Goal: Task Accomplishment & Management: Manage account settings

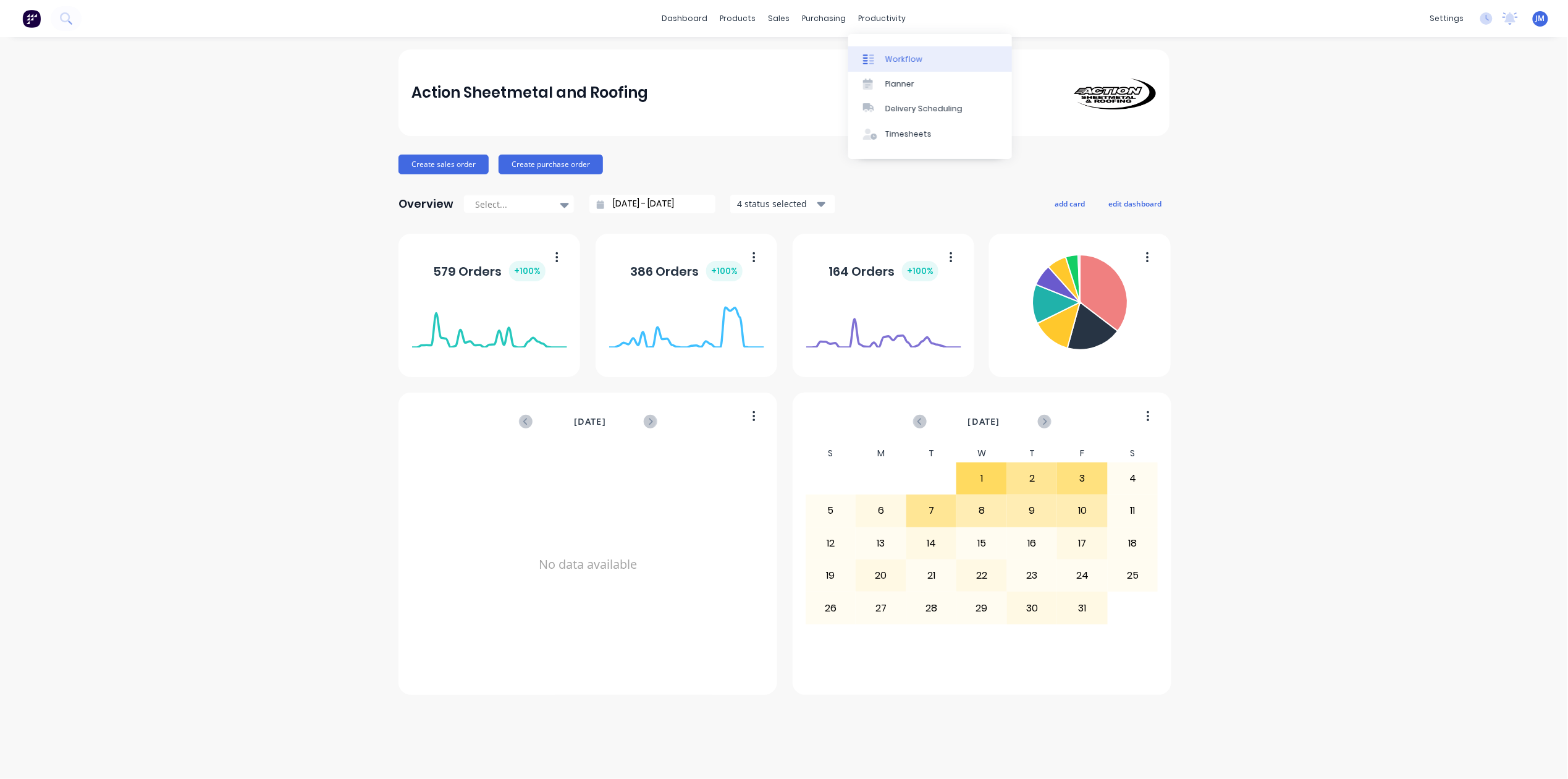
click at [903, 62] on div "Workflow" at bounding box center [904, 60] width 37 height 11
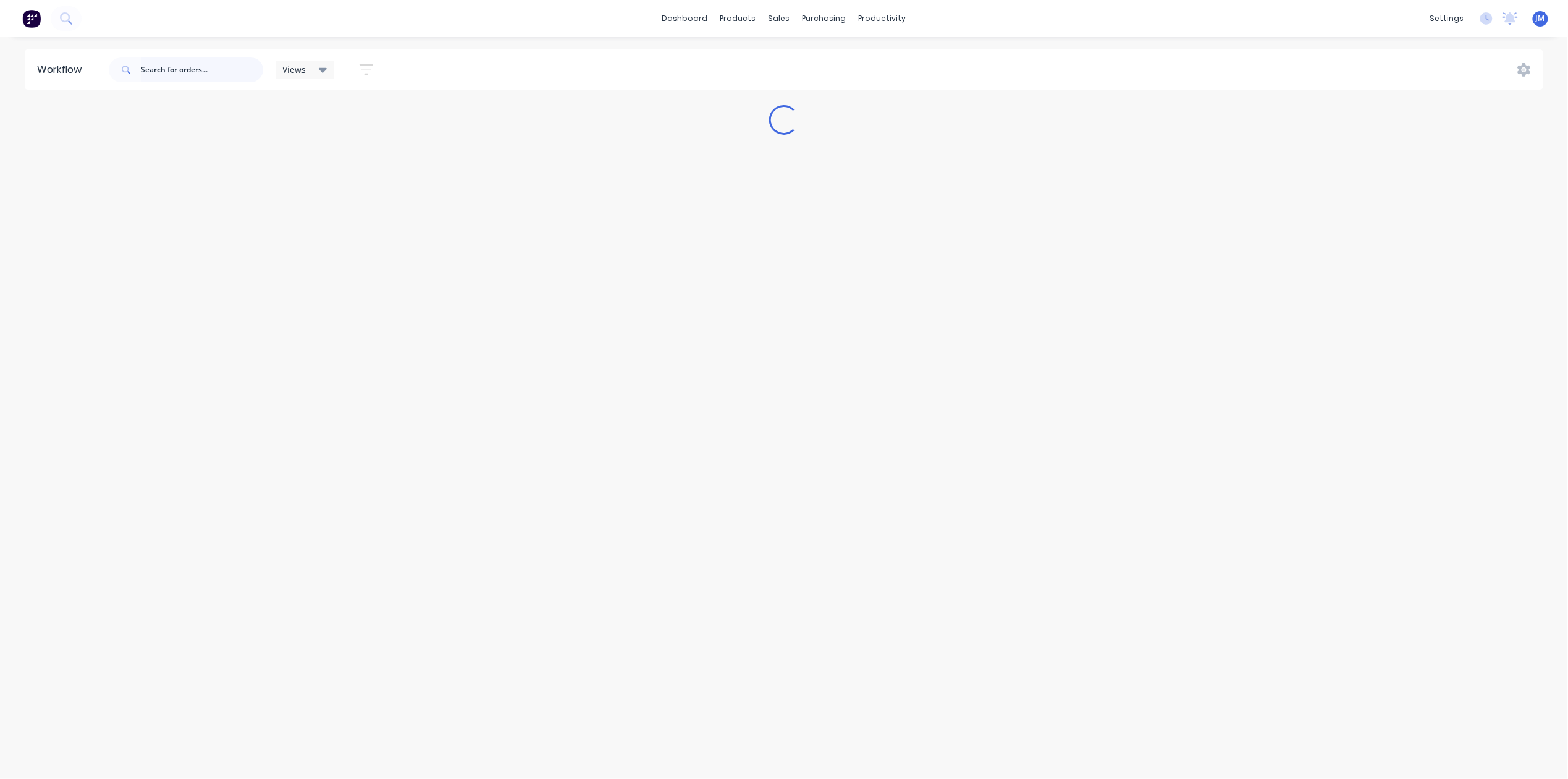
click at [188, 78] on input "text" at bounding box center [202, 70] width 122 height 25
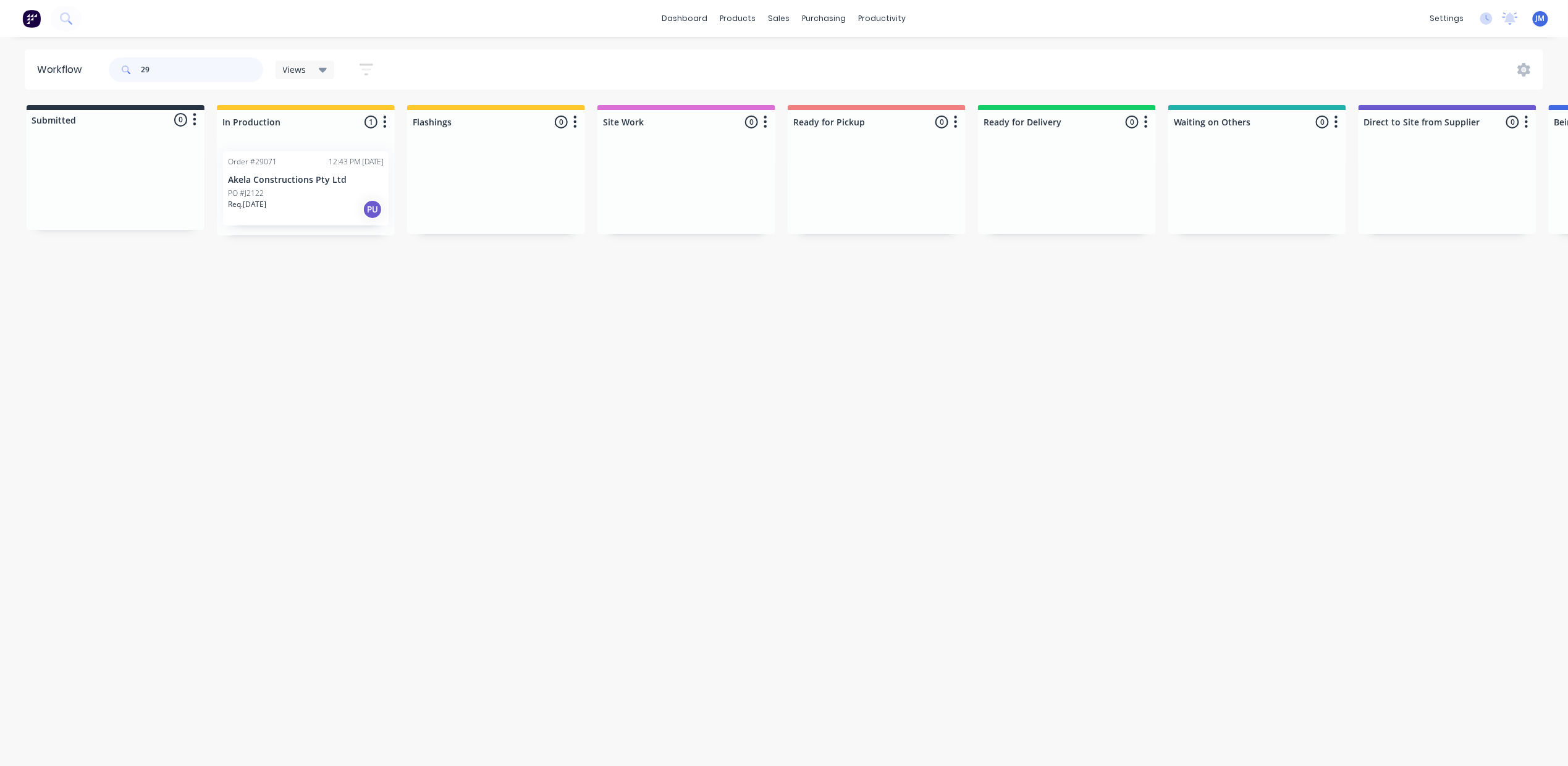
type input "2"
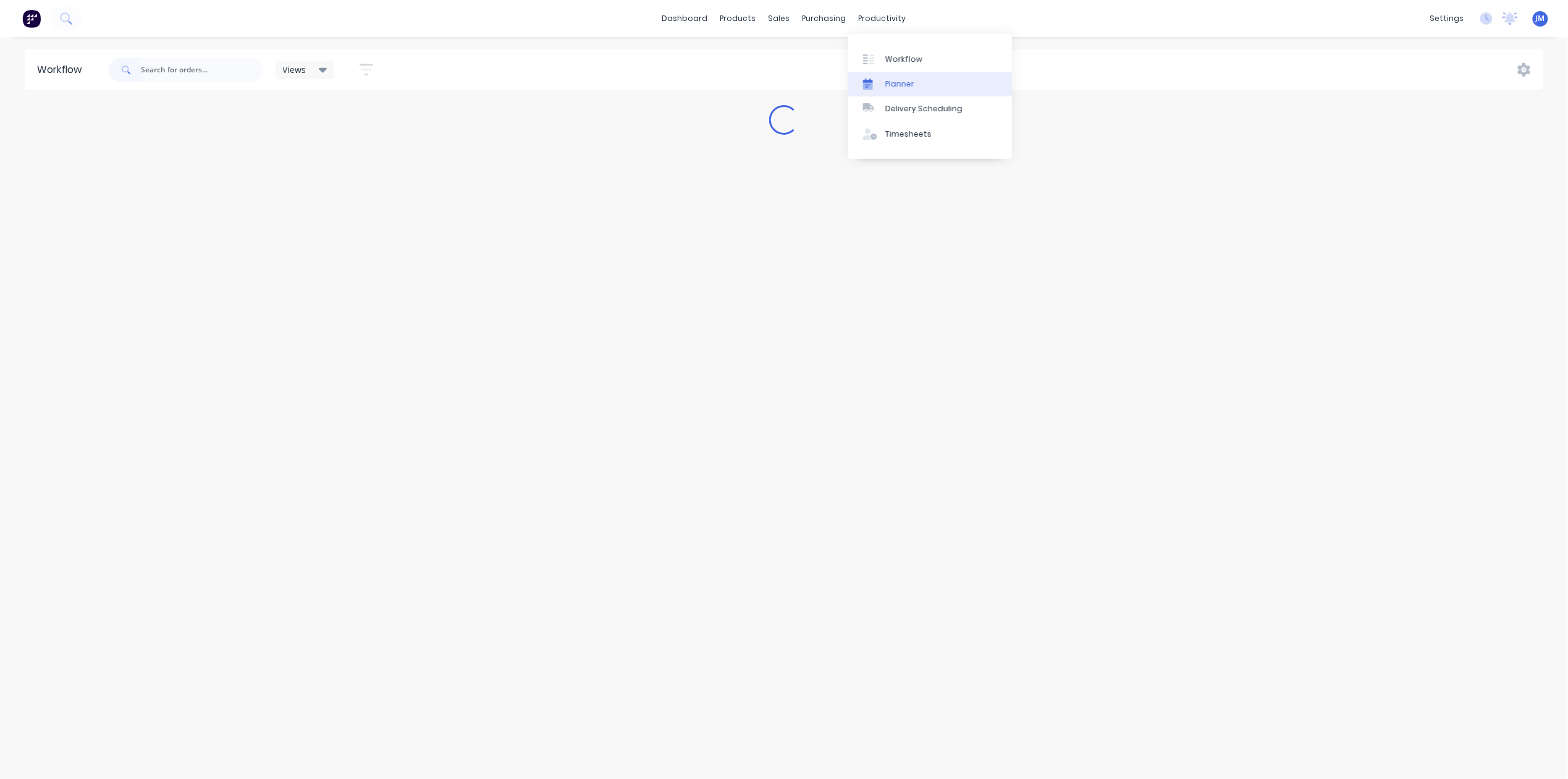
drag, startPoint x: 903, startPoint y: 50, endPoint x: 885, endPoint y: 74, distance: 30.0
click at [902, 50] on link "Workflow" at bounding box center [930, 59] width 164 height 25
click at [890, 63] on div "Workflow" at bounding box center [904, 60] width 37 height 11
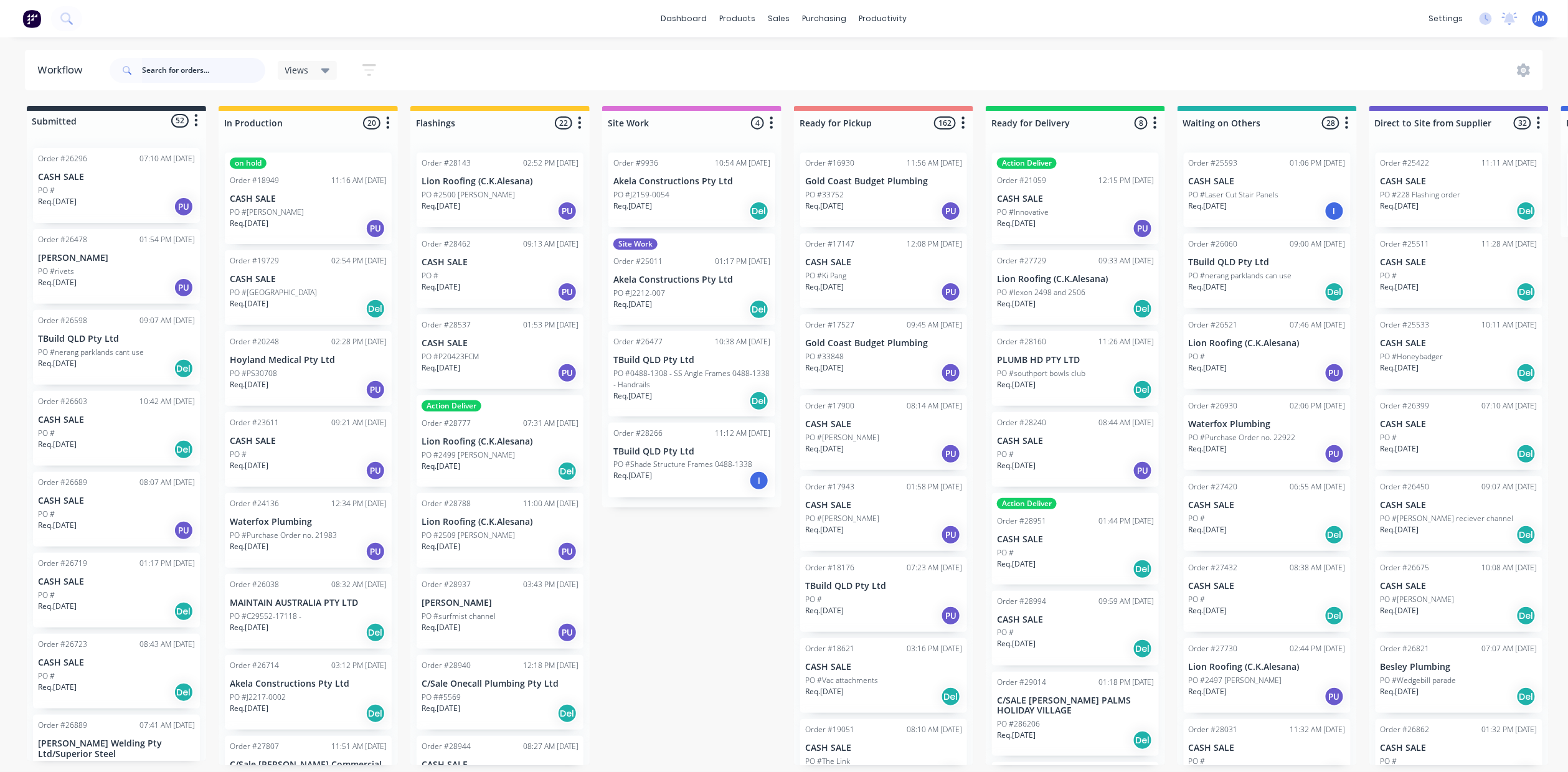
drag, startPoint x: 147, startPoint y: 77, endPoint x: 175, endPoint y: 73, distance: 28.3
click at [147, 77] on input "text" at bounding box center [203, 71] width 123 height 25
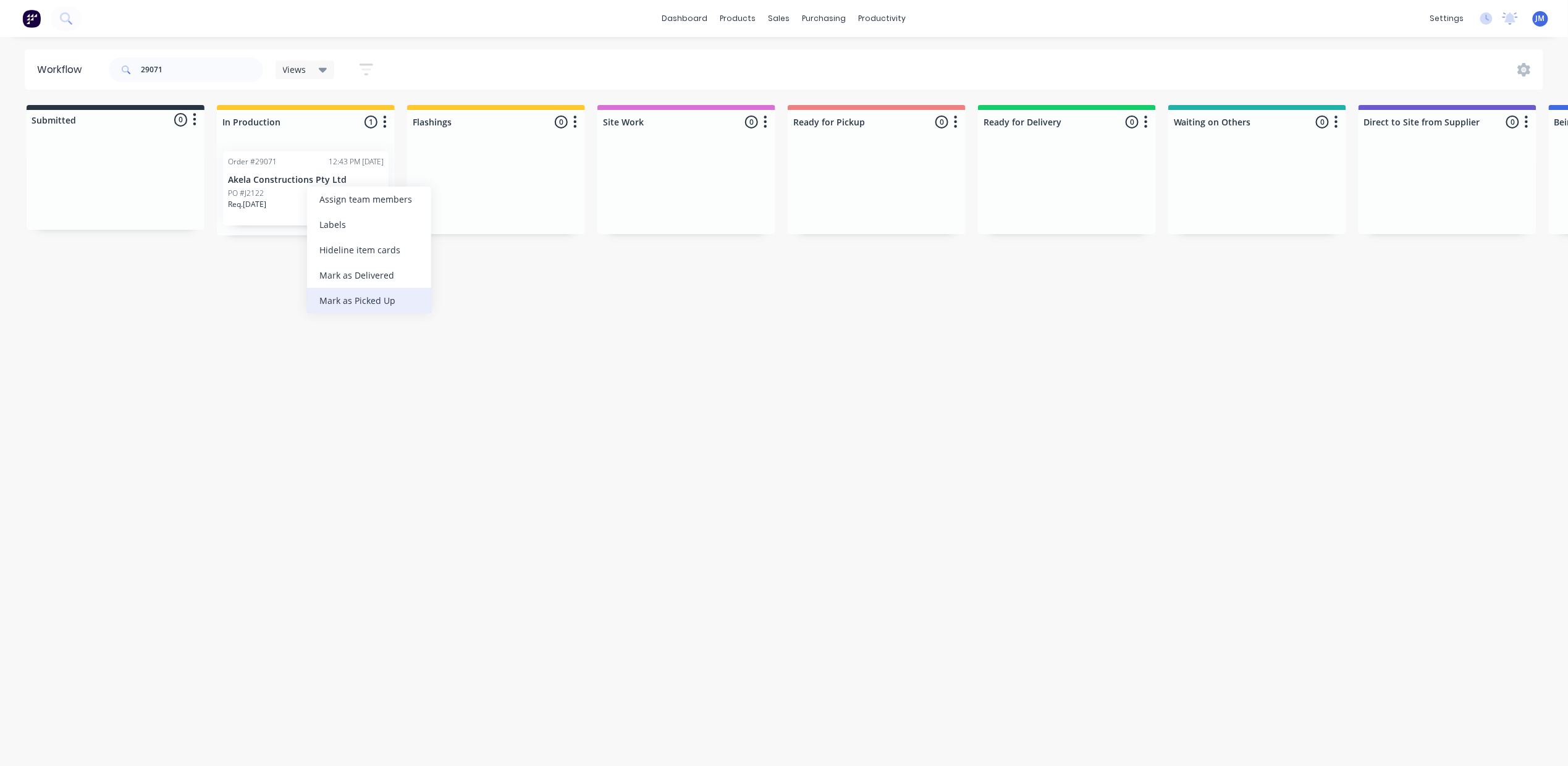
click at [360, 300] on div "Mark as Picked Up" at bounding box center [369, 300] width 124 height 25
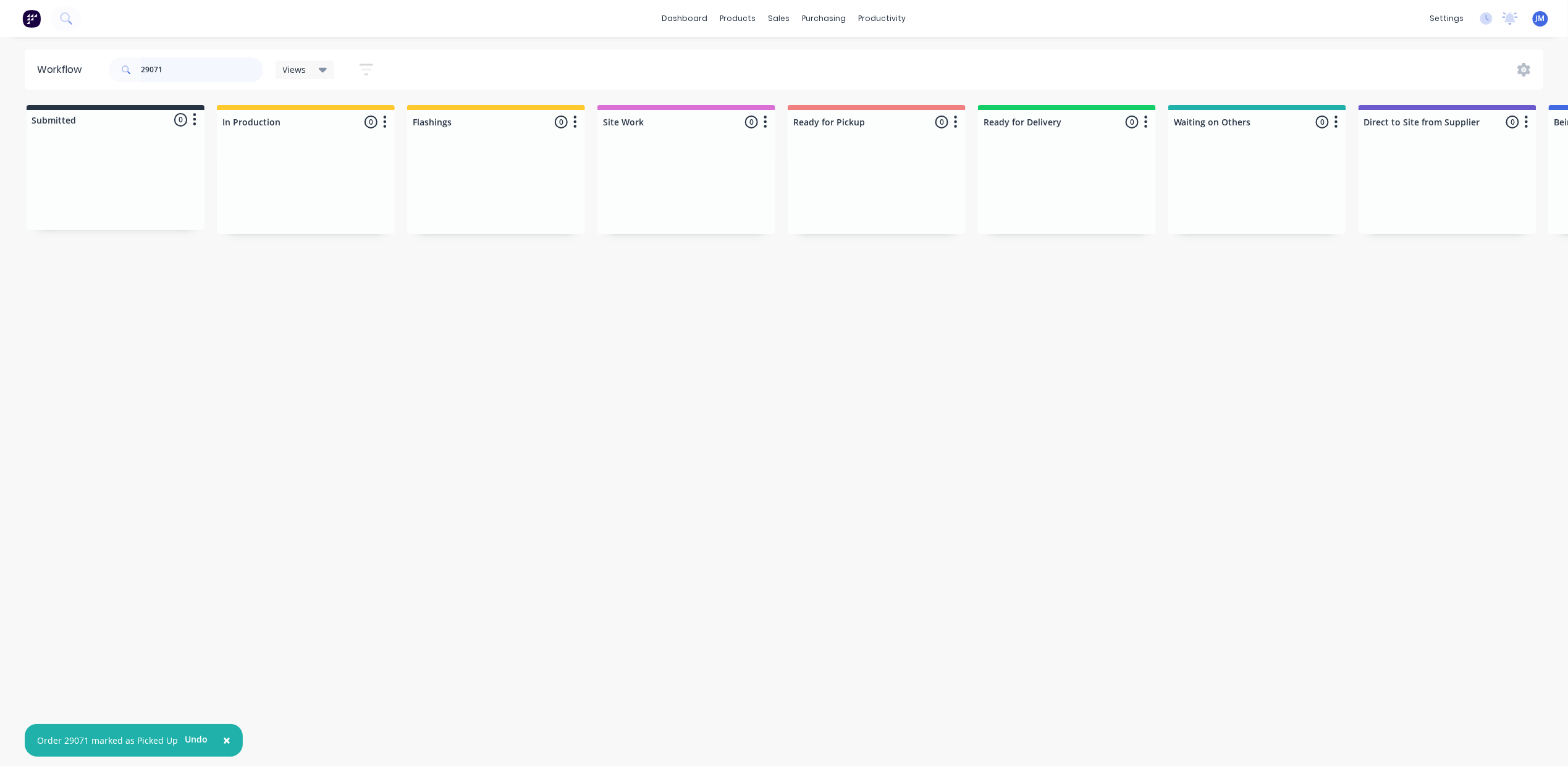
click at [202, 61] on input "29071" at bounding box center [202, 70] width 122 height 25
type input "2"
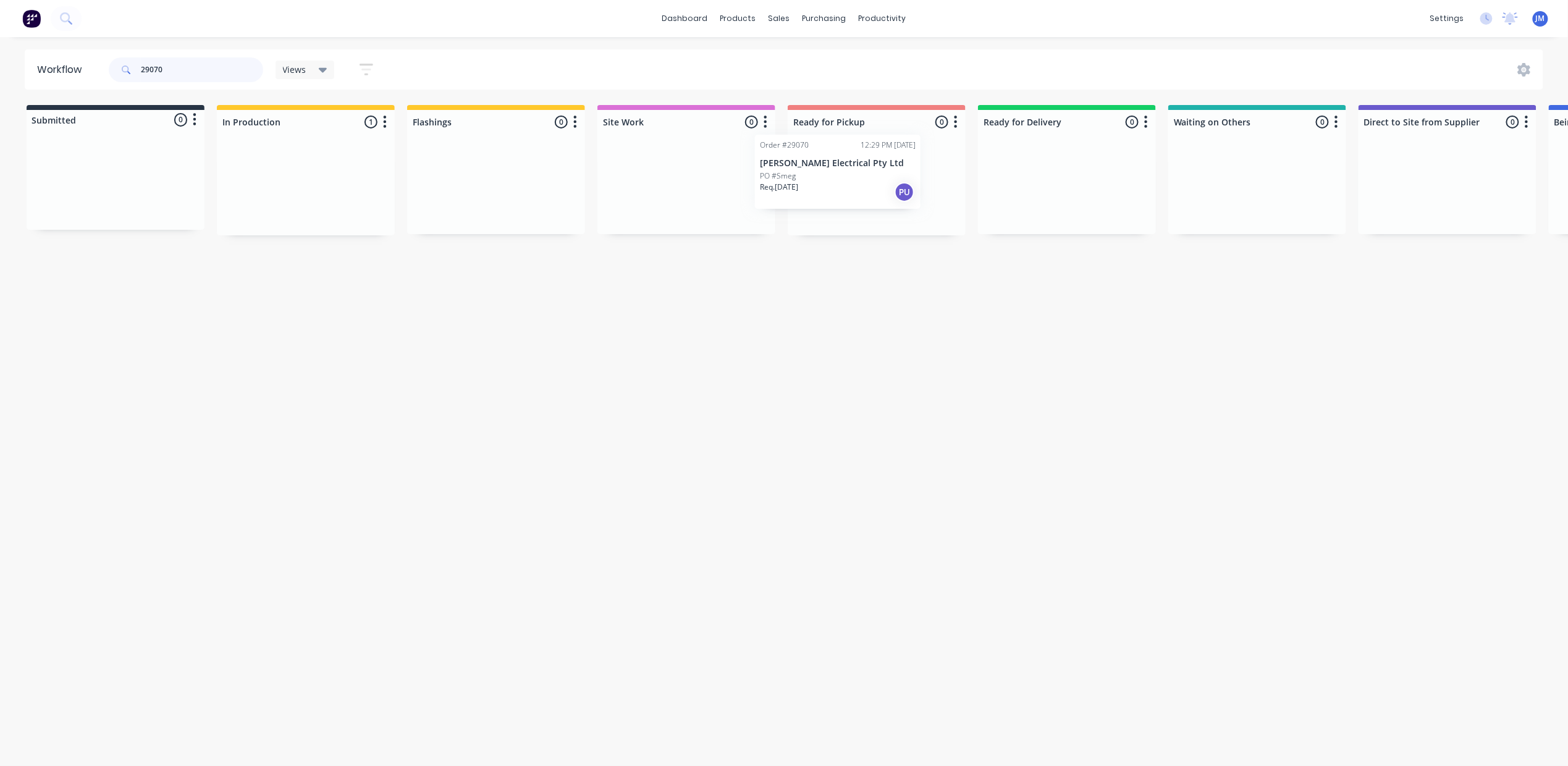
drag, startPoint x: 789, startPoint y: 210, endPoint x: 915, endPoint y: 176, distance: 130.5
click at [906, 182] on div "Submitted 0 Status colour #273444 hex #273444 Save Cancel Summaries Total order…" at bounding box center [1110, 170] width 2239 height 130
type input "2"
drag, startPoint x: 846, startPoint y: 209, endPoint x: 851, endPoint y: 205, distance: 6.4
drag, startPoint x: 919, startPoint y: 309, endPoint x: 907, endPoint y: 307, distance: 12.2
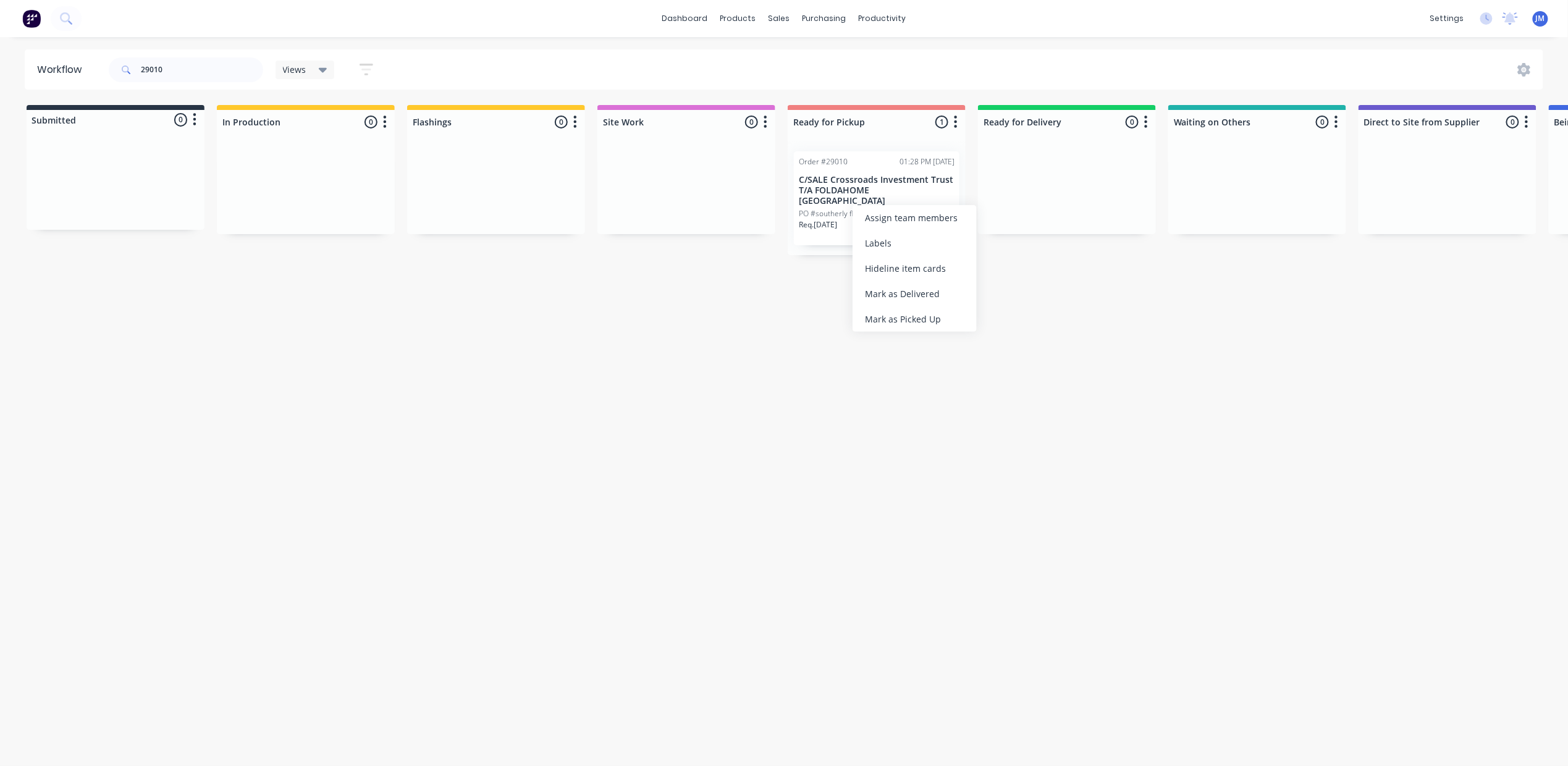
click at [919, 310] on div "Mark as Picked Up" at bounding box center [915, 319] width 124 height 25
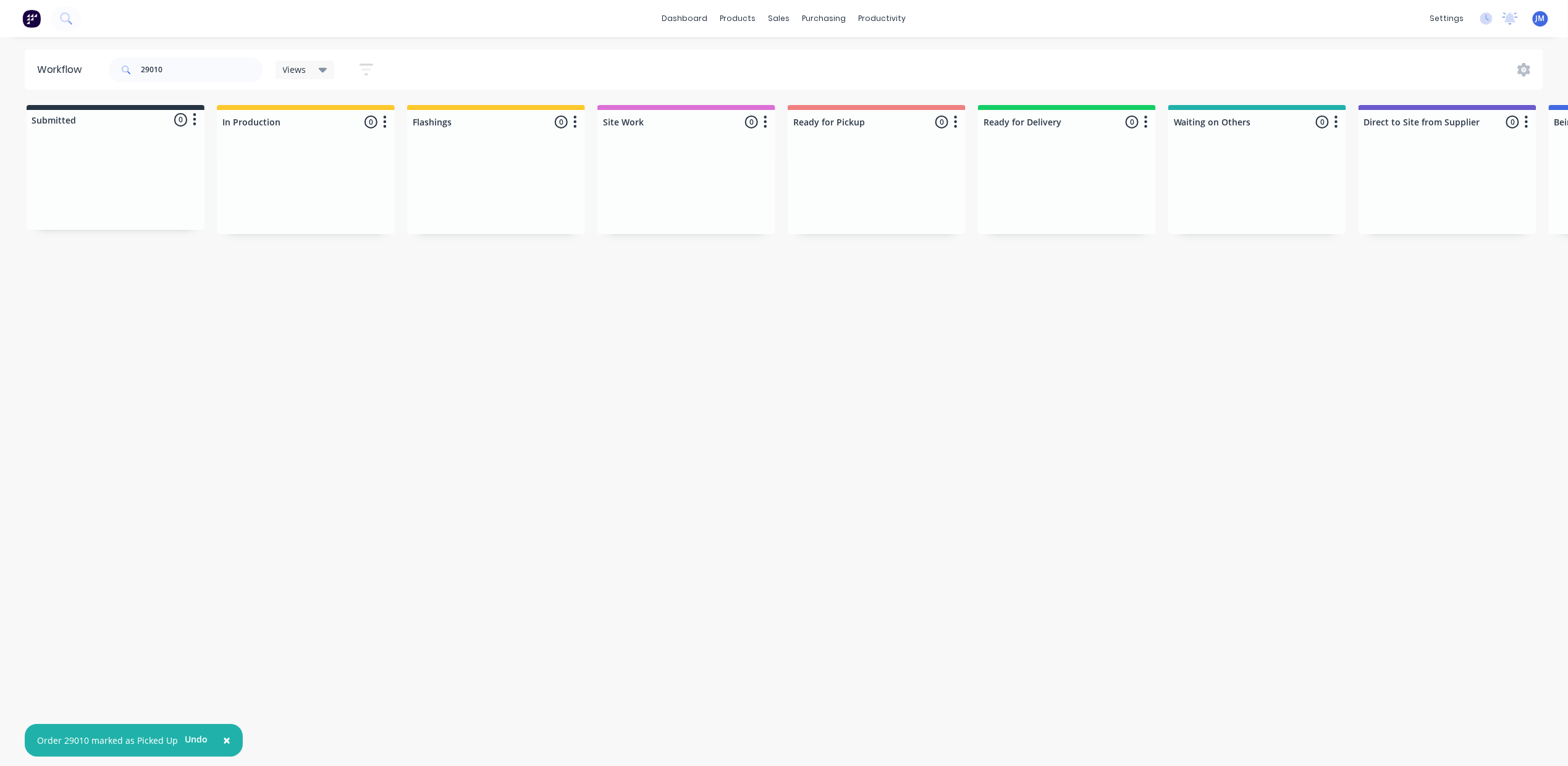
click at [162, 45] on div "× Order 29010 marked as Picked Up Undo dashboard products sales purchasing prod…" at bounding box center [784, 346] width 1568 height 692
click at [166, 61] on input "29010" at bounding box center [202, 70] width 122 height 25
type input "2"
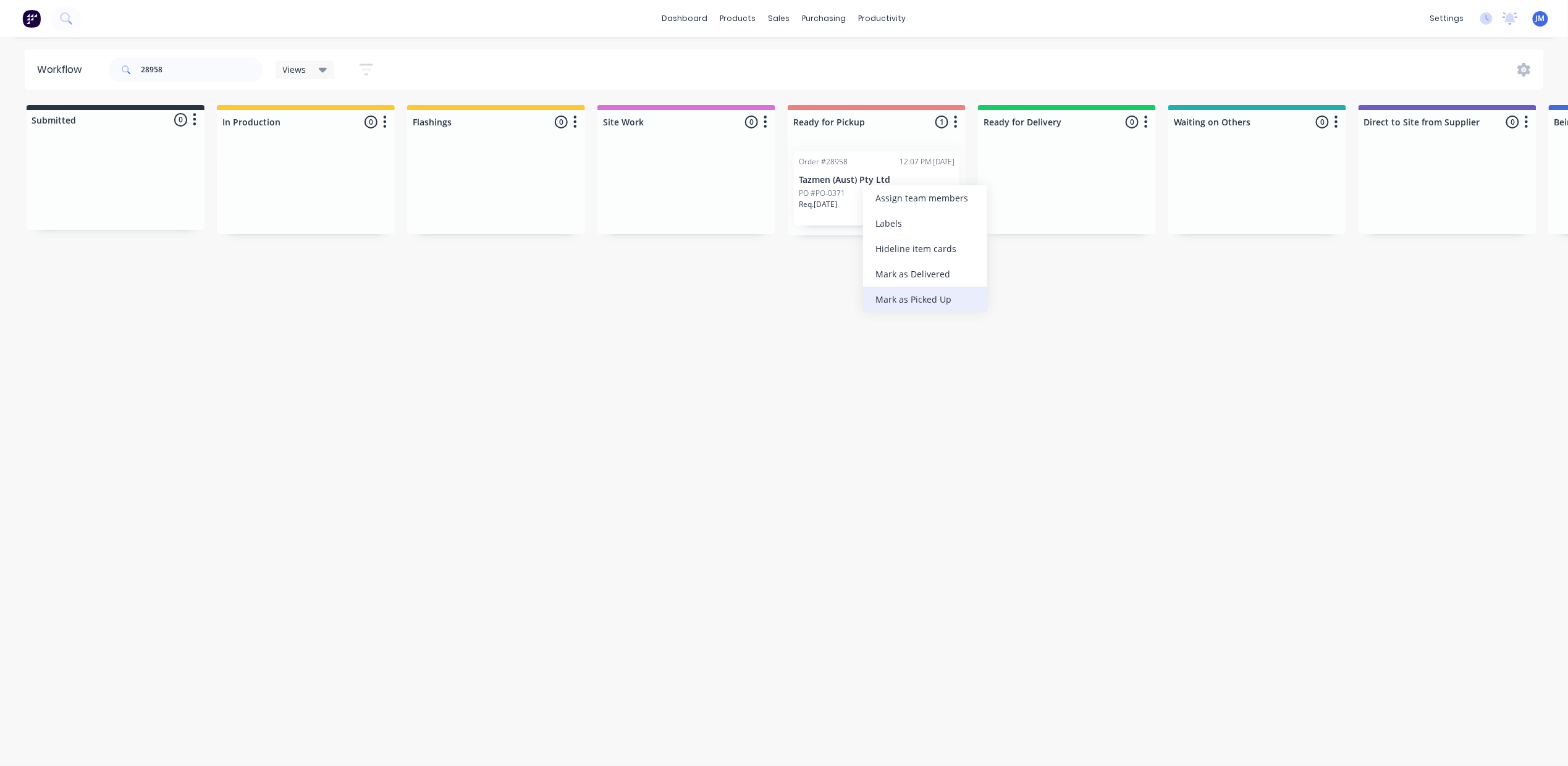
click at [895, 296] on div "Mark as Picked Up" at bounding box center [925, 299] width 124 height 25
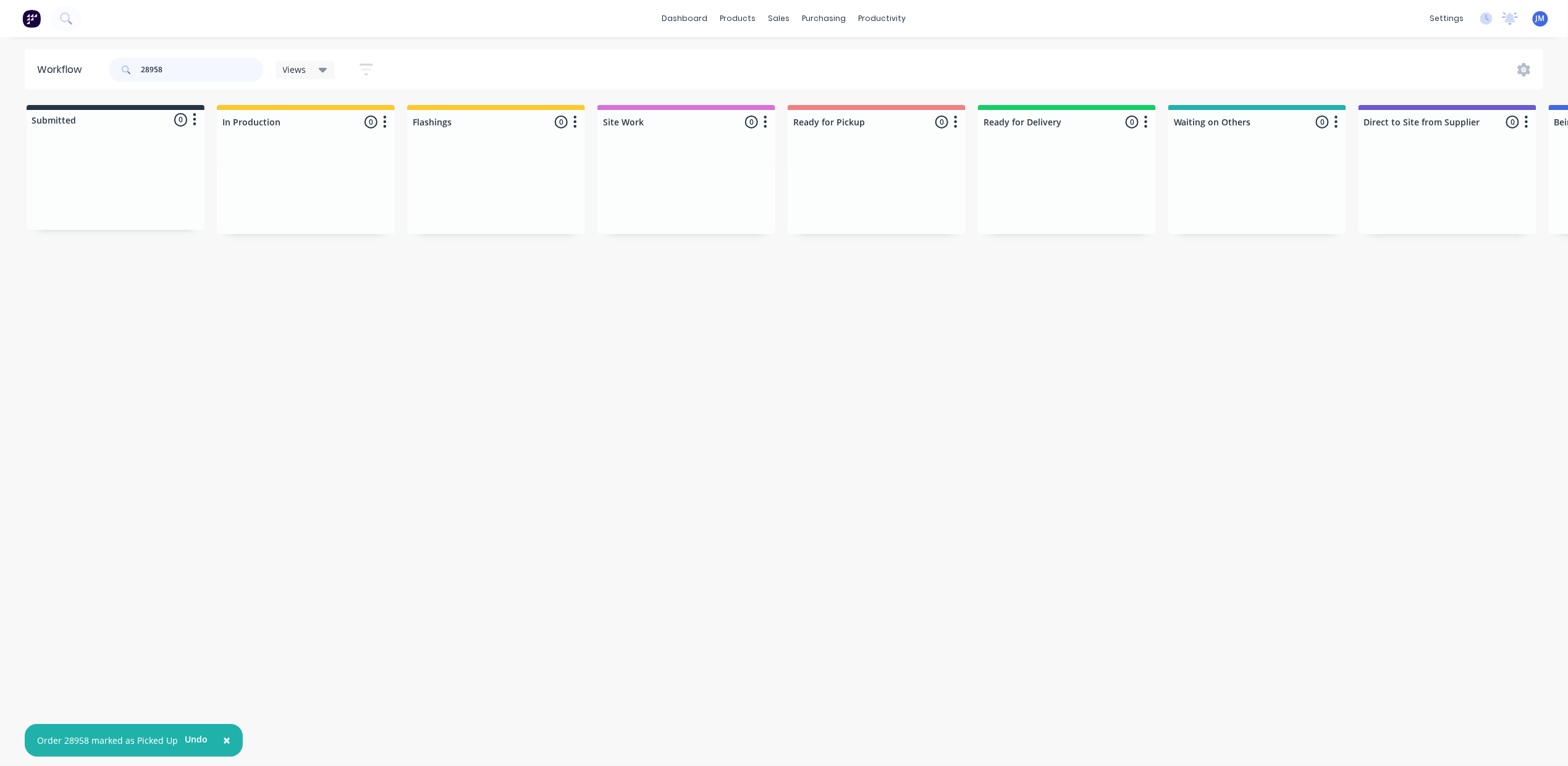
click at [203, 63] on input "28958" at bounding box center [202, 70] width 122 height 25
type input "2"
click at [1031, 161] on div "Order #28160" at bounding box center [1013, 162] width 49 height 11
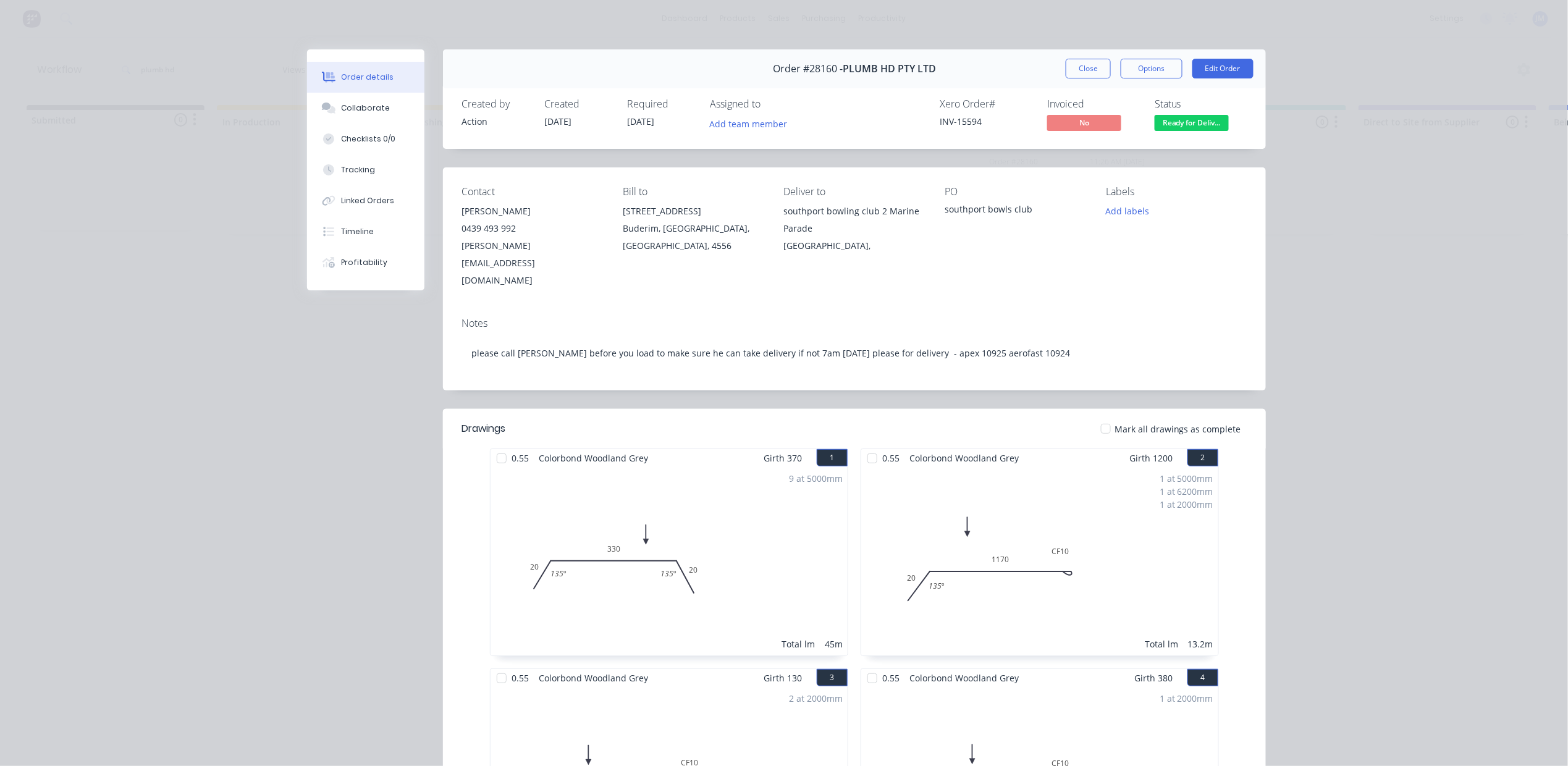
drag, startPoint x: 1081, startPoint y: 76, endPoint x: 1056, endPoint y: 75, distance: 25.0
click at [1083, 75] on button "Close" at bounding box center [1088, 69] width 45 height 20
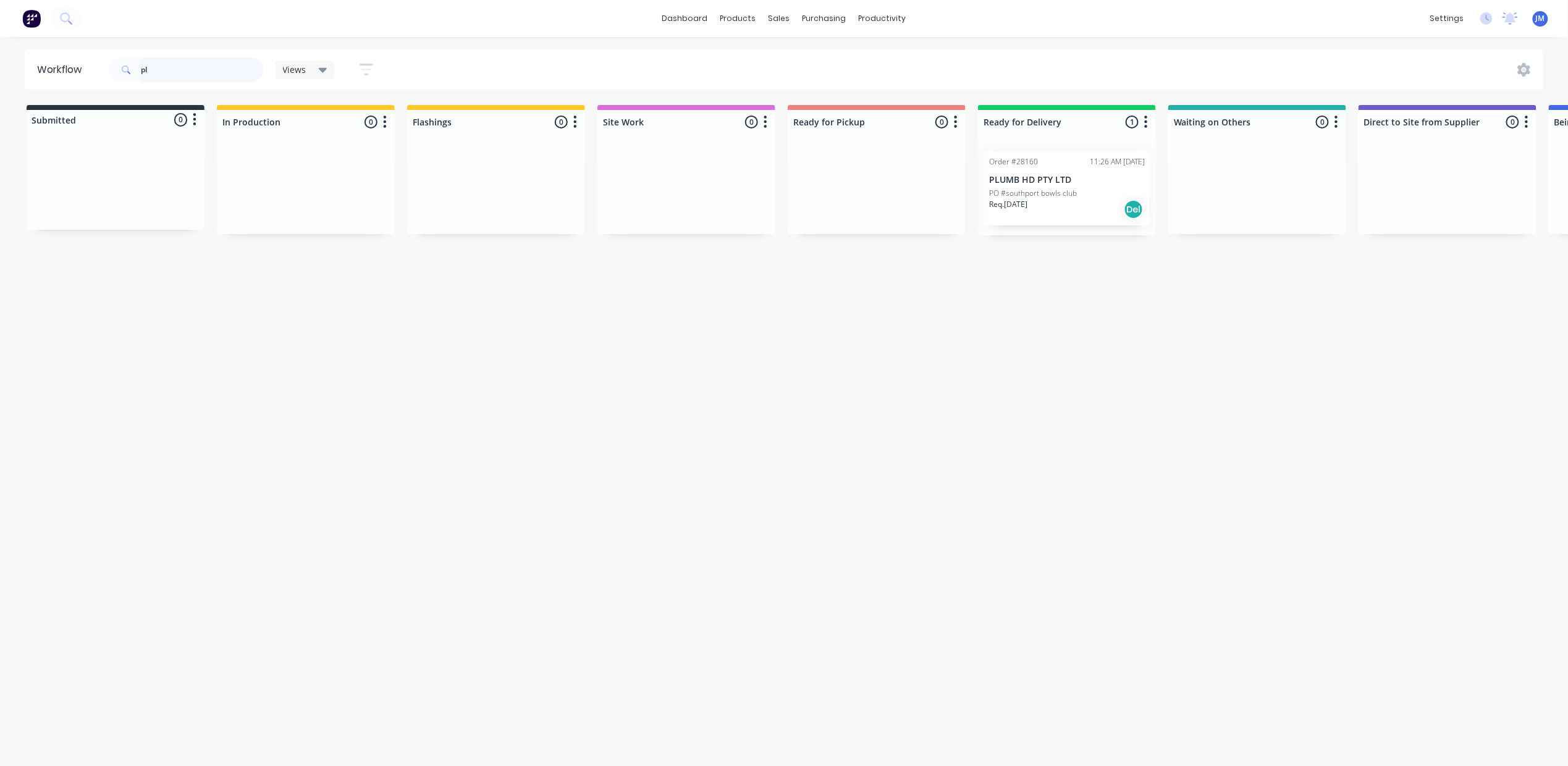
type input "p"
click at [911, 319] on div "Mark as Picked Up" at bounding box center [913, 318] width 124 height 25
drag, startPoint x: 171, startPoint y: 81, endPoint x: 189, endPoint y: 70, distance: 21.1
click at [175, 77] on input "28680" at bounding box center [202, 70] width 122 height 25
type input "2"
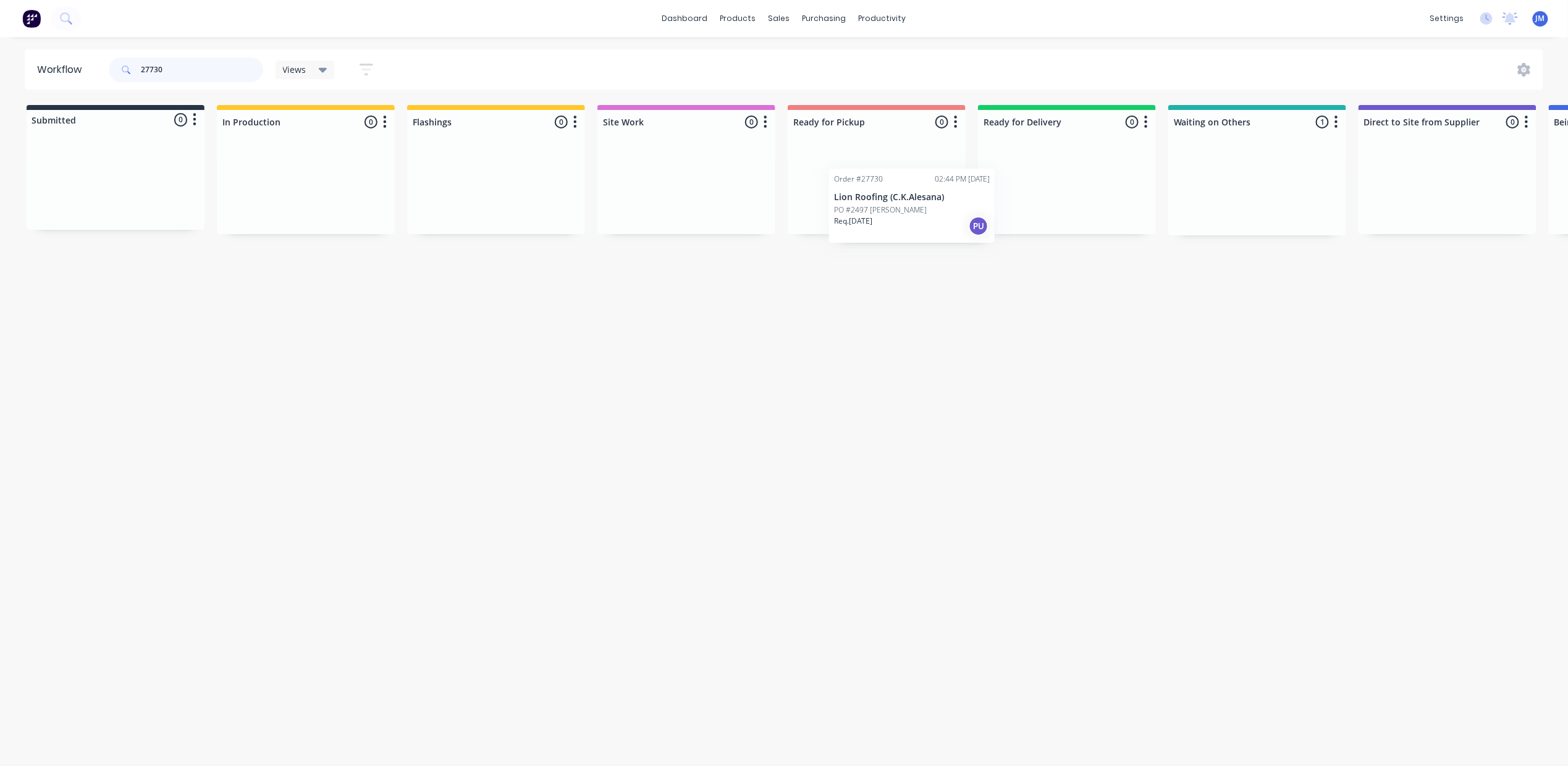
scroll to position [0, 3]
drag, startPoint x: 1146, startPoint y: 233, endPoint x: 838, endPoint y: 195, distance: 310.3
click at [838, 195] on div "Submitted 0 Status colour #273444 hex #273444 Save Cancel Summaries Total order…" at bounding box center [1107, 170] width 2239 height 130
type input "2"
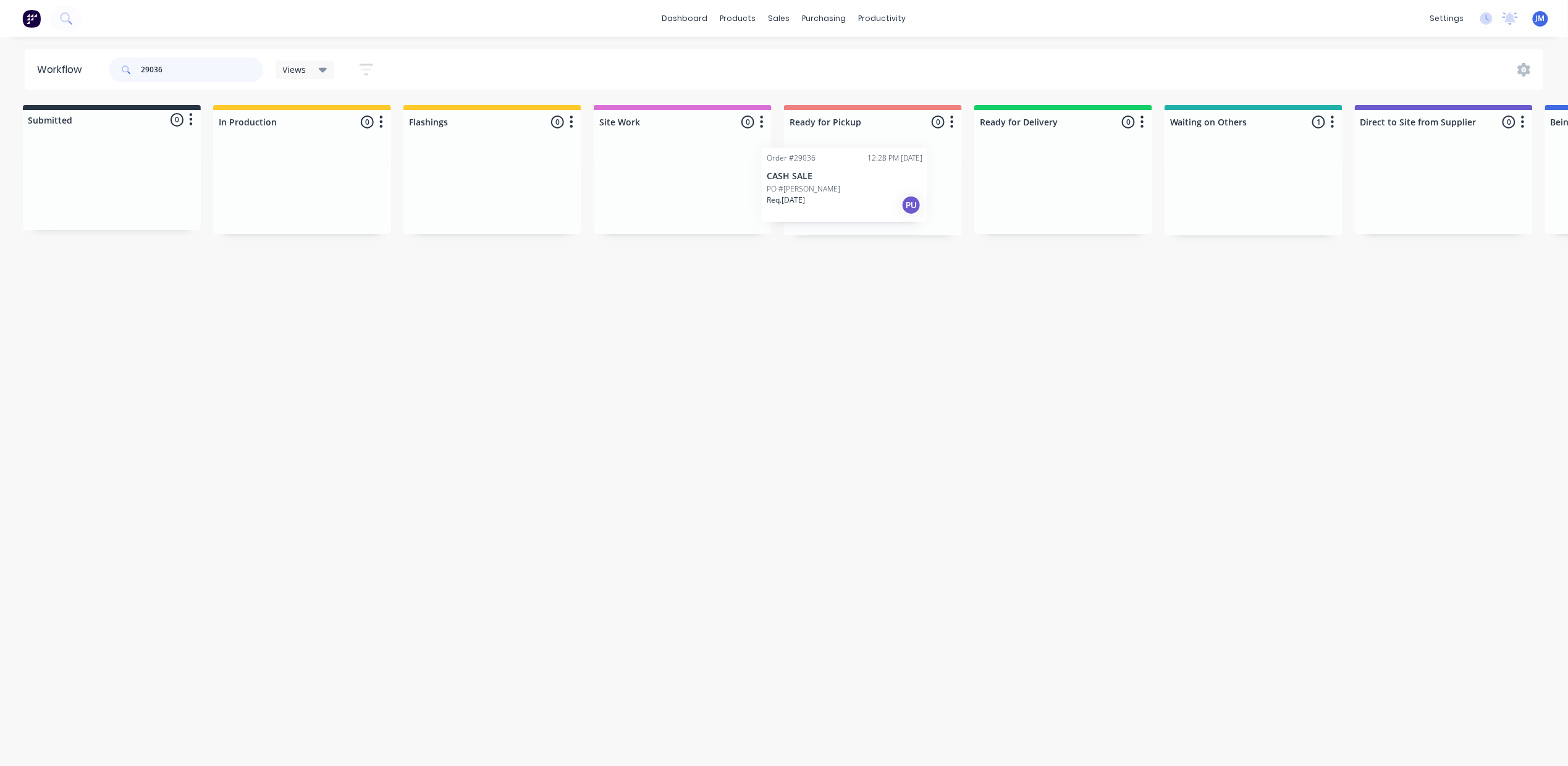
drag, startPoint x: 1130, startPoint y: 213, endPoint x: 851, endPoint y: 164, distance: 283.3
click at [866, 188] on div "Submitted 0 Status colour #273444 hex #273444 Save Cancel Summaries Total order…" at bounding box center [1107, 170] width 2239 height 130
drag, startPoint x: 1224, startPoint y: 174, endPoint x: 843, endPoint y: 127, distance: 383.9
click at [839, 133] on div "Submitted 0 Status colour #273444 hex #273444 Save Cancel Summaries Total order…" at bounding box center [1107, 170] width 2239 height 130
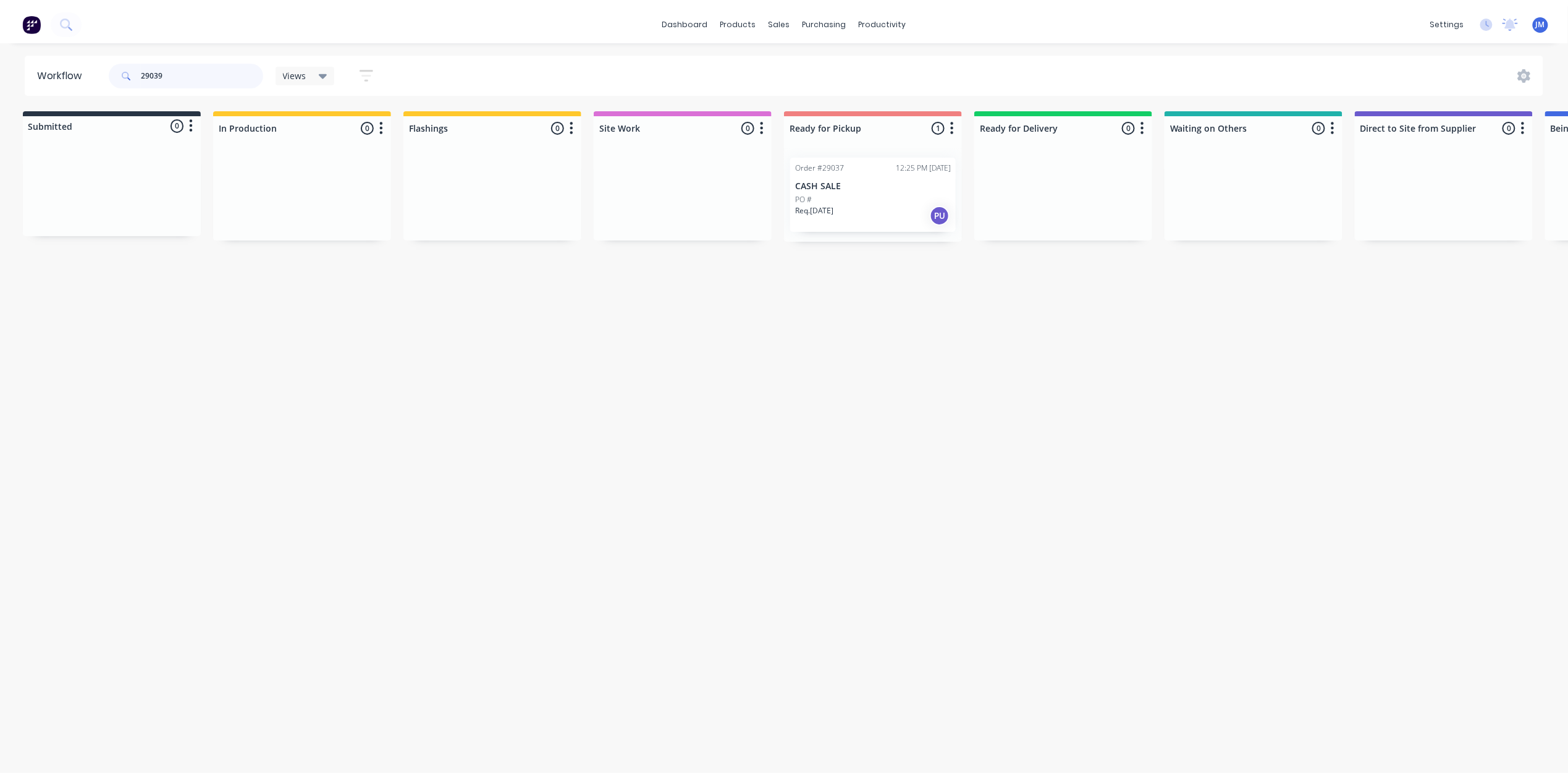
scroll to position [0, 0]
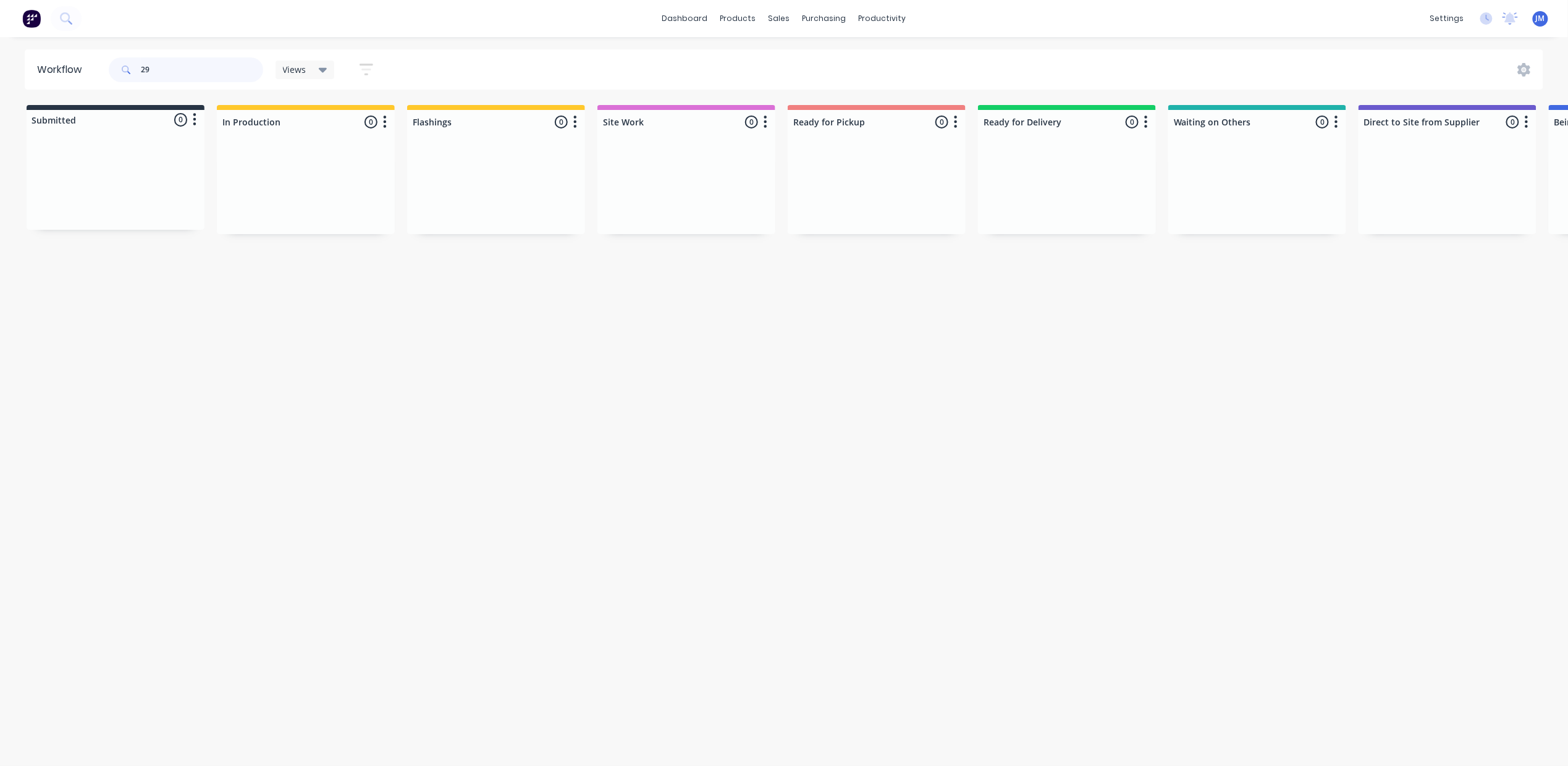
type input "2"
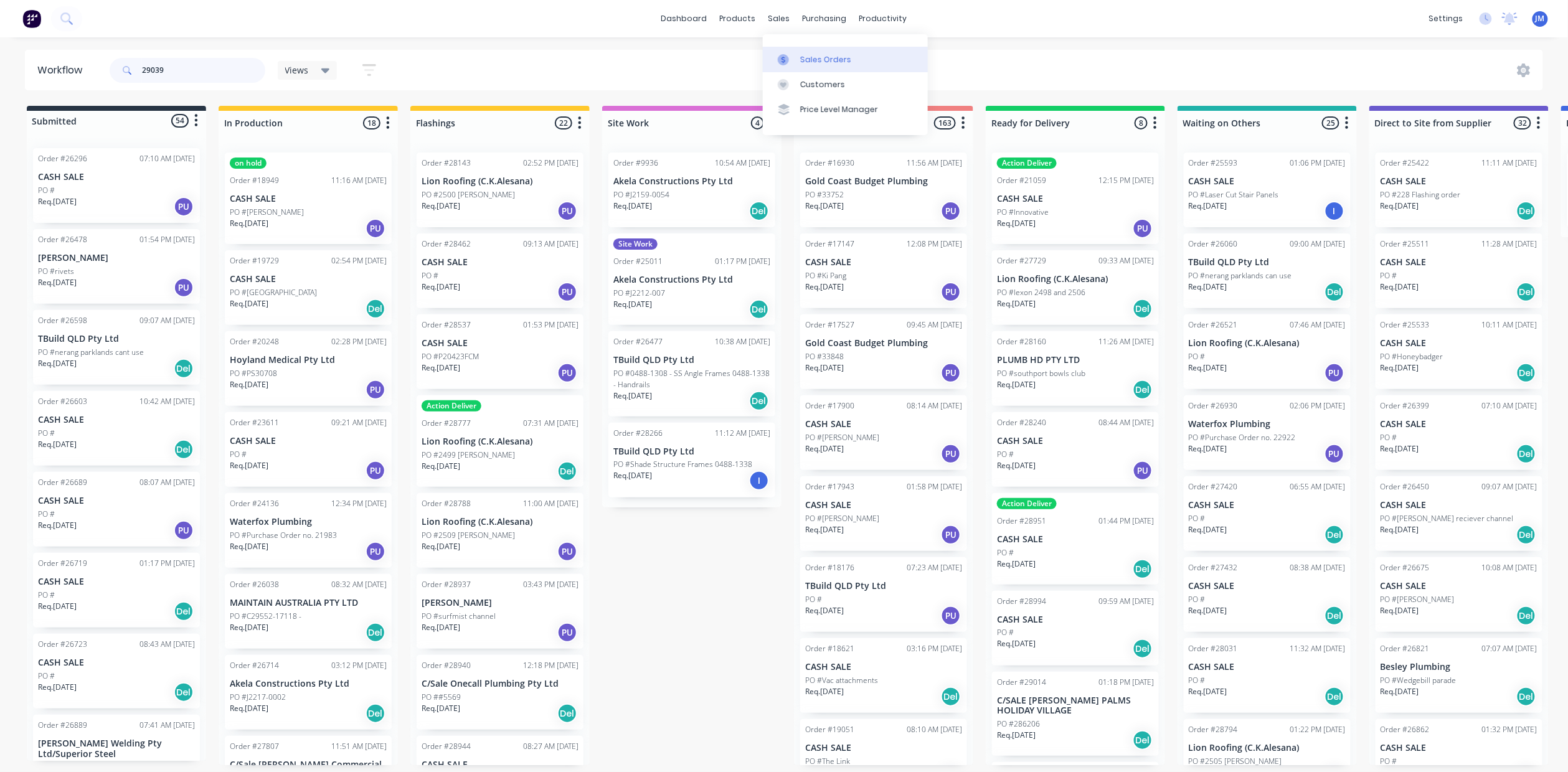
type input "29039"
drag, startPoint x: 799, startPoint y: 57, endPoint x: 786, endPoint y: 55, distance: 13.2
click at [796, 56] on link "Sales Orders" at bounding box center [846, 59] width 165 height 25
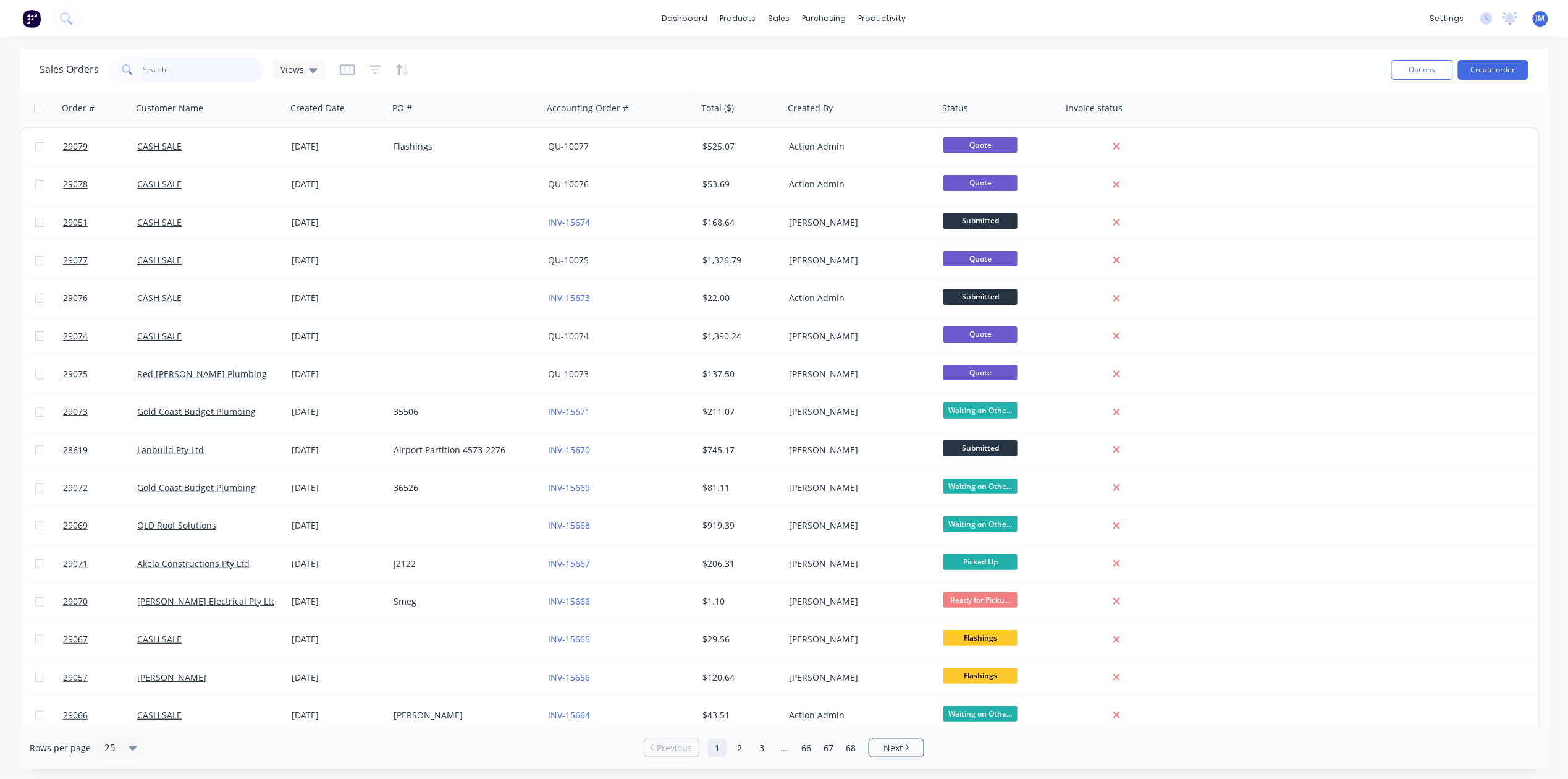
click at [197, 66] on input "text" at bounding box center [203, 70] width 120 height 25
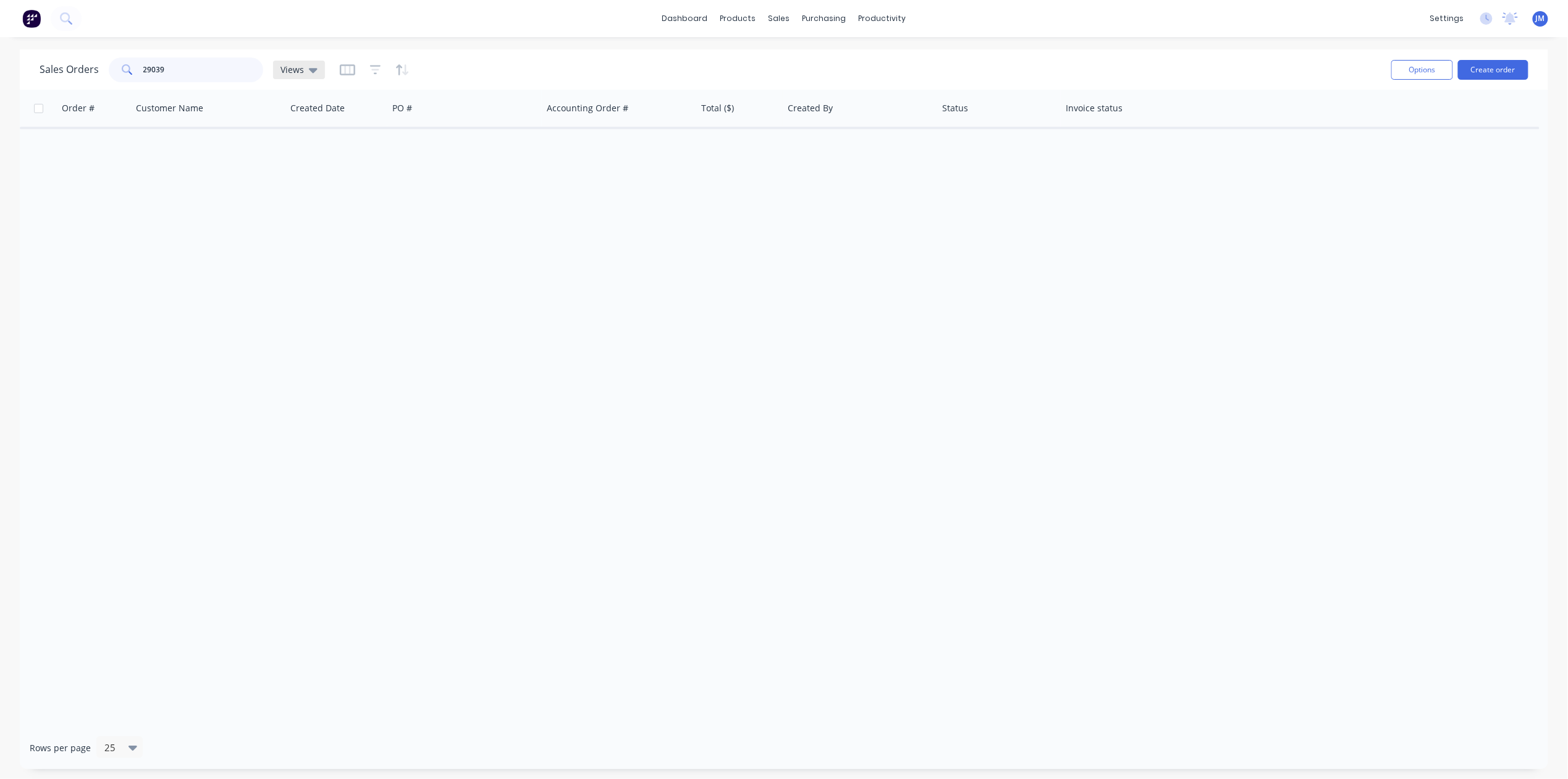
type input "29039"
drag, startPoint x: 302, startPoint y: 68, endPoint x: 306, endPoint y: 62, distance: 7.2
click at [304, 68] on div "Views" at bounding box center [299, 70] width 37 height 11
click at [319, 196] on button "Archived" at bounding box center [347, 199] width 141 height 14
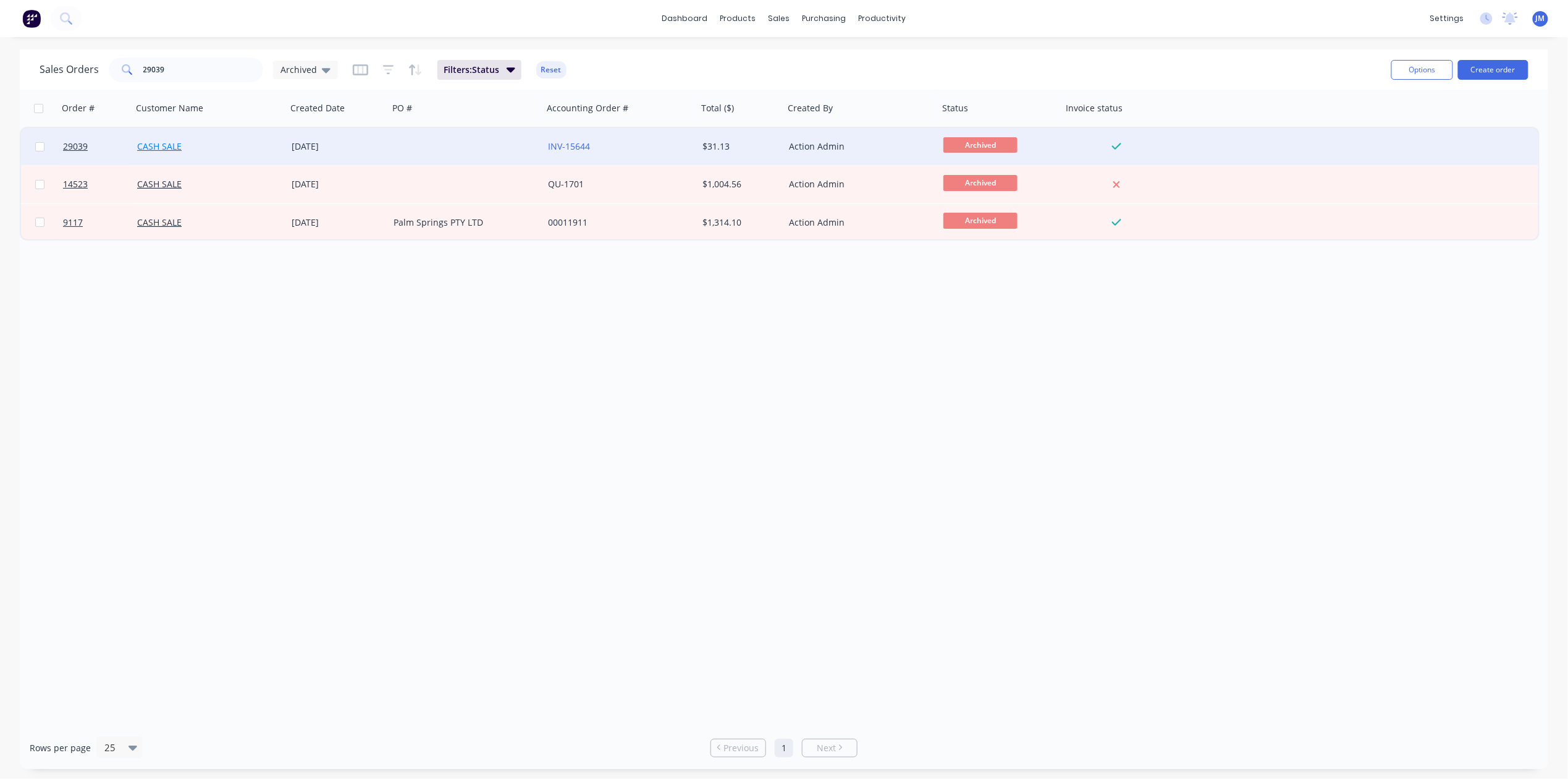
click at [174, 148] on link "CASH SALE" at bounding box center [159, 146] width 45 height 12
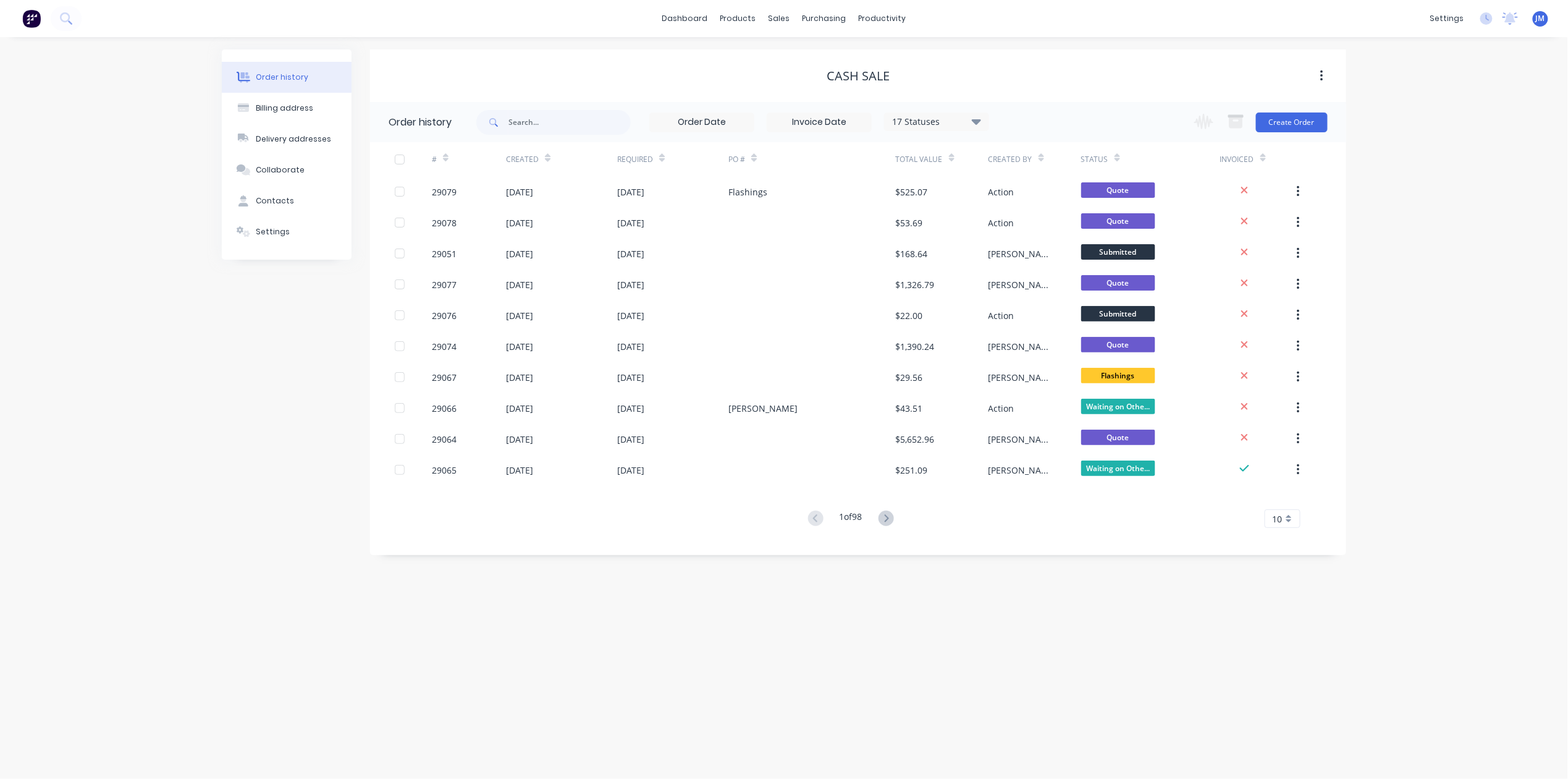
click at [326, 79] on button "Order history" at bounding box center [286, 78] width 130 height 31
click at [895, 56] on div "Workflow" at bounding box center [904, 60] width 37 height 11
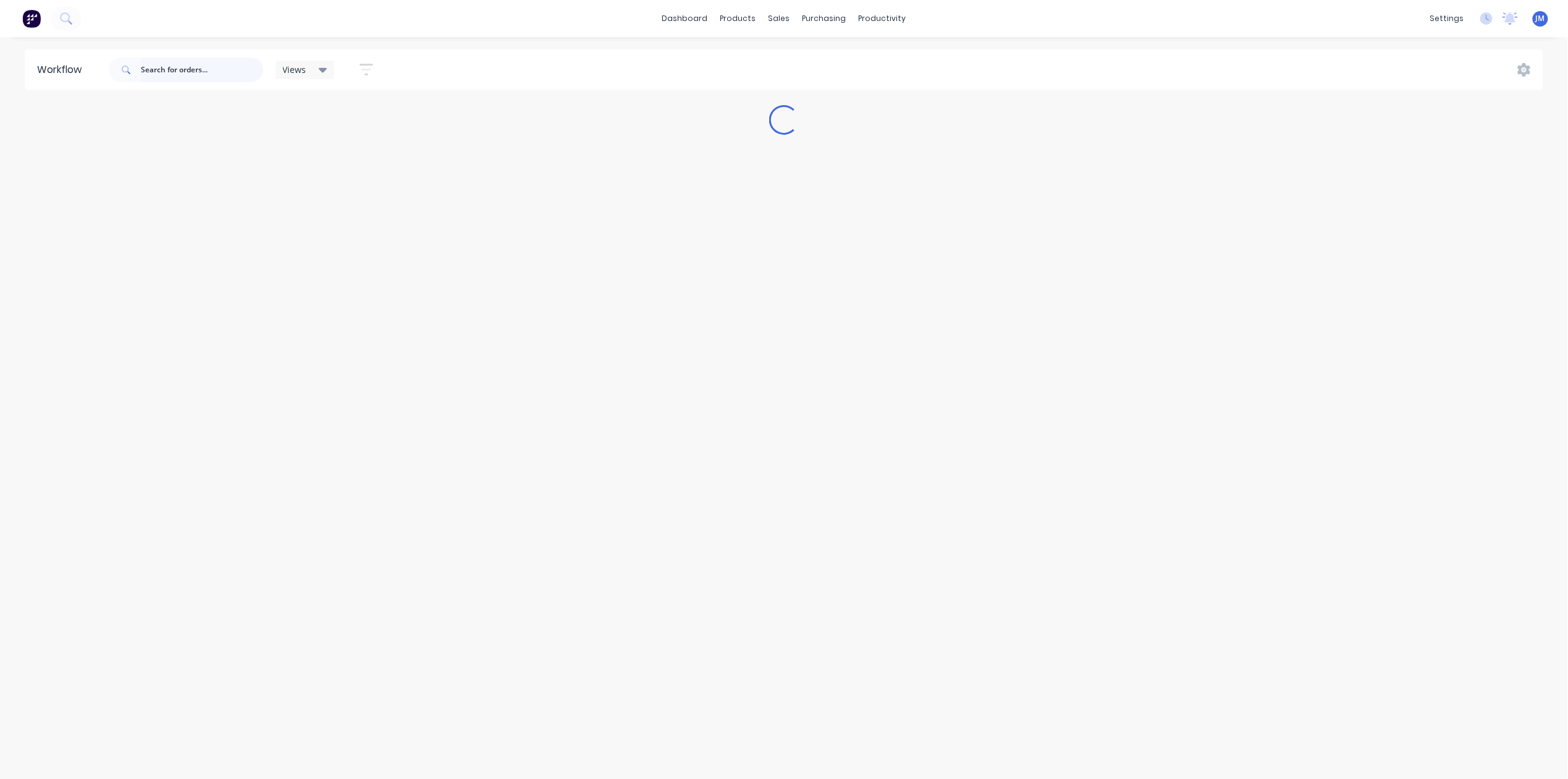
click at [171, 78] on input "text" at bounding box center [202, 70] width 122 height 25
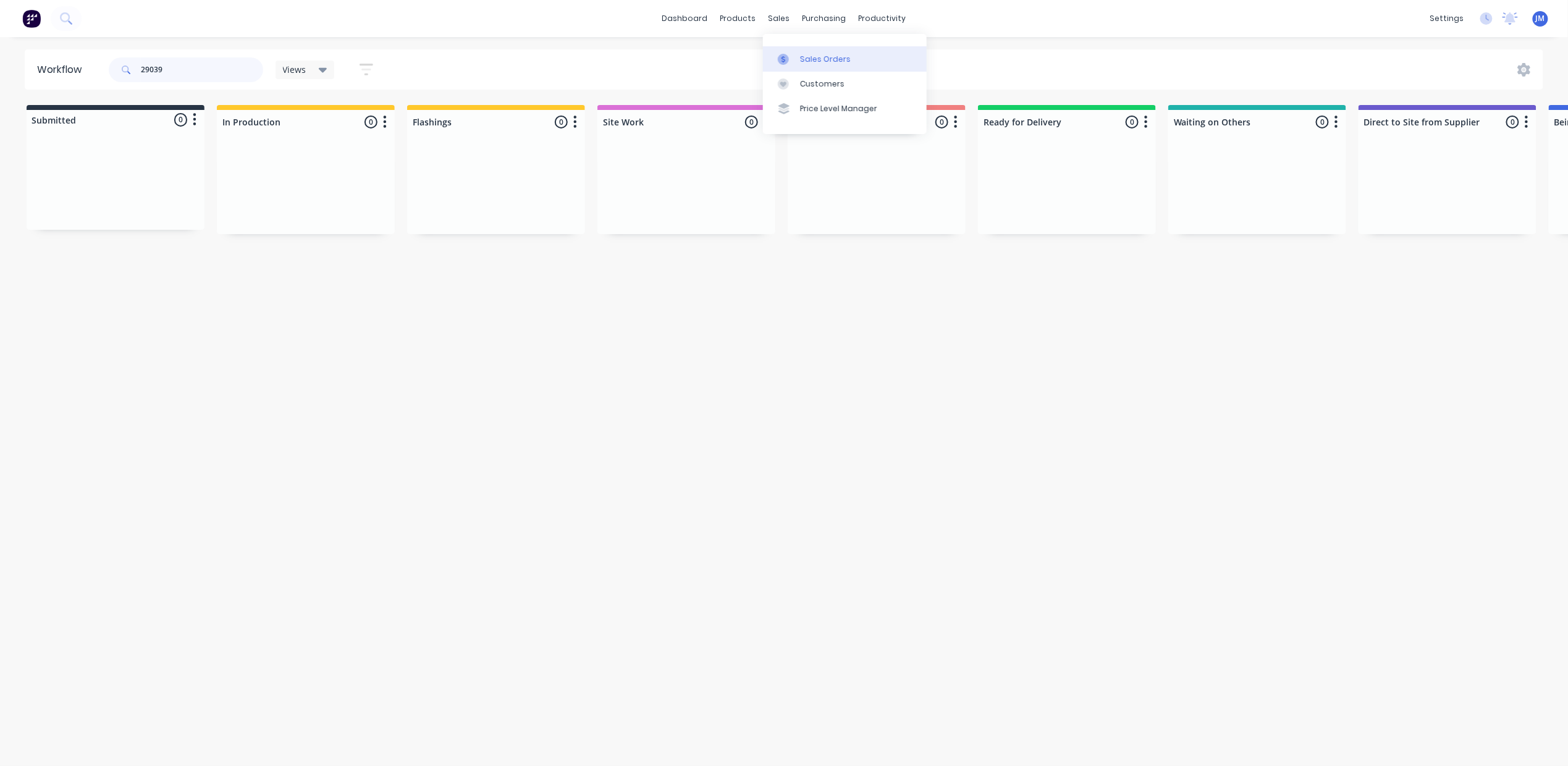
type input "29039"
click at [792, 54] on div at bounding box center [787, 59] width 19 height 11
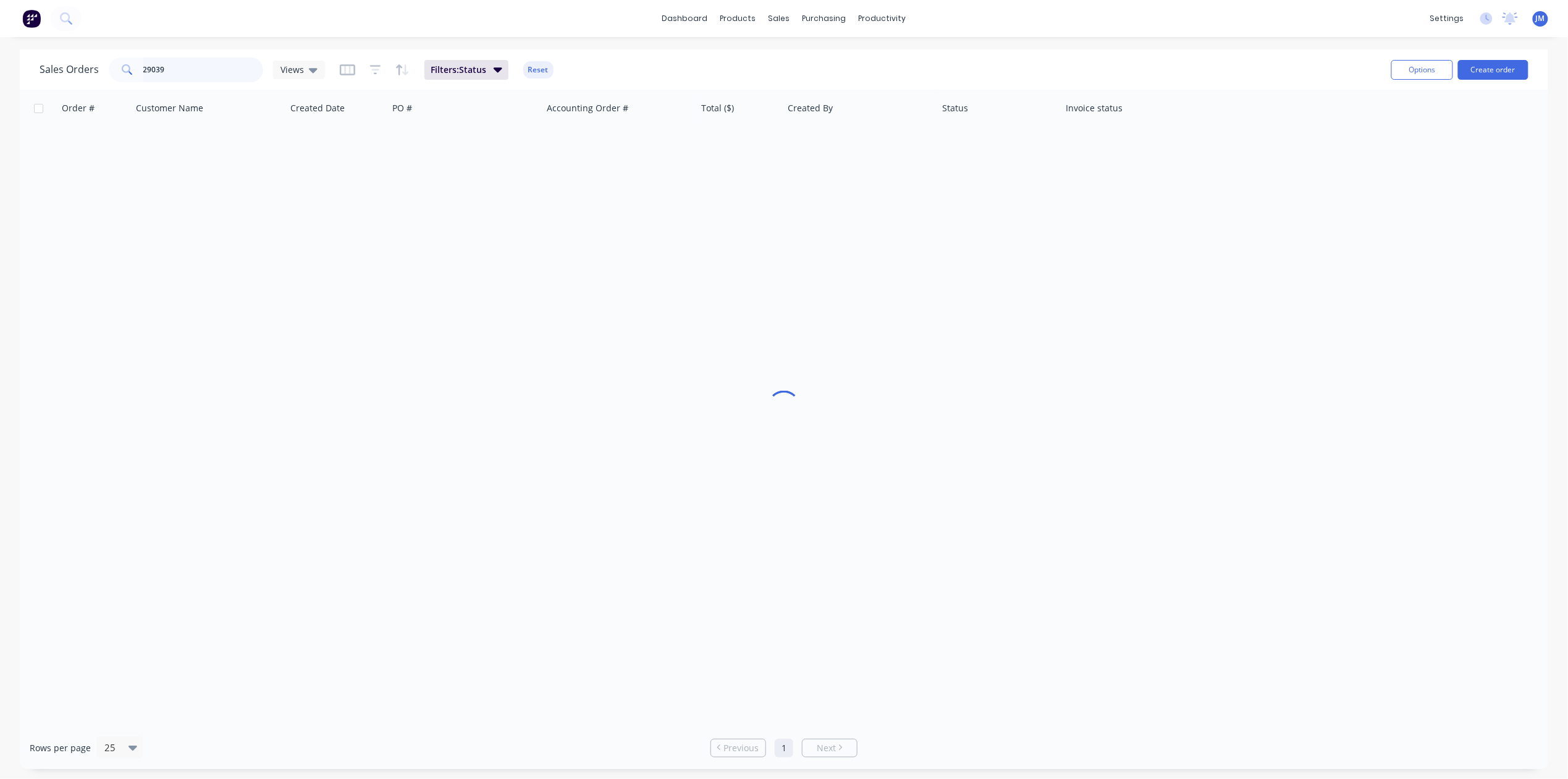
click at [186, 69] on input "29039" at bounding box center [203, 70] width 120 height 25
type input "2"
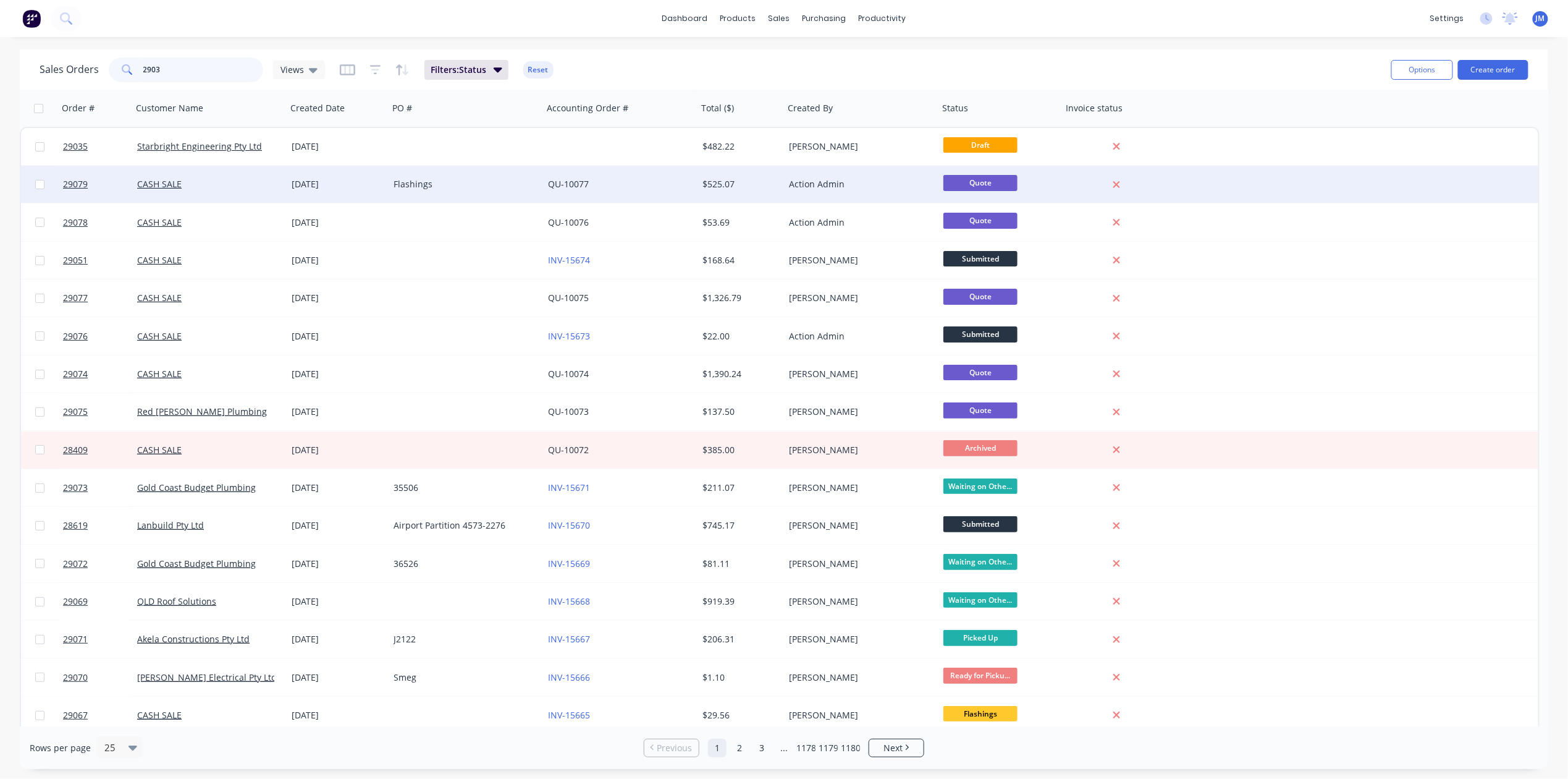
type input "29039"
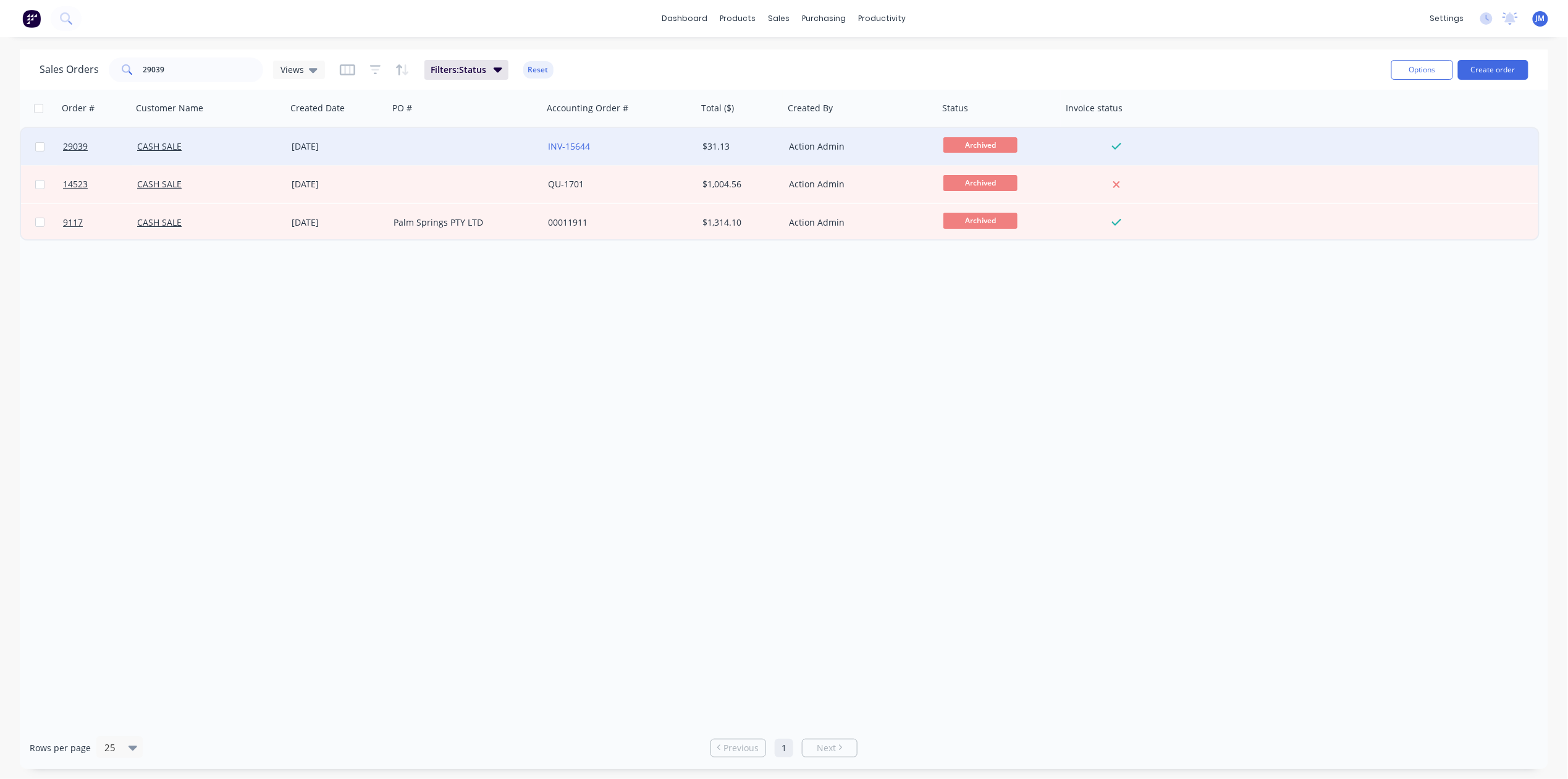
click at [448, 141] on div at bounding box center [466, 146] width 154 height 37
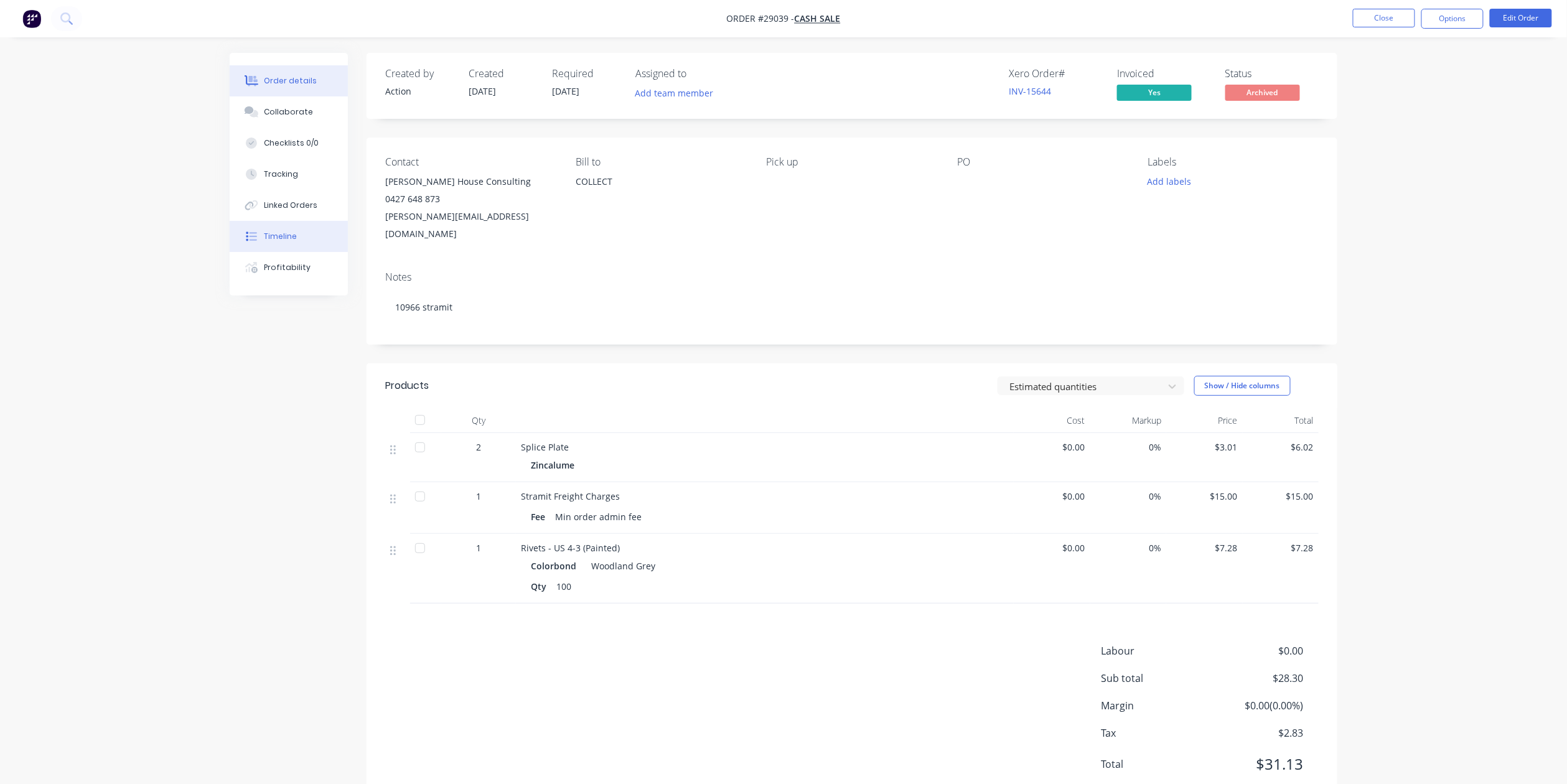
click at [292, 237] on div "Timeline" at bounding box center [281, 237] width 33 height 11
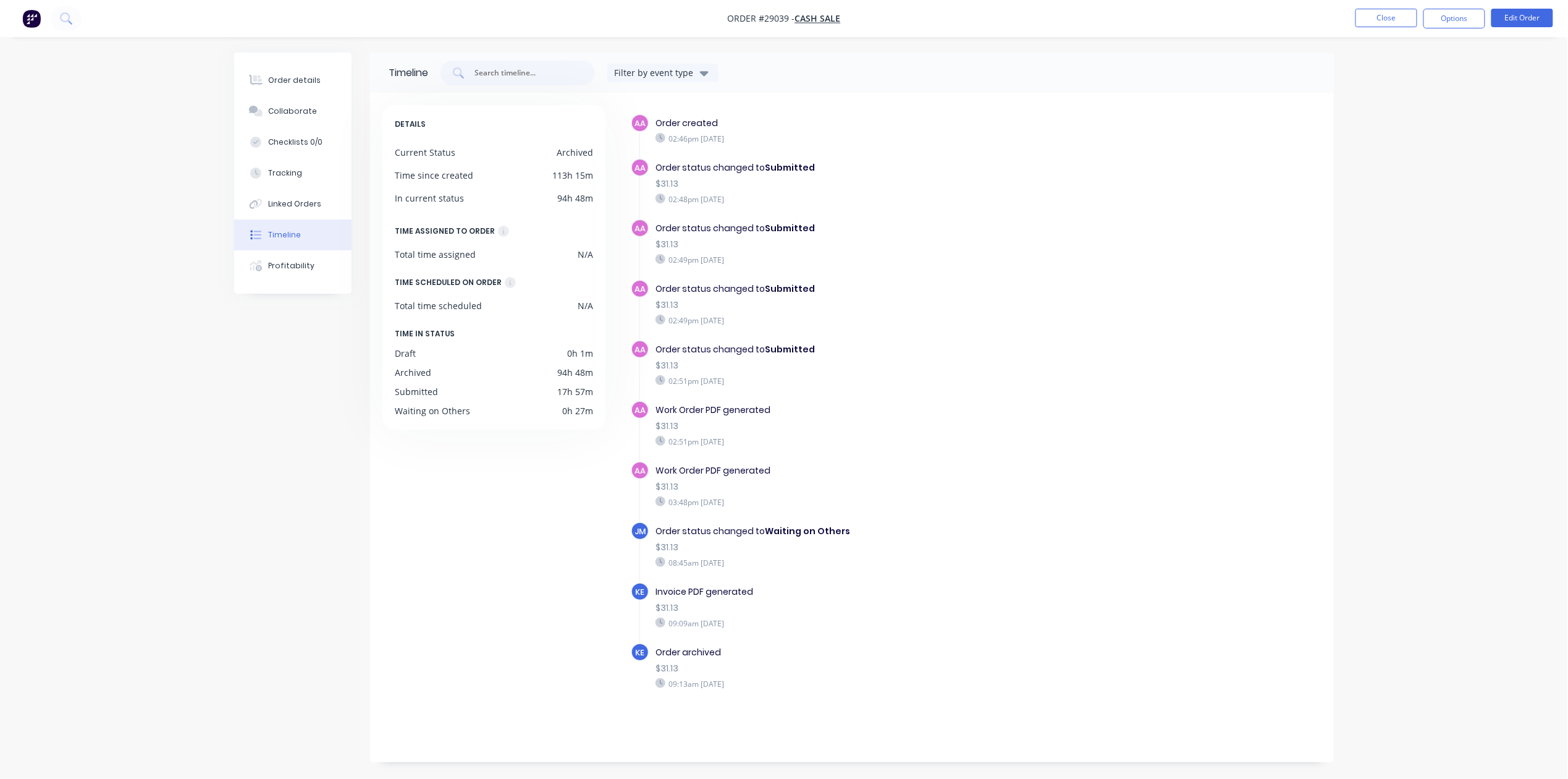
click at [1390, 33] on nav "Order #29039 - CASH SALE Close Options Edit Order" at bounding box center [784, 19] width 1568 height 37
click at [1375, 11] on button "Close" at bounding box center [1386, 18] width 62 height 19
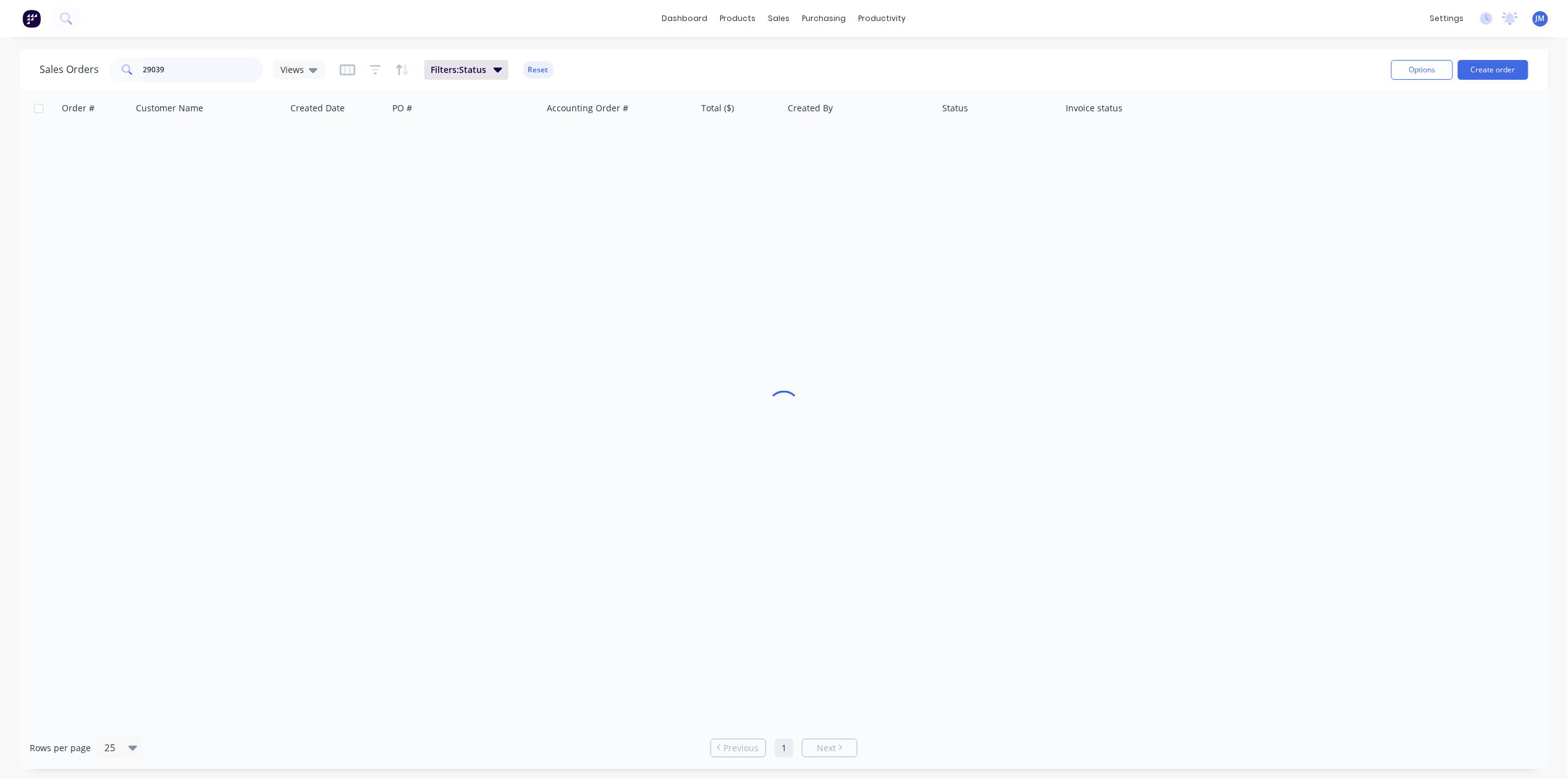
click at [214, 65] on input "29039" at bounding box center [203, 70] width 120 height 25
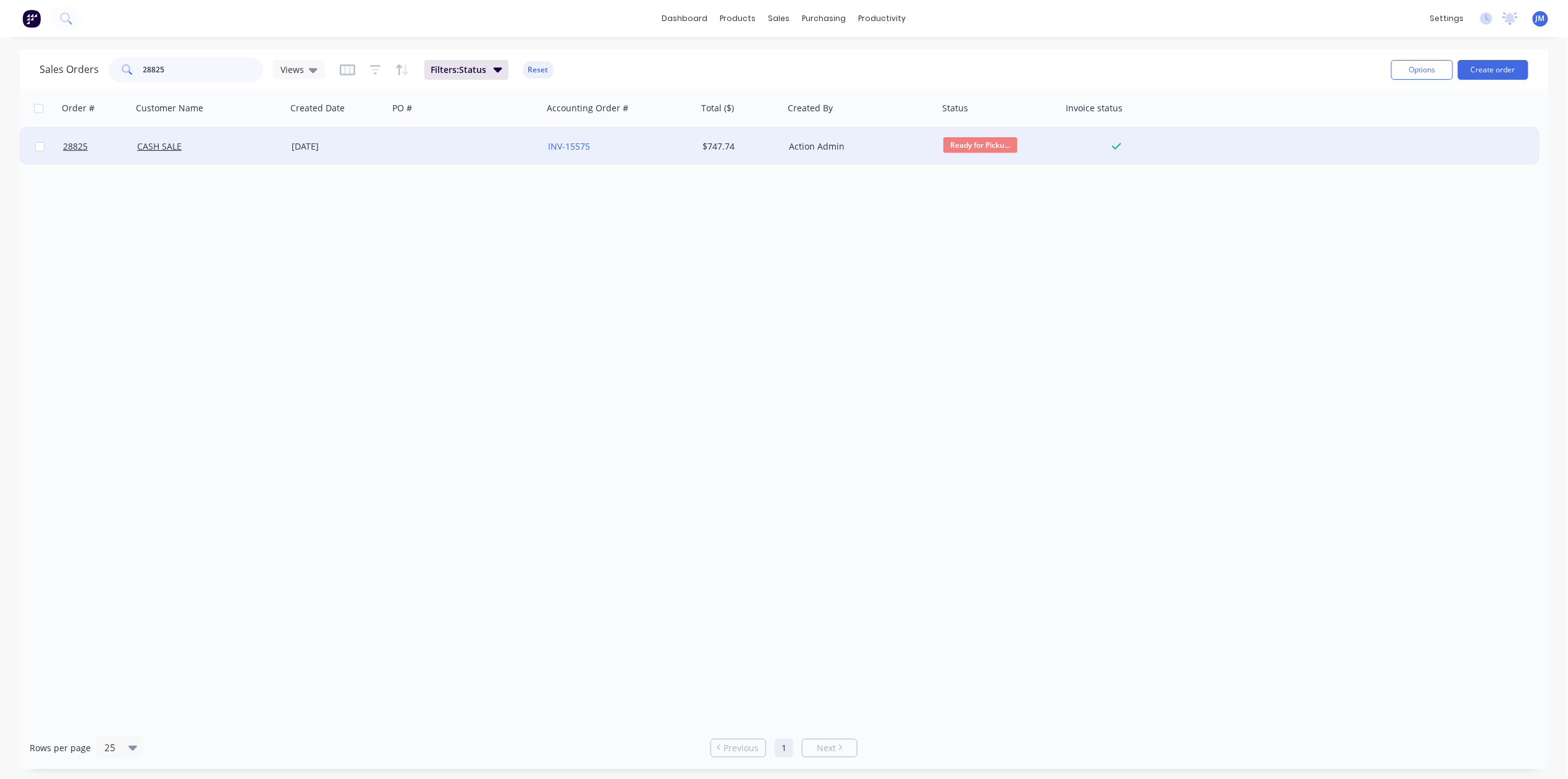
type input "28825"
click at [265, 151] on div "CASH SALE" at bounding box center [205, 146] width 137 height 12
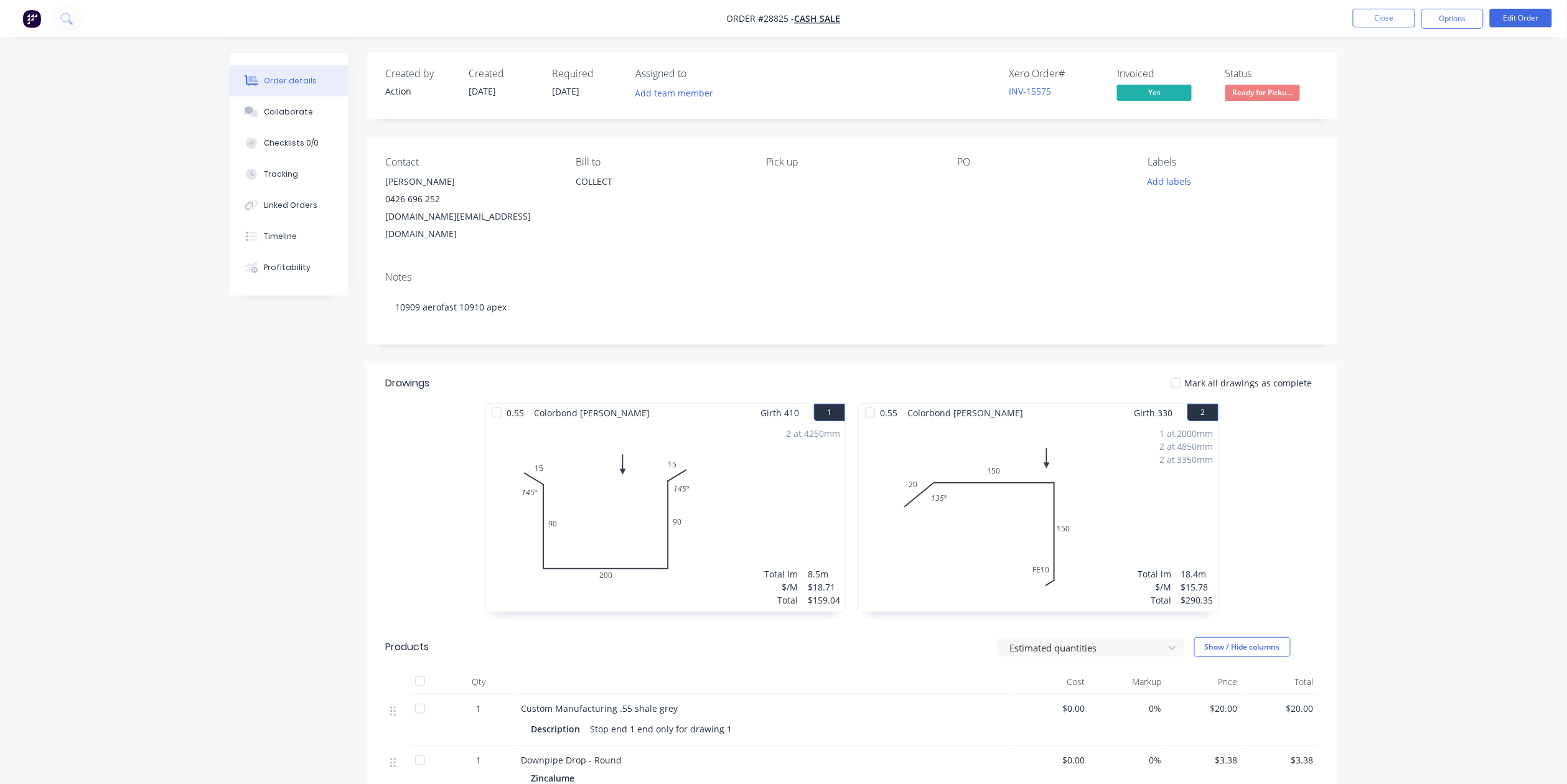
click at [1253, 92] on span "Ready for Picku..." at bounding box center [1263, 92] width 75 height 16
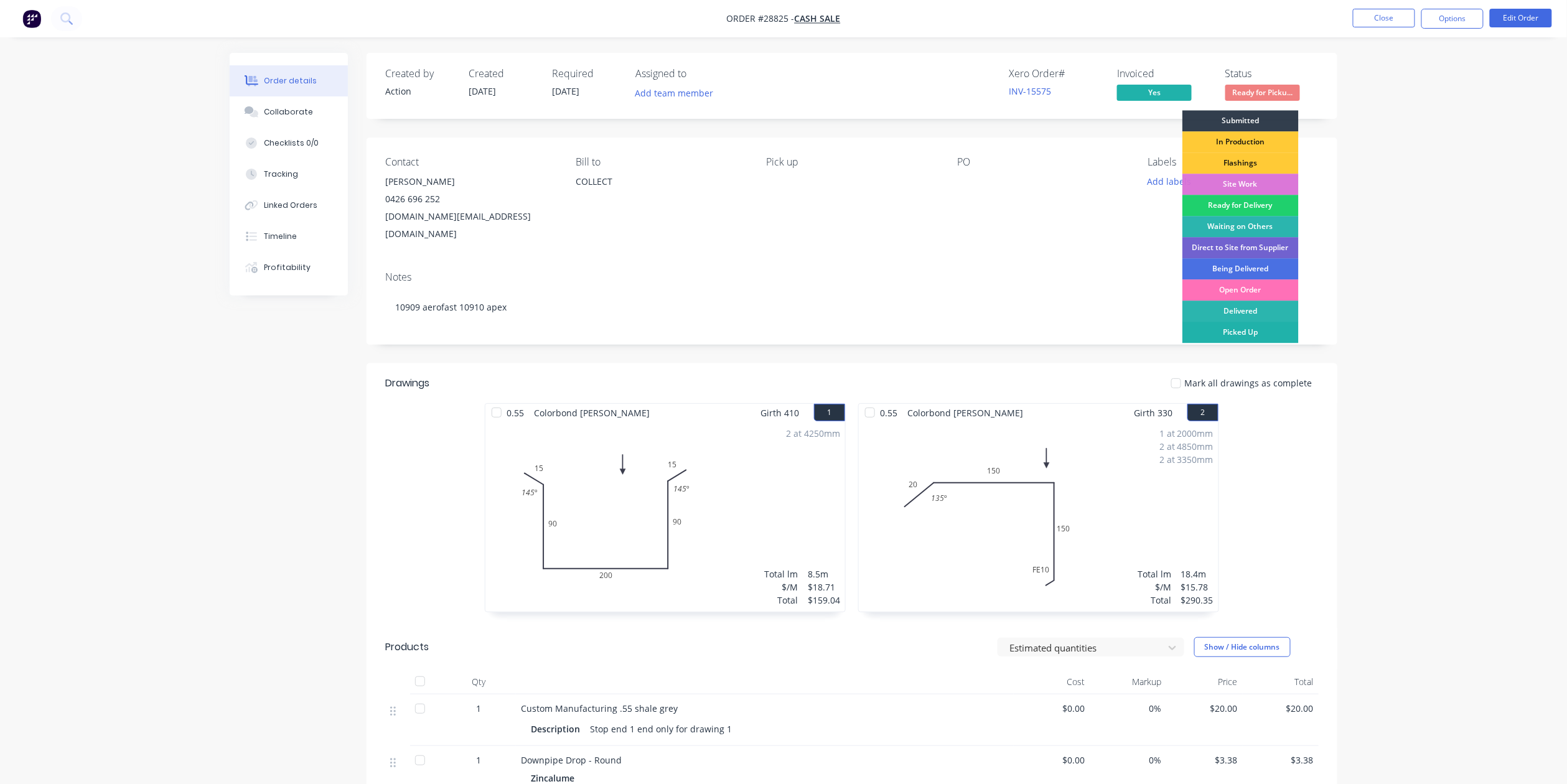
click at [1245, 331] on div "Picked Up" at bounding box center [1240, 332] width 116 height 21
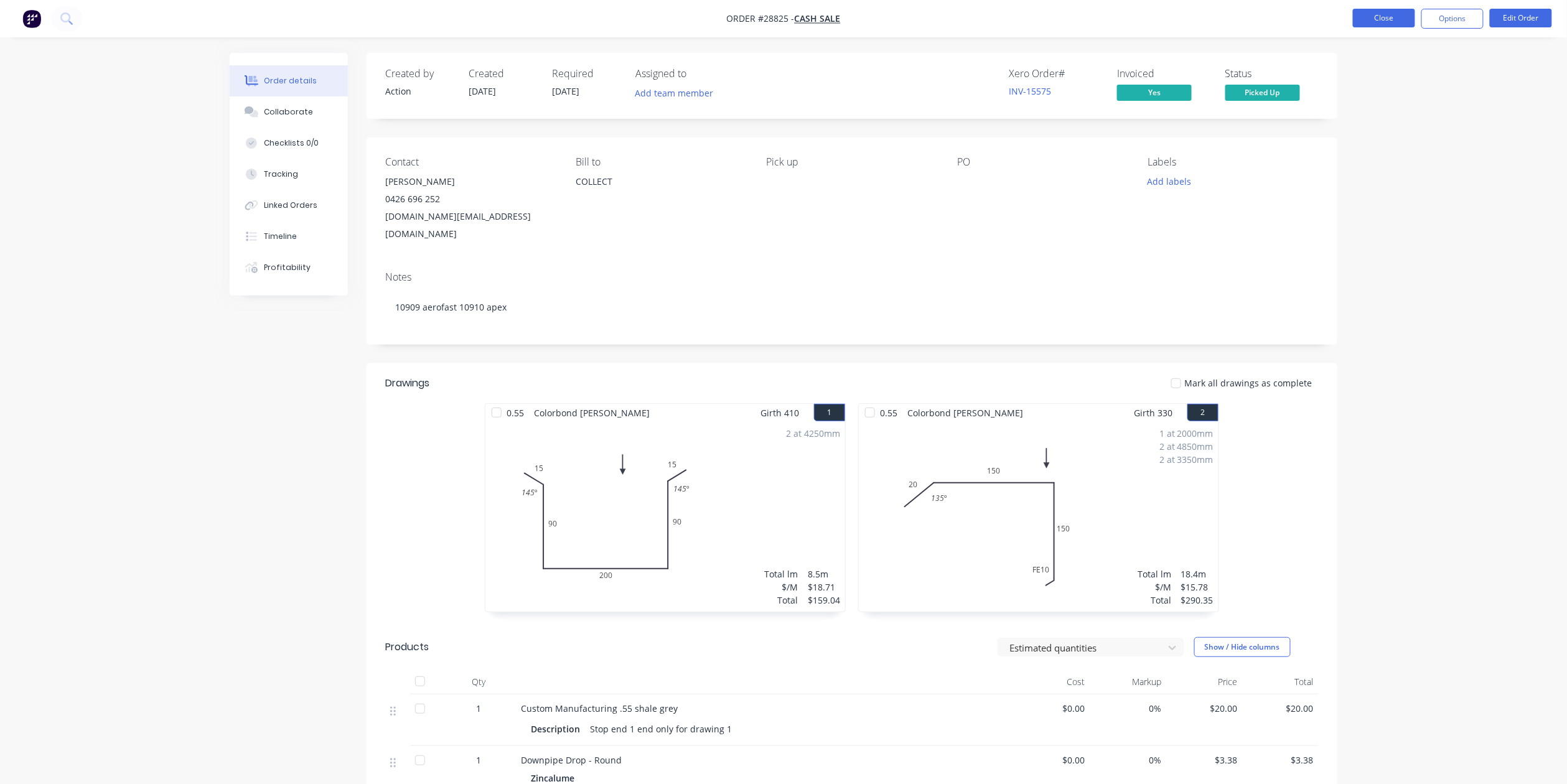
click at [1369, 19] on button "Close" at bounding box center [1384, 18] width 62 height 19
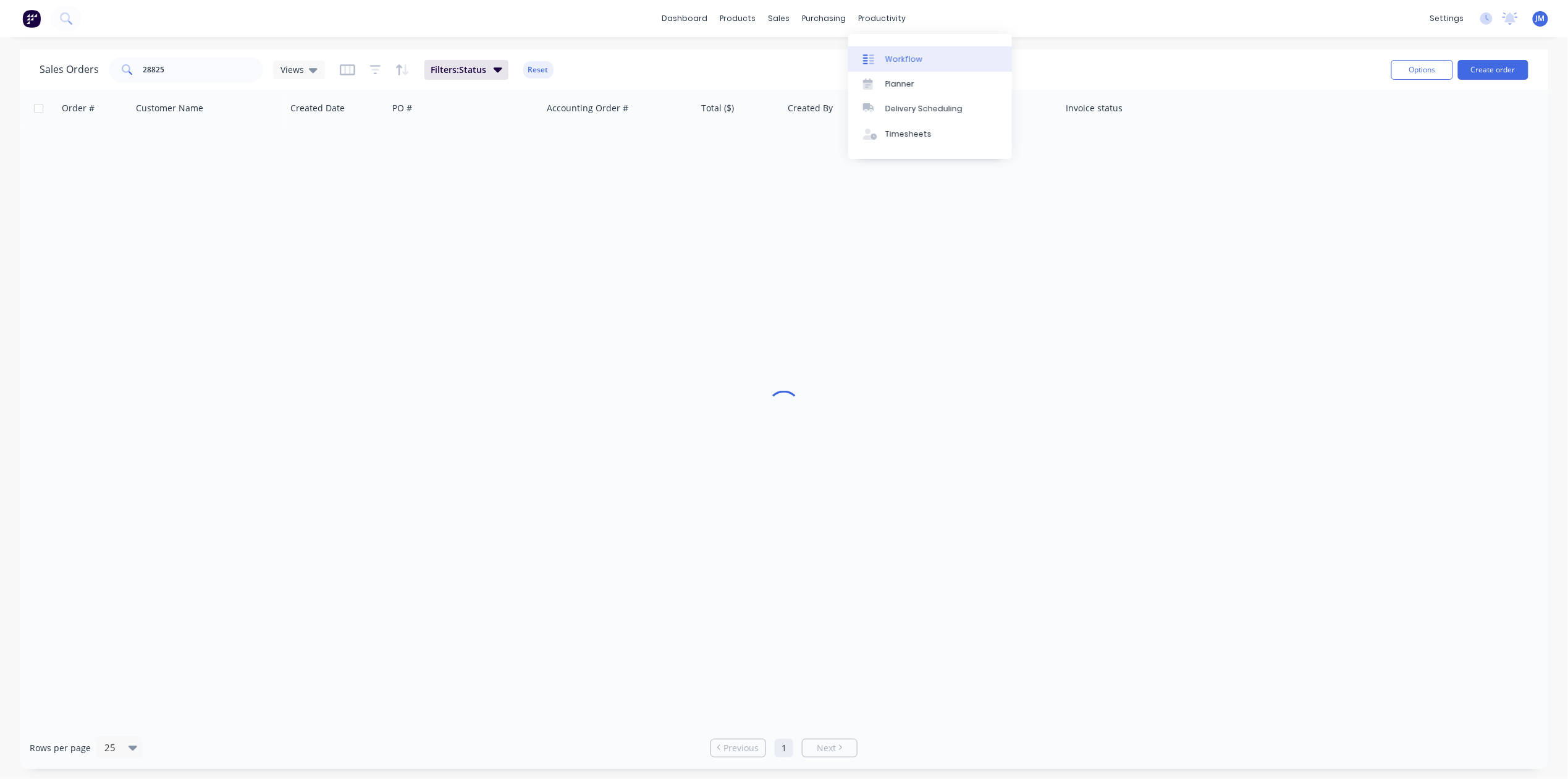
click at [877, 58] on div at bounding box center [872, 60] width 19 height 11
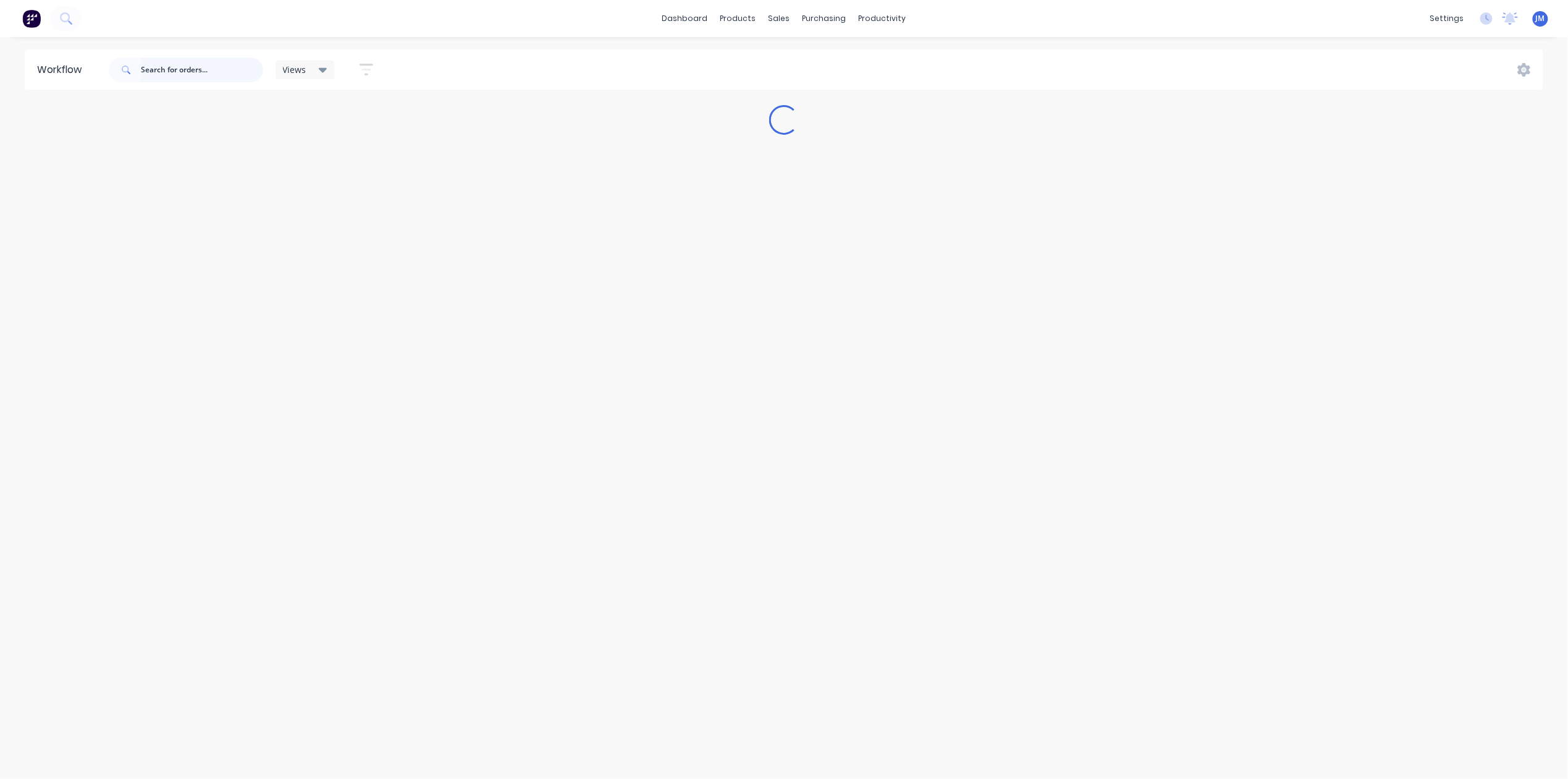
click at [226, 67] on input "text" at bounding box center [202, 70] width 122 height 25
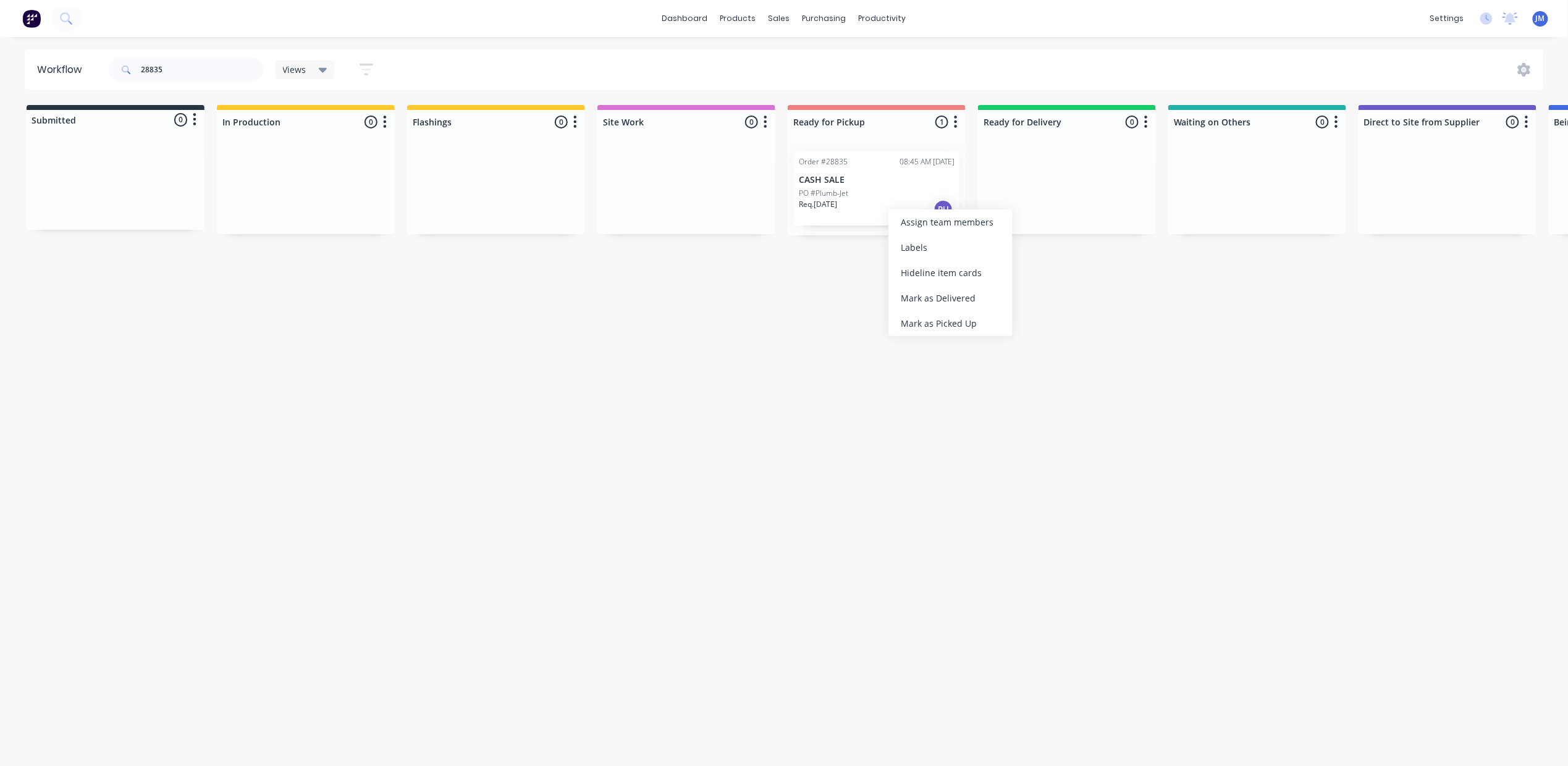
click at [924, 327] on div "Mark as Picked Up" at bounding box center [950, 323] width 124 height 25
click at [196, 66] on input "28835" at bounding box center [202, 70] width 122 height 25
type input "2"
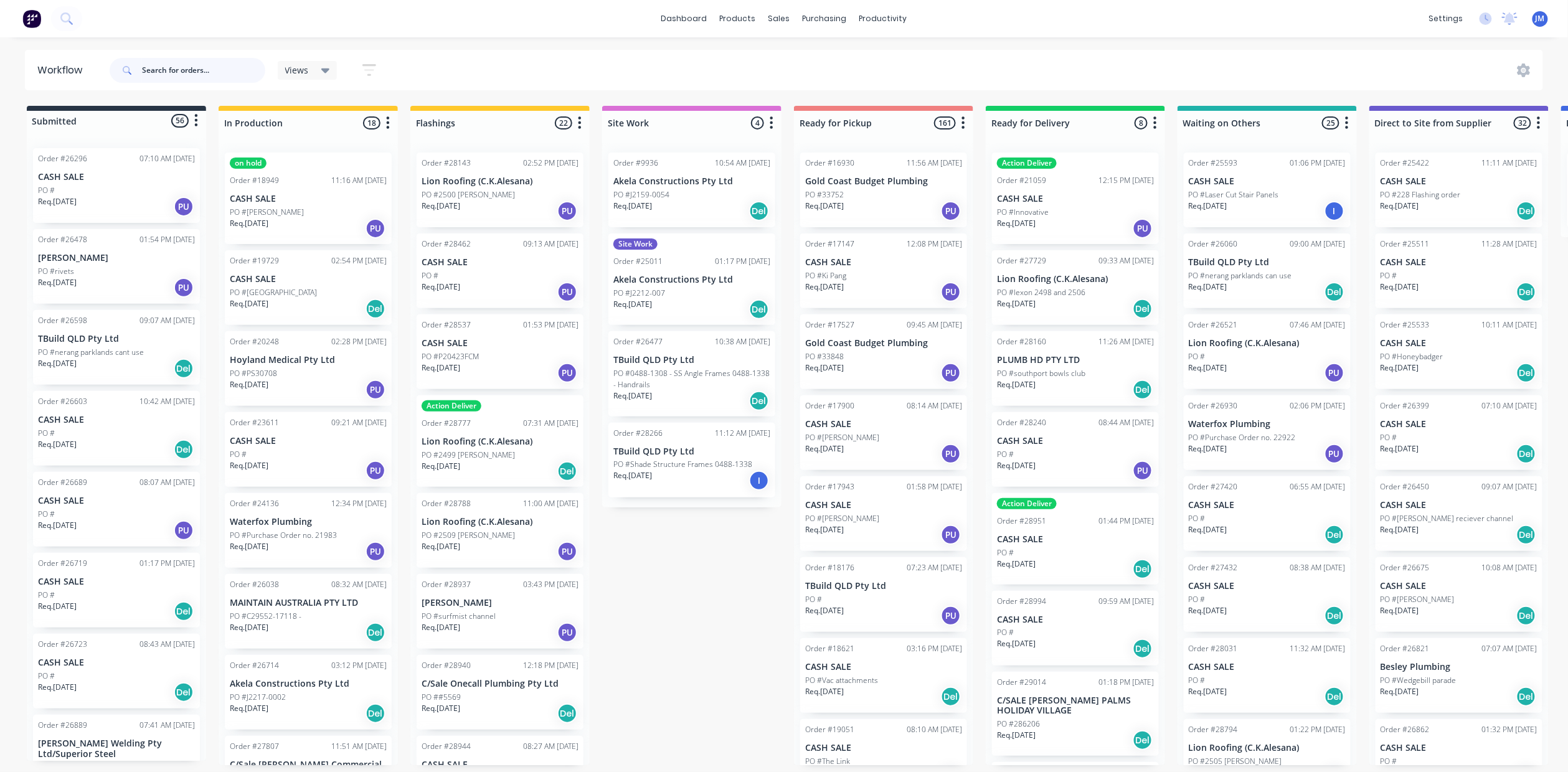
click at [171, 72] on input "text" at bounding box center [203, 71] width 123 height 25
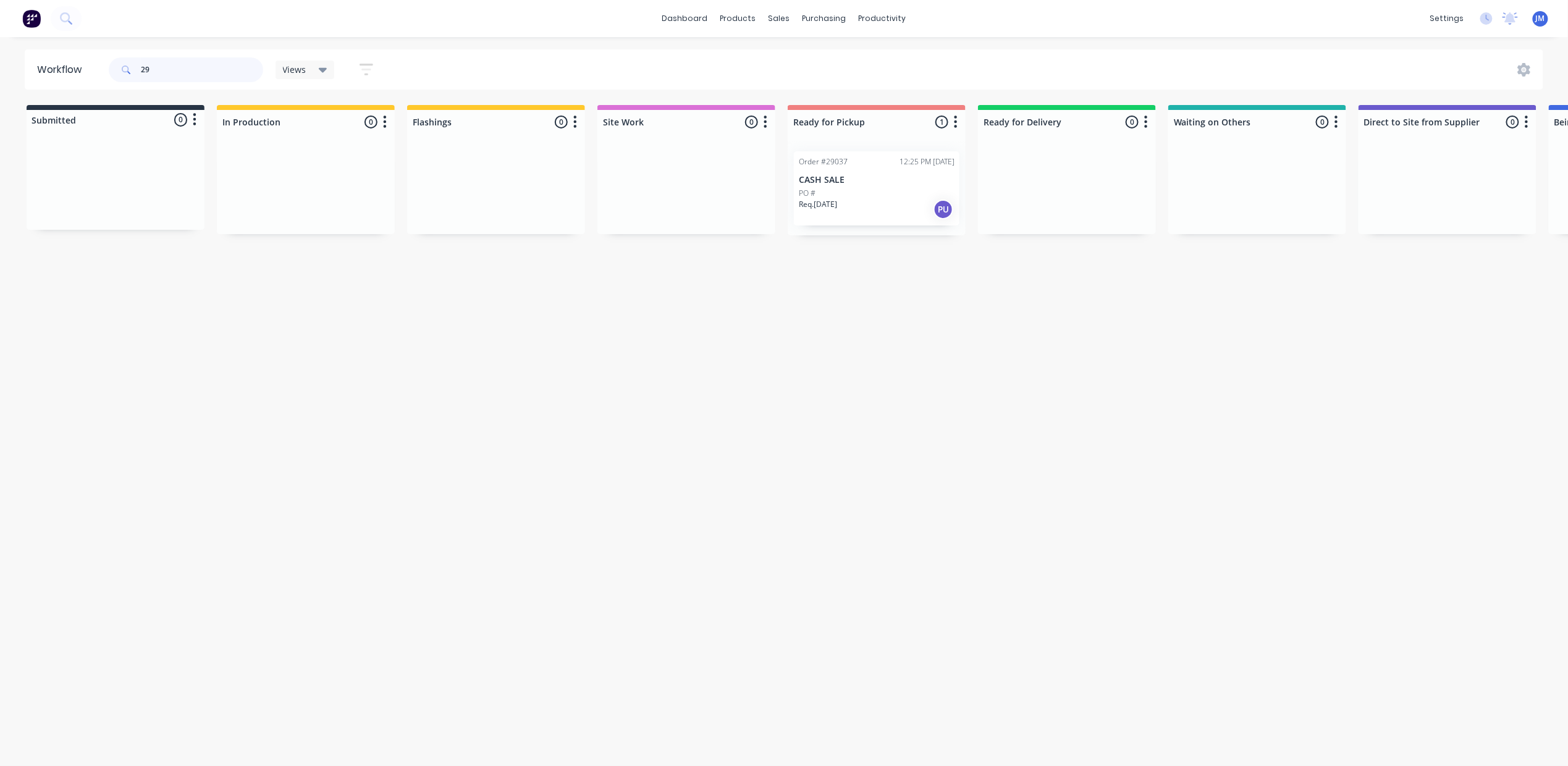
type input "2"
click at [907, 305] on div "Mark as Picked Up" at bounding box center [900, 303] width 124 height 25
click at [197, 76] on input "28540" at bounding box center [202, 70] width 122 height 25
click at [882, 300] on div "Mark as Picked Up" at bounding box center [906, 299] width 124 height 25
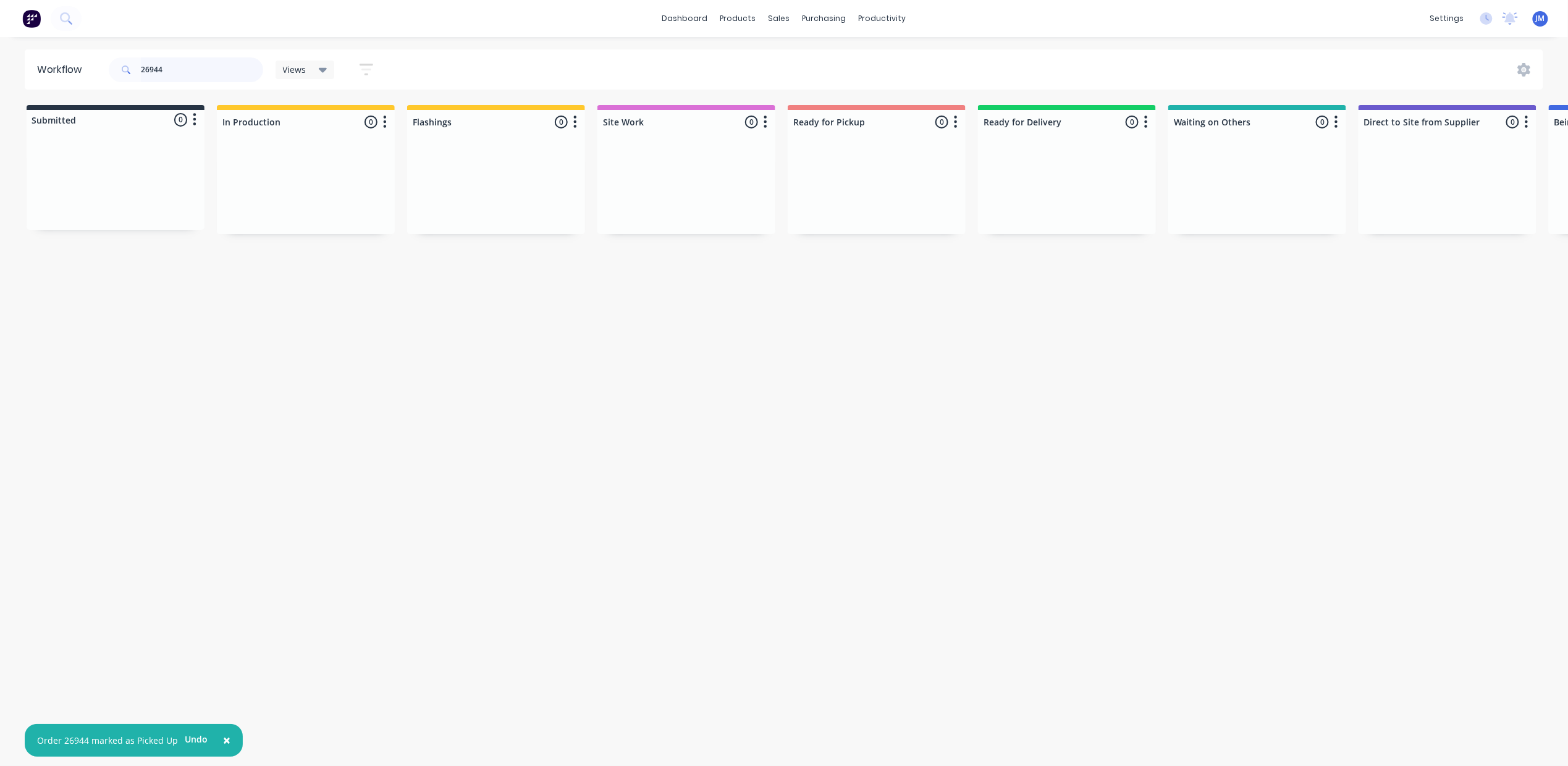
drag, startPoint x: 175, startPoint y: 71, endPoint x: 180, endPoint y: 63, distance: 9.4
click at [179, 68] on input "26944" at bounding box center [202, 70] width 122 height 25
drag, startPoint x: 877, startPoint y: 306, endPoint x: 357, endPoint y: 265, distance: 521.6
click at [875, 305] on div "Mark as Picked Up" at bounding box center [888, 307] width 124 height 25
click at [174, 75] on input "28966" at bounding box center [202, 70] width 122 height 25
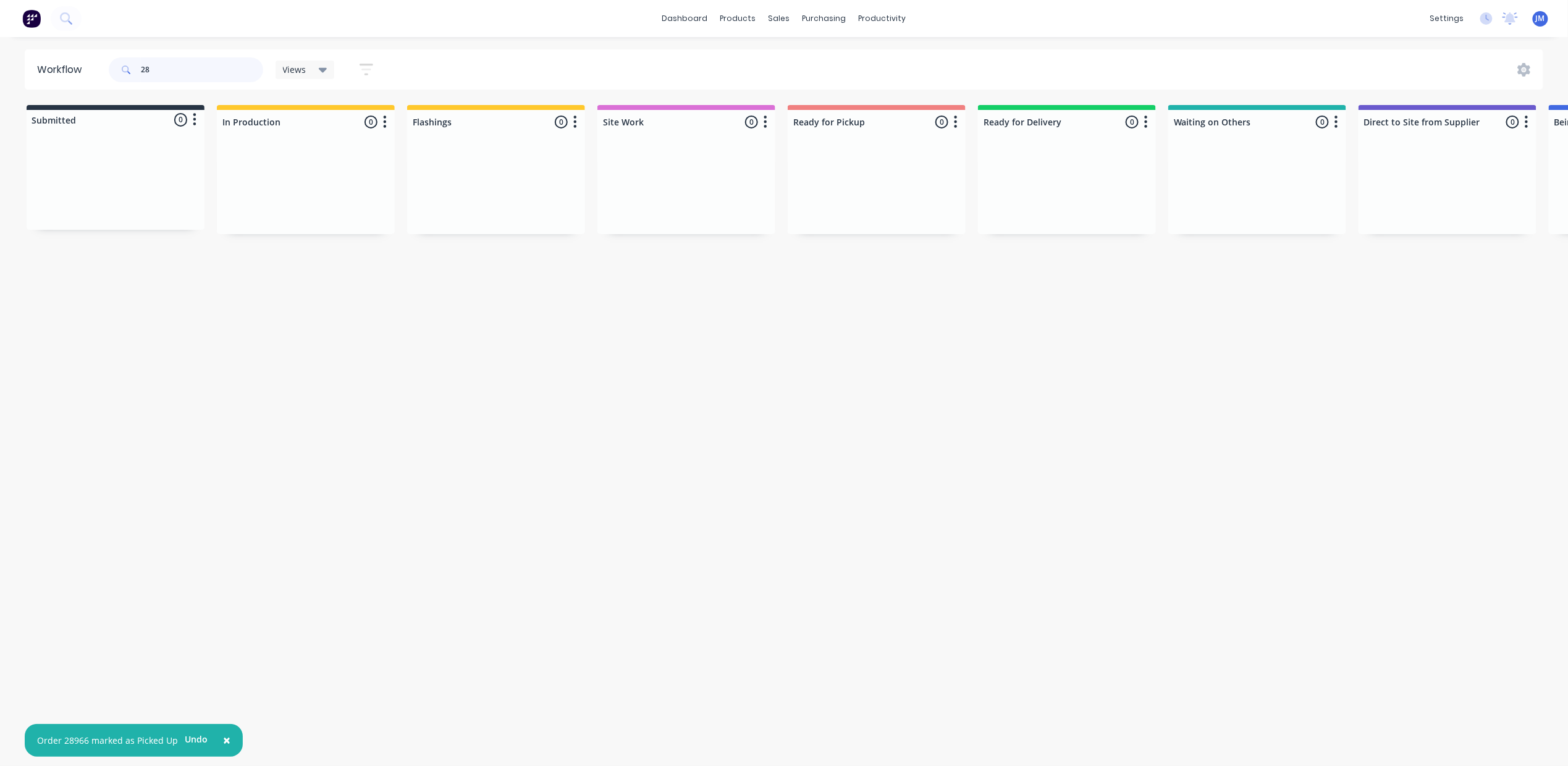
type input "2"
type input "p"
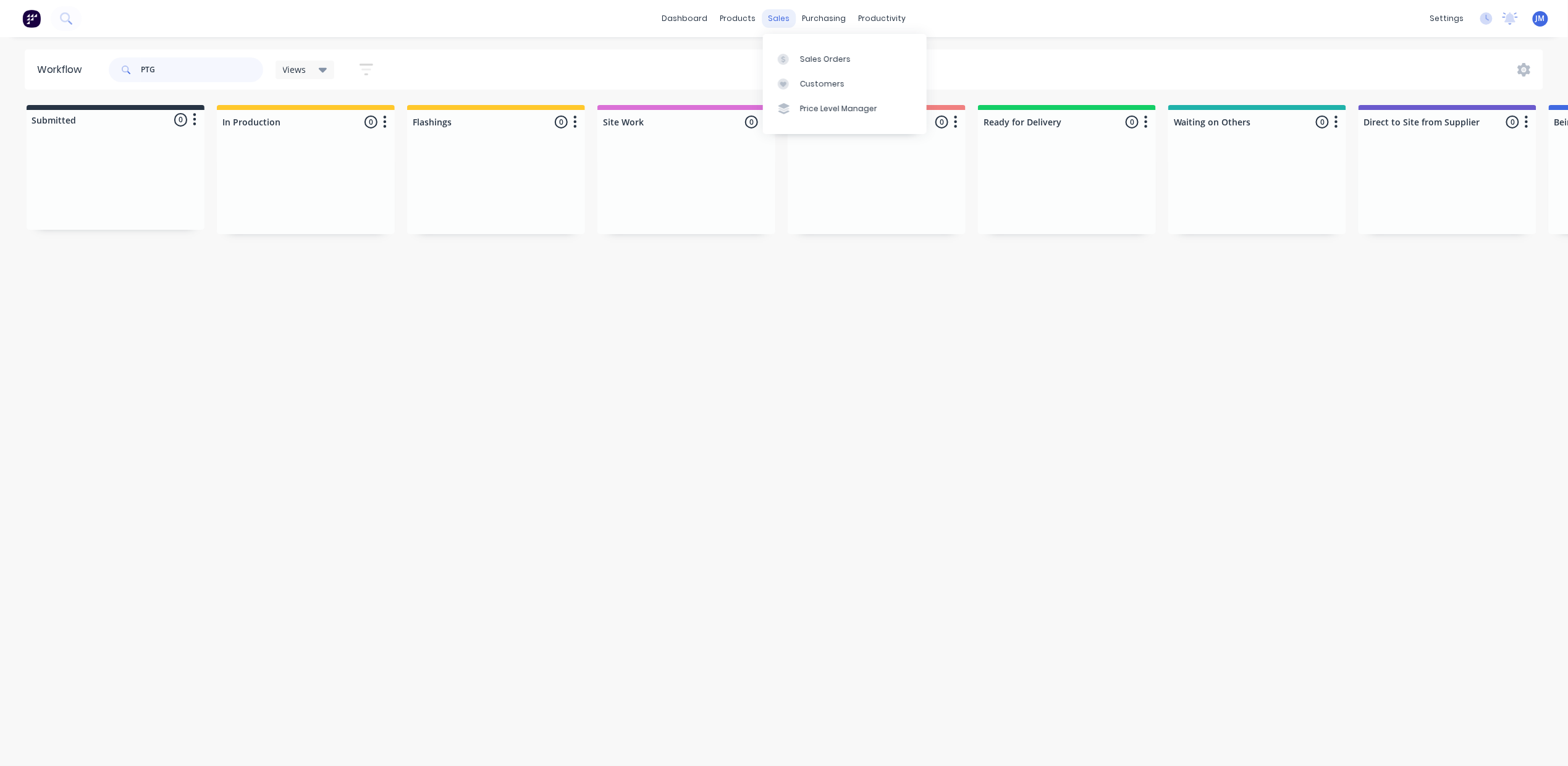
type input "PTG"
click at [786, 24] on div "sales" at bounding box center [779, 19] width 34 height 19
click at [817, 63] on div "Sales Orders" at bounding box center [826, 59] width 51 height 11
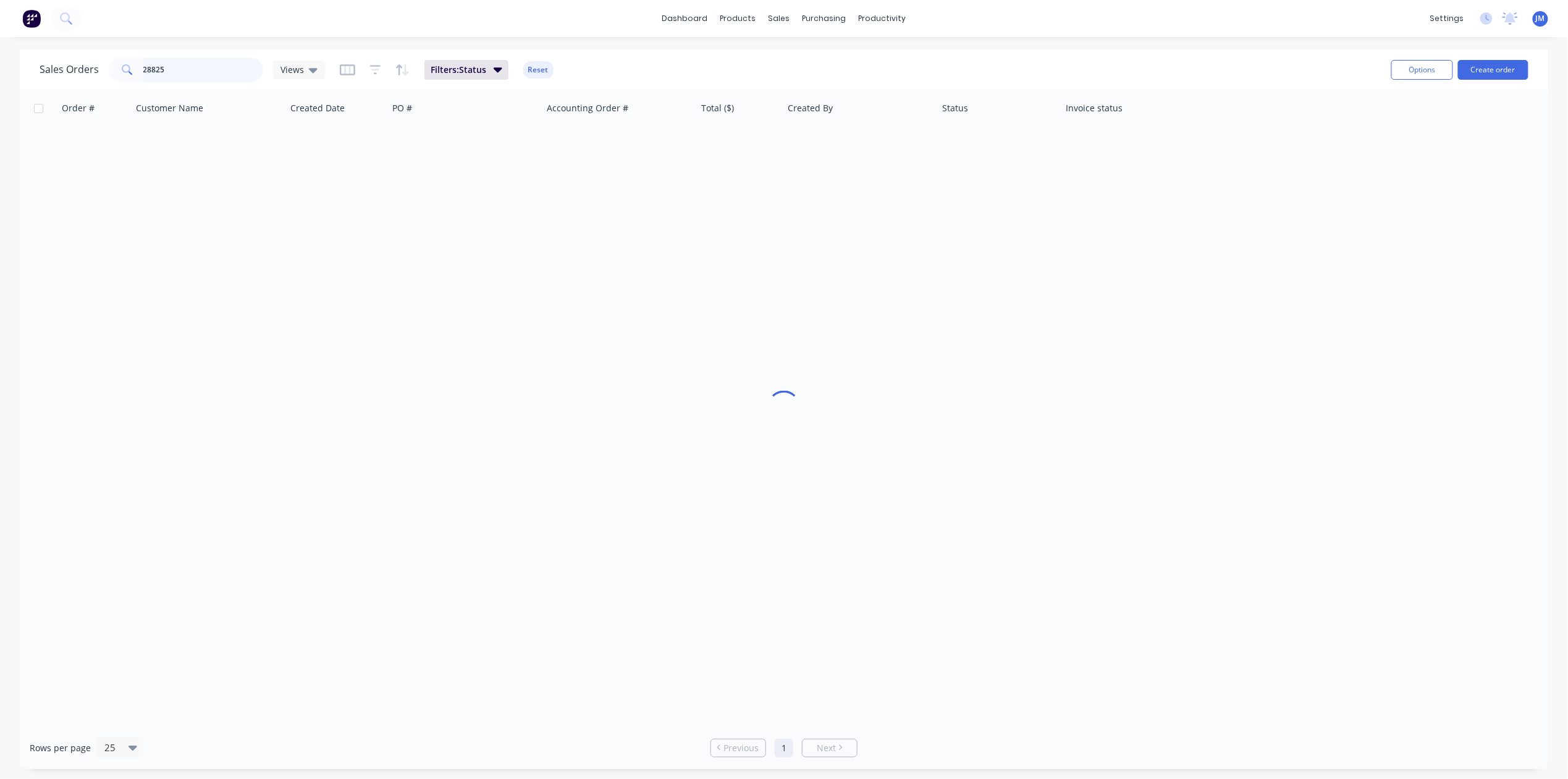
drag, startPoint x: 174, startPoint y: 60, endPoint x: 211, endPoint y: 88, distance: 46.4
click at [174, 60] on input "28825" at bounding box center [203, 70] width 120 height 25
type input "2"
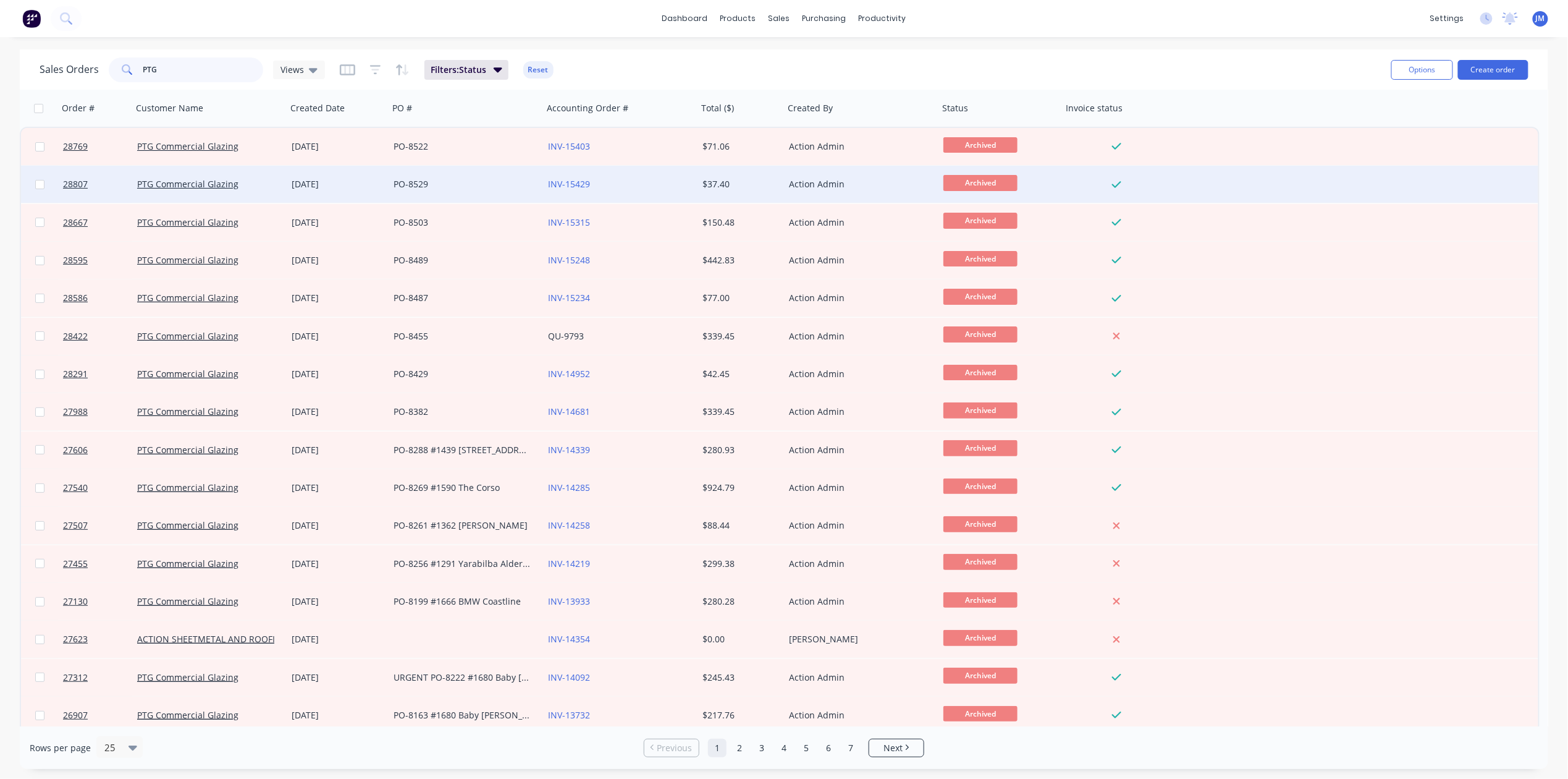
type input "PTG"
click at [441, 187] on div "PO-8529" at bounding box center [462, 184] width 137 height 12
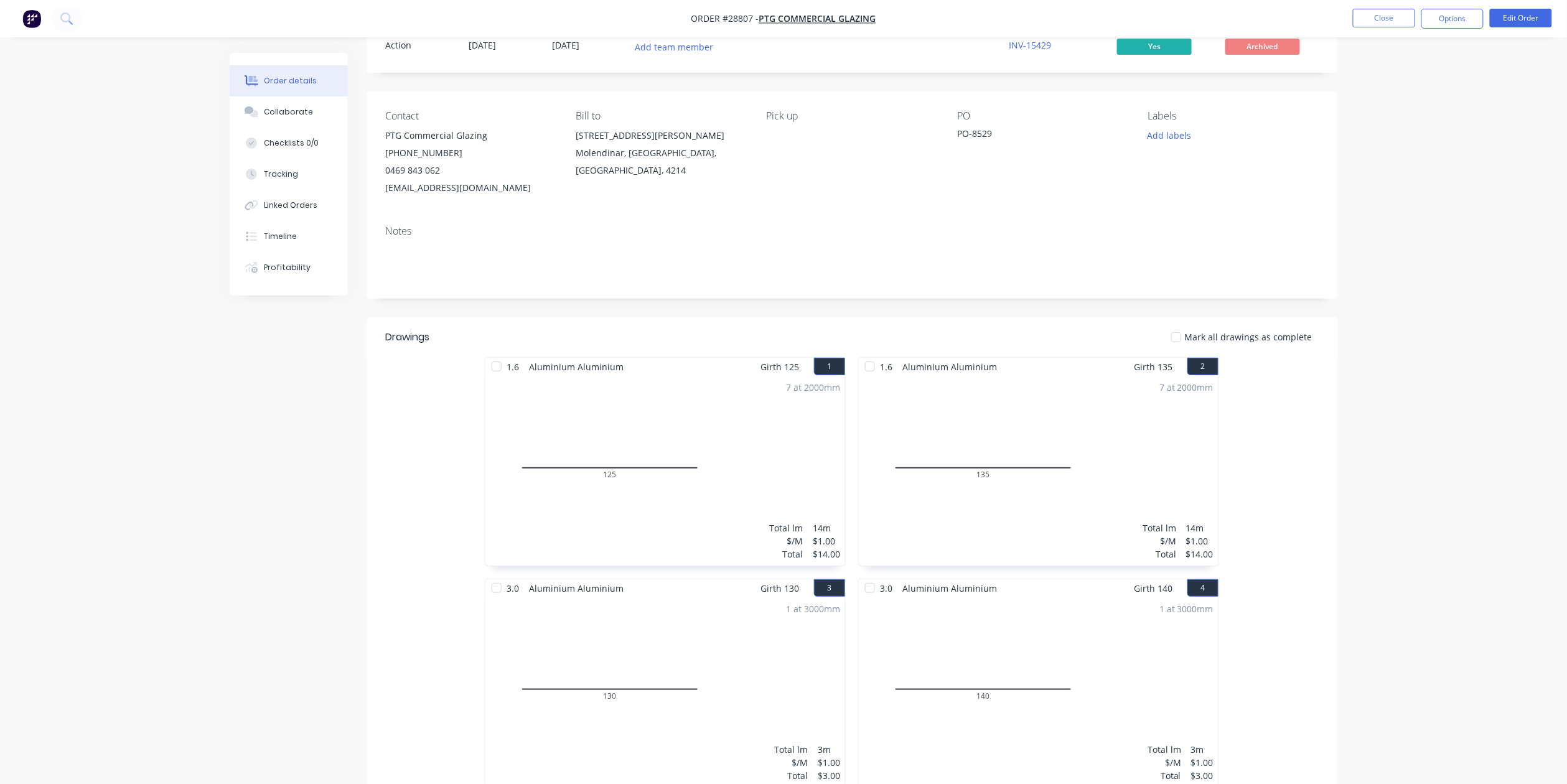
scroll to position [83, 0]
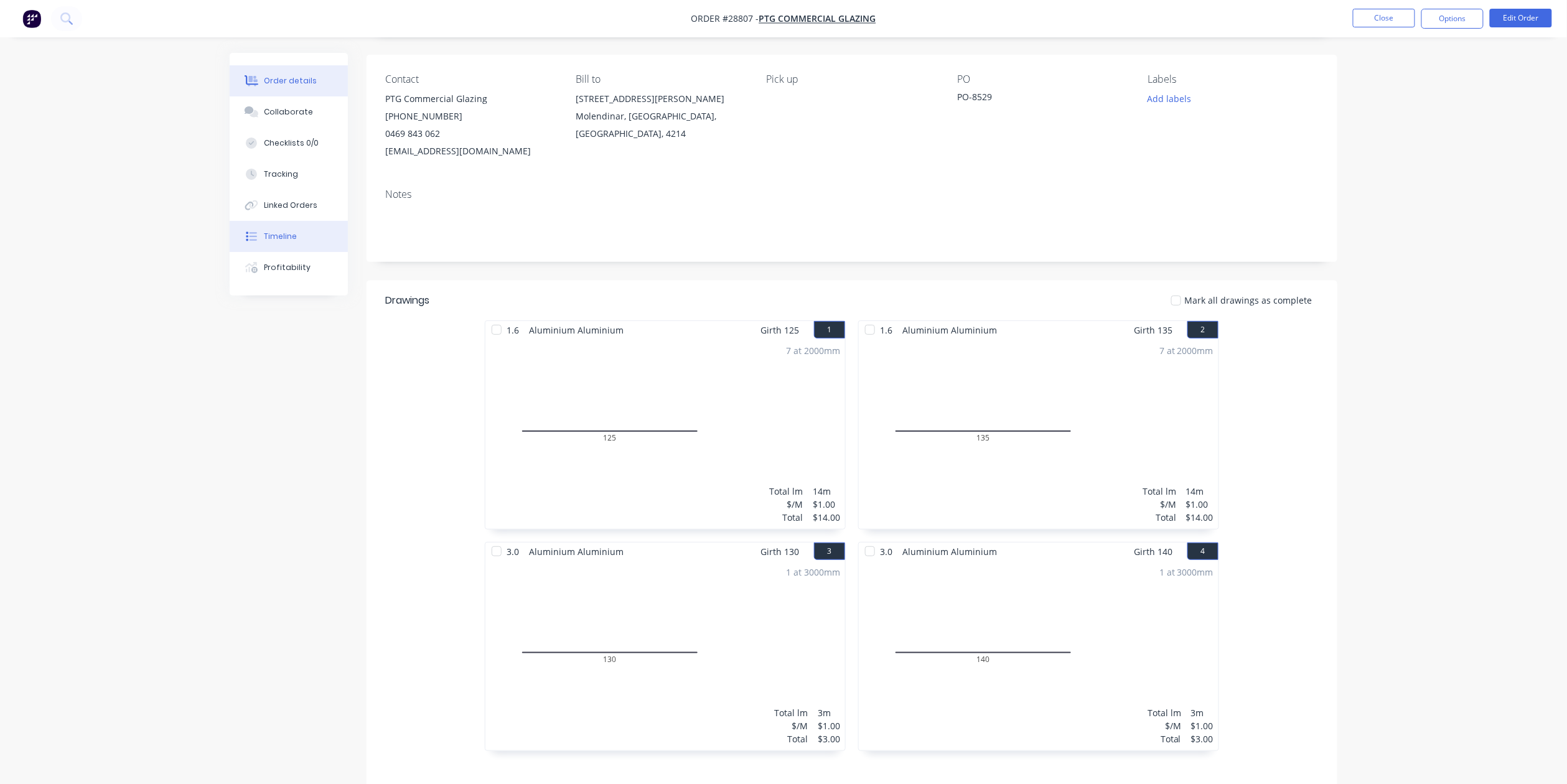
click at [309, 234] on button "Timeline" at bounding box center [289, 237] width 118 height 31
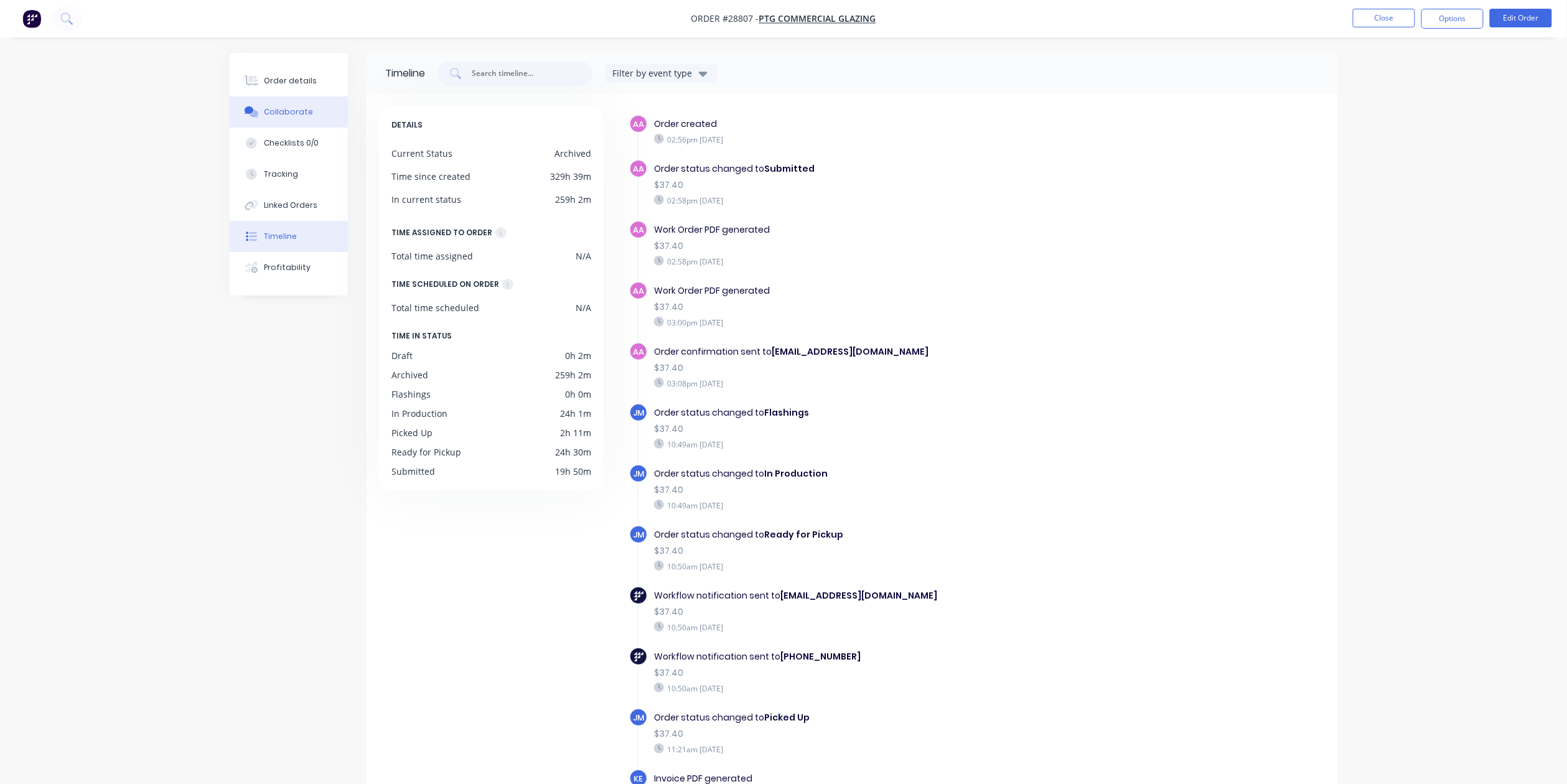
drag, startPoint x: 271, startPoint y: 107, endPoint x: 279, endPoint y: 107, distance: 8.0
click at [272, 107] on div "Collaborate" at bounding box center [289, 112] width 49 height 11
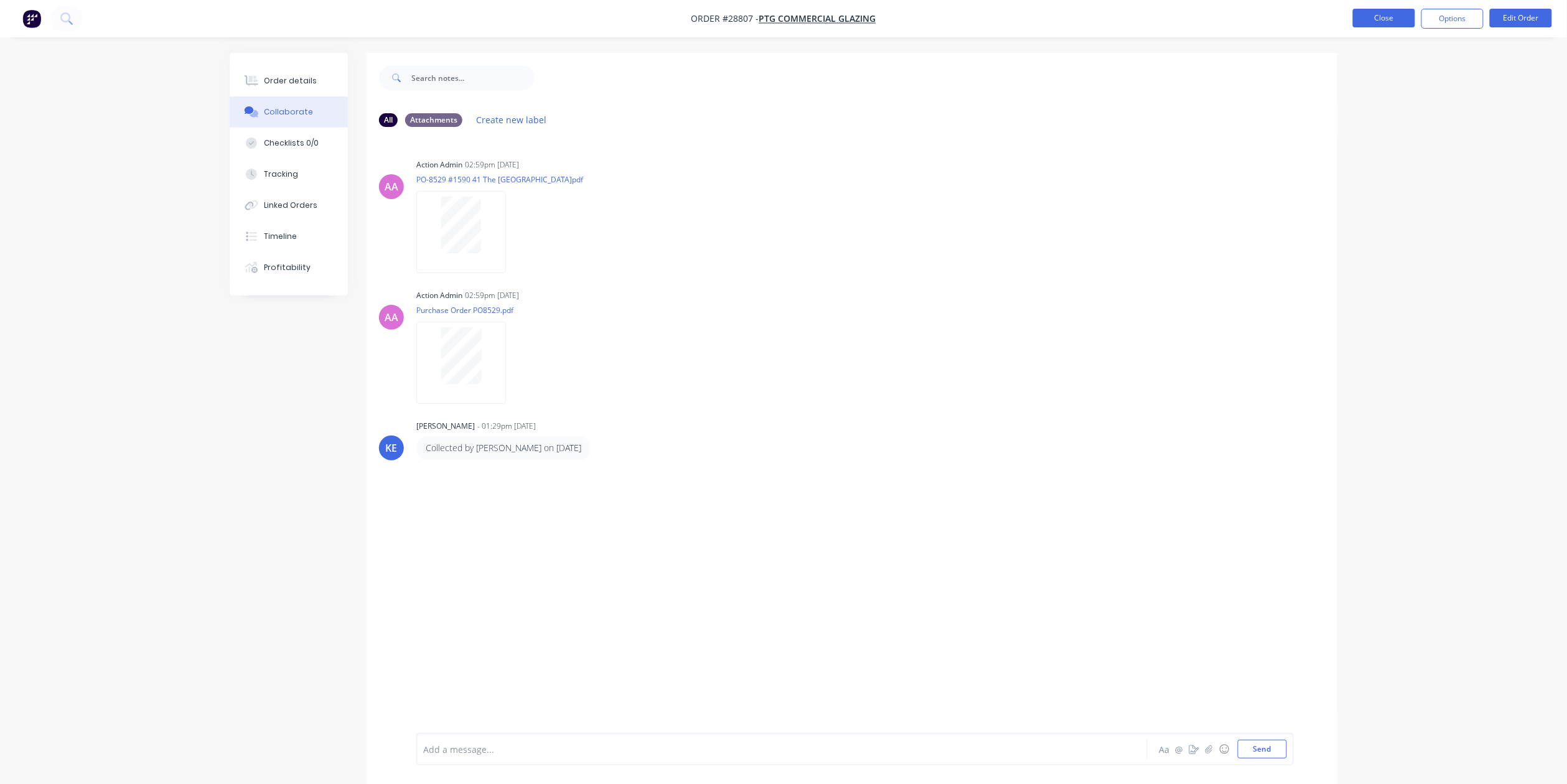
click at [1377, 16] on button "Close" at bounding box center [1384, 18] width 62 height 19
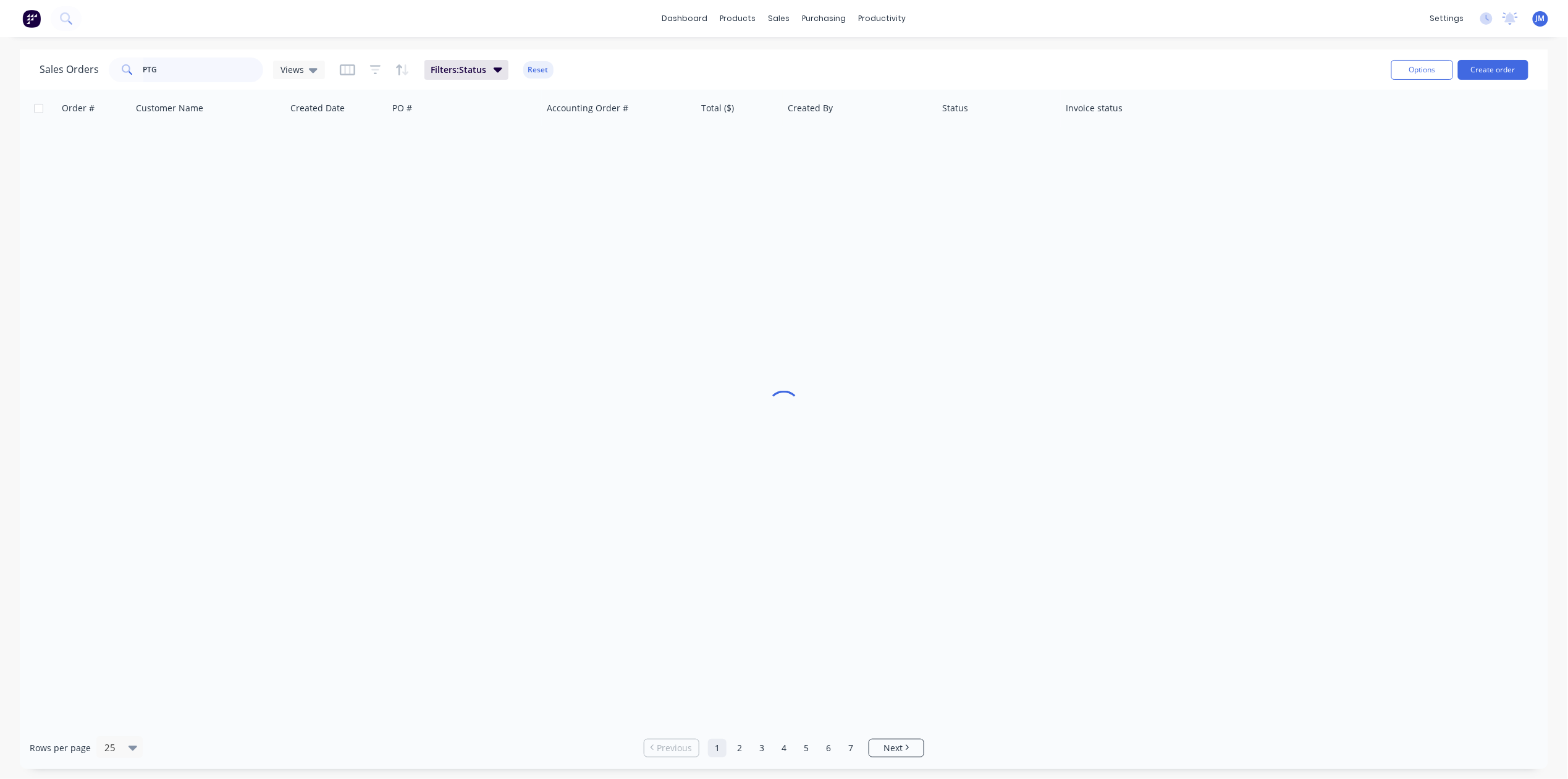
click at [178, 73] on input "PTG" at bounding box center [203, 70] width 120 height 25
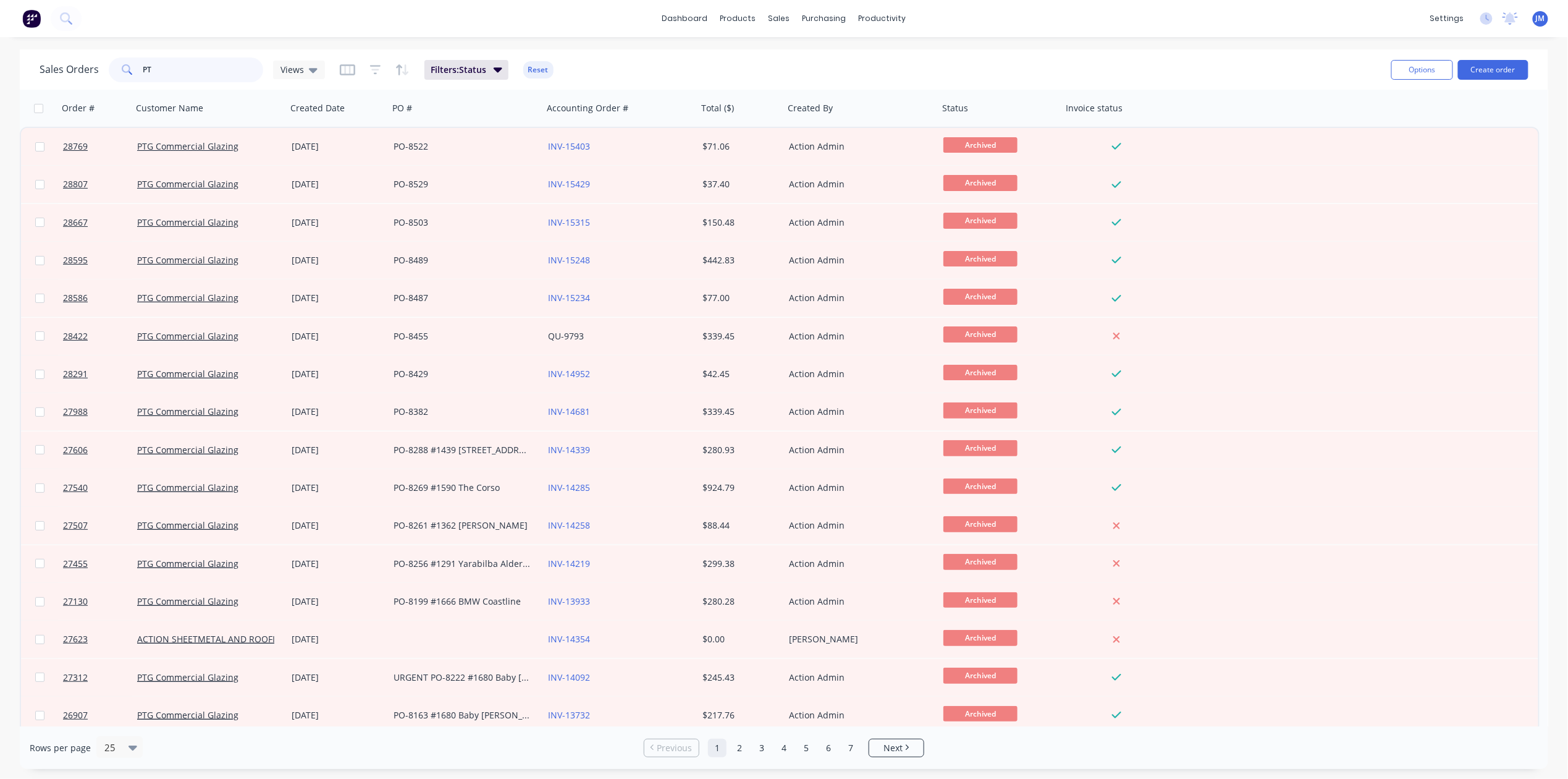
type input "P"
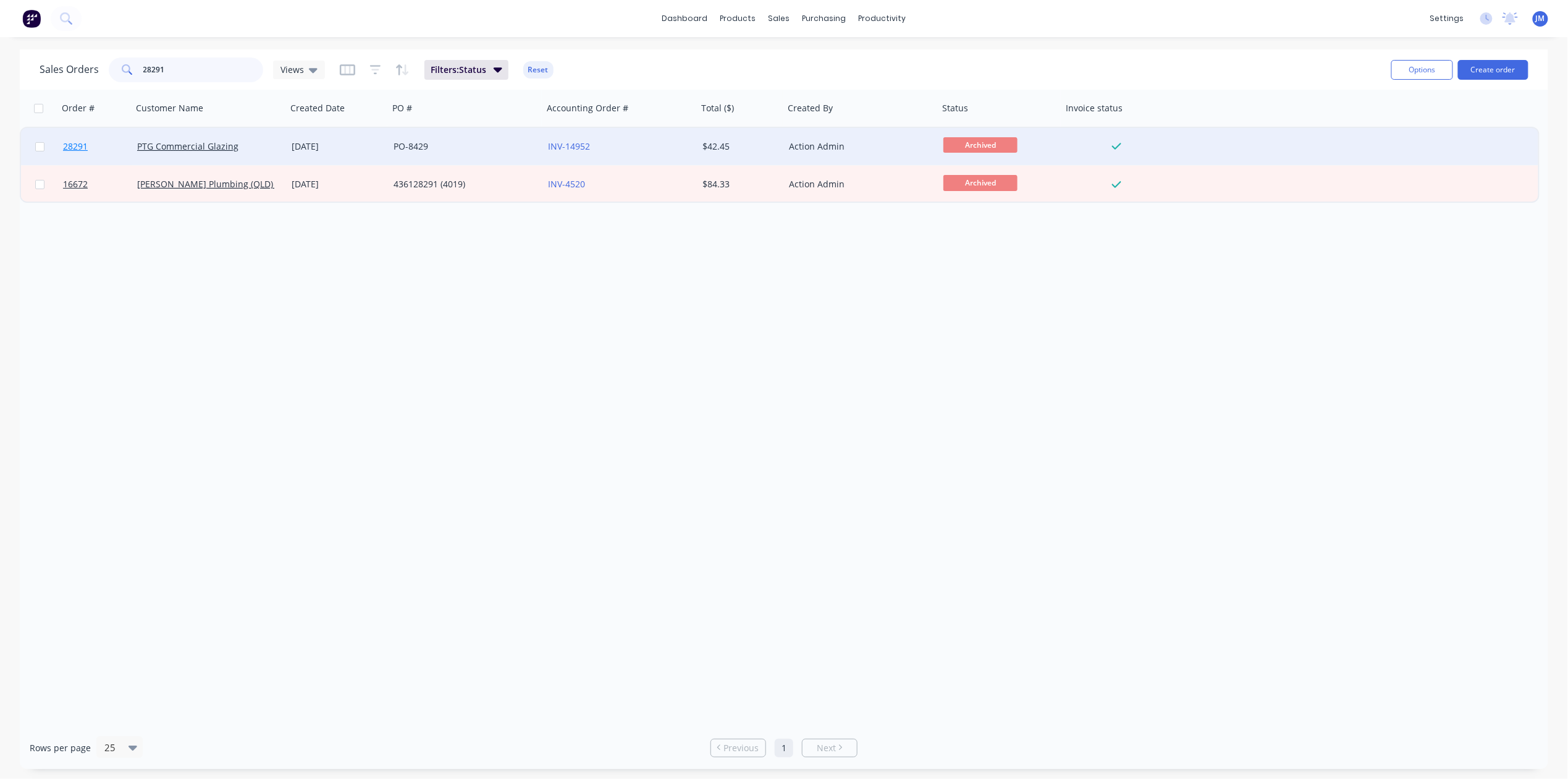
type input "28291"
click at [136, 139] on link "28291" at bounding box center [100, 146] width 74 height 37
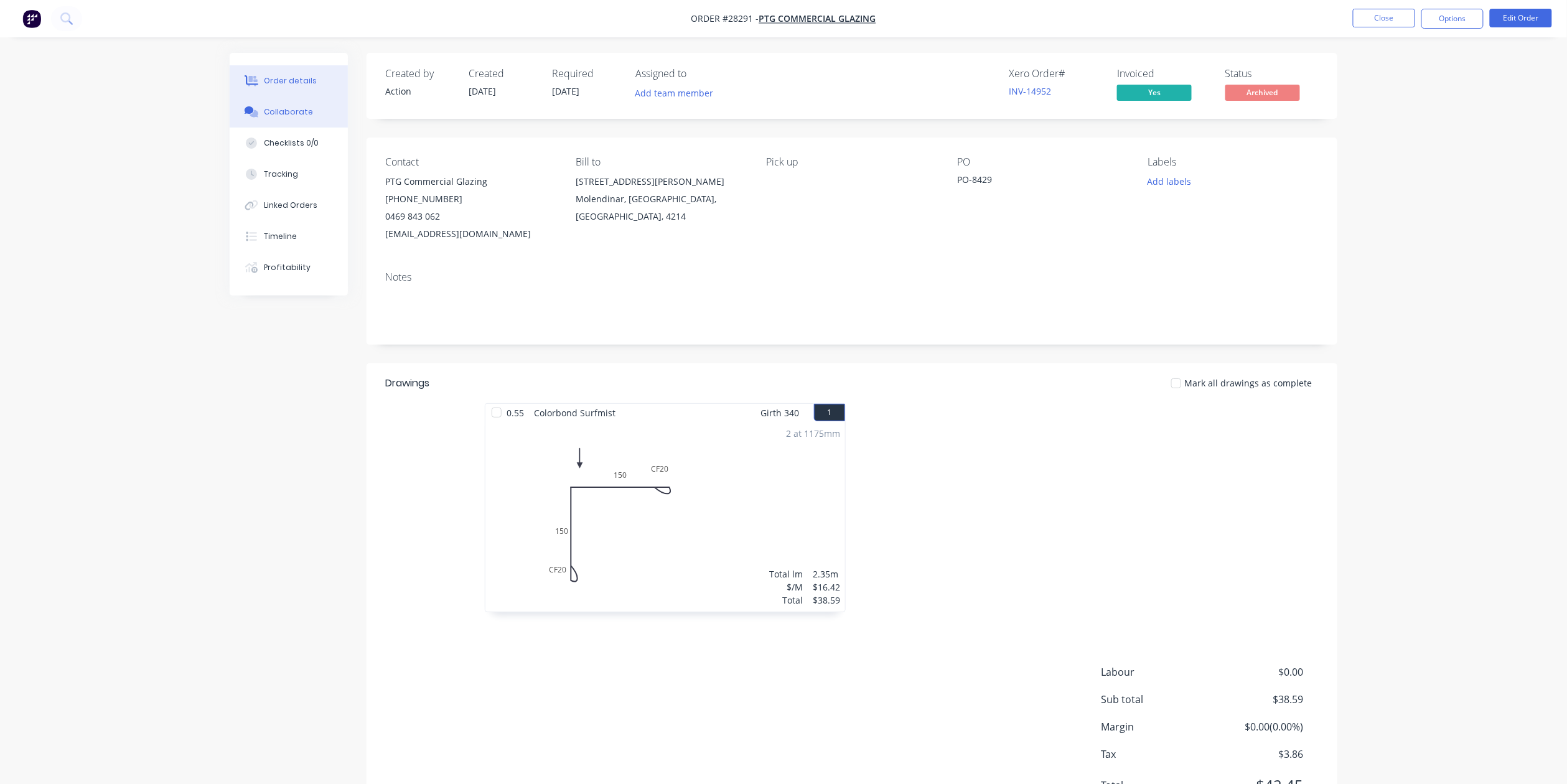
click at [268, 105] on button "Collaborate" at bounding box center [289, 112] width 118 height 31
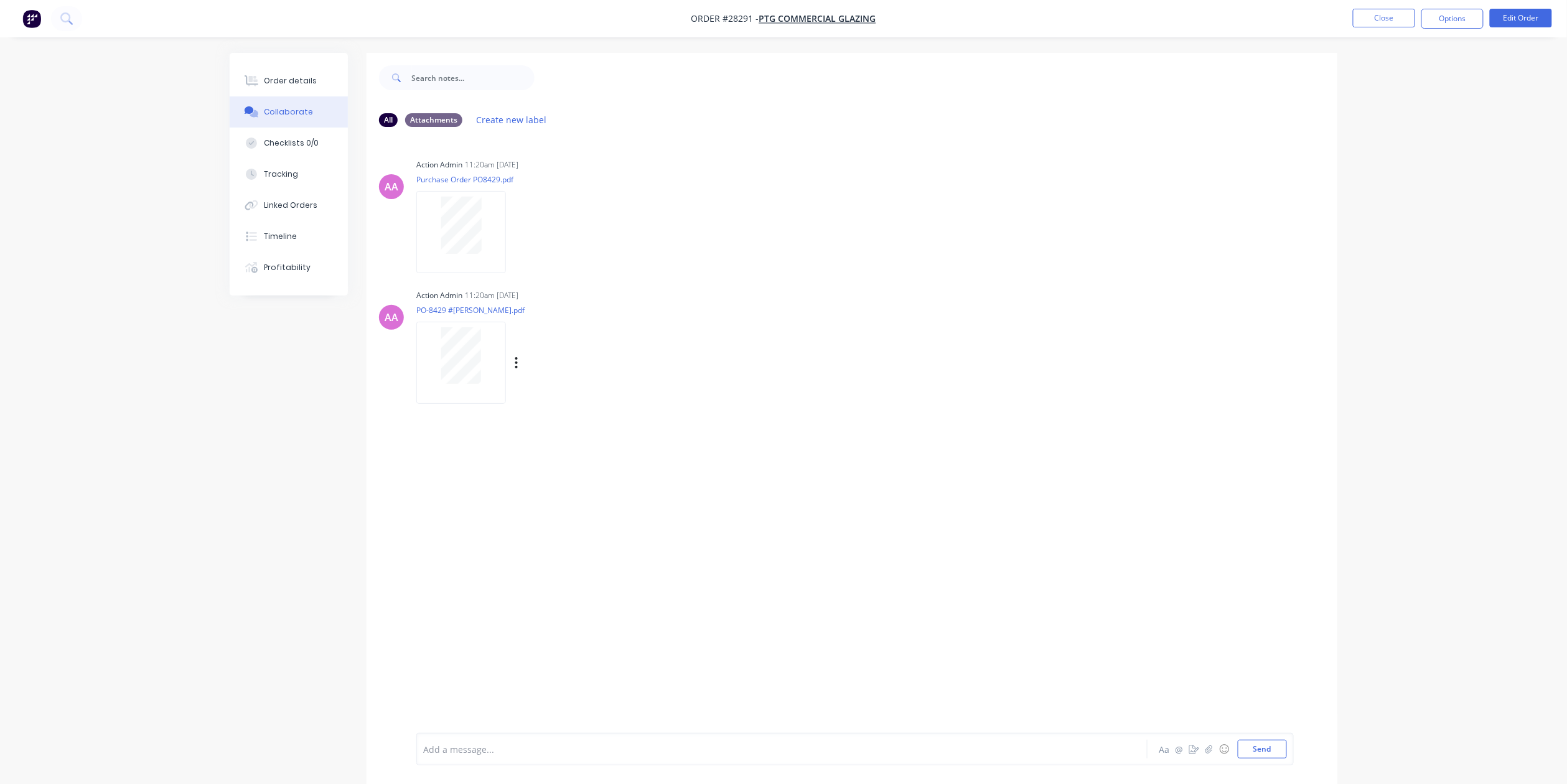
click at [494, 356] on div at bounding box center [462, 355] width 79 height 57
click at [300, 240] on button "Timeline" at bounding box center [289, 237] width 118 height 31
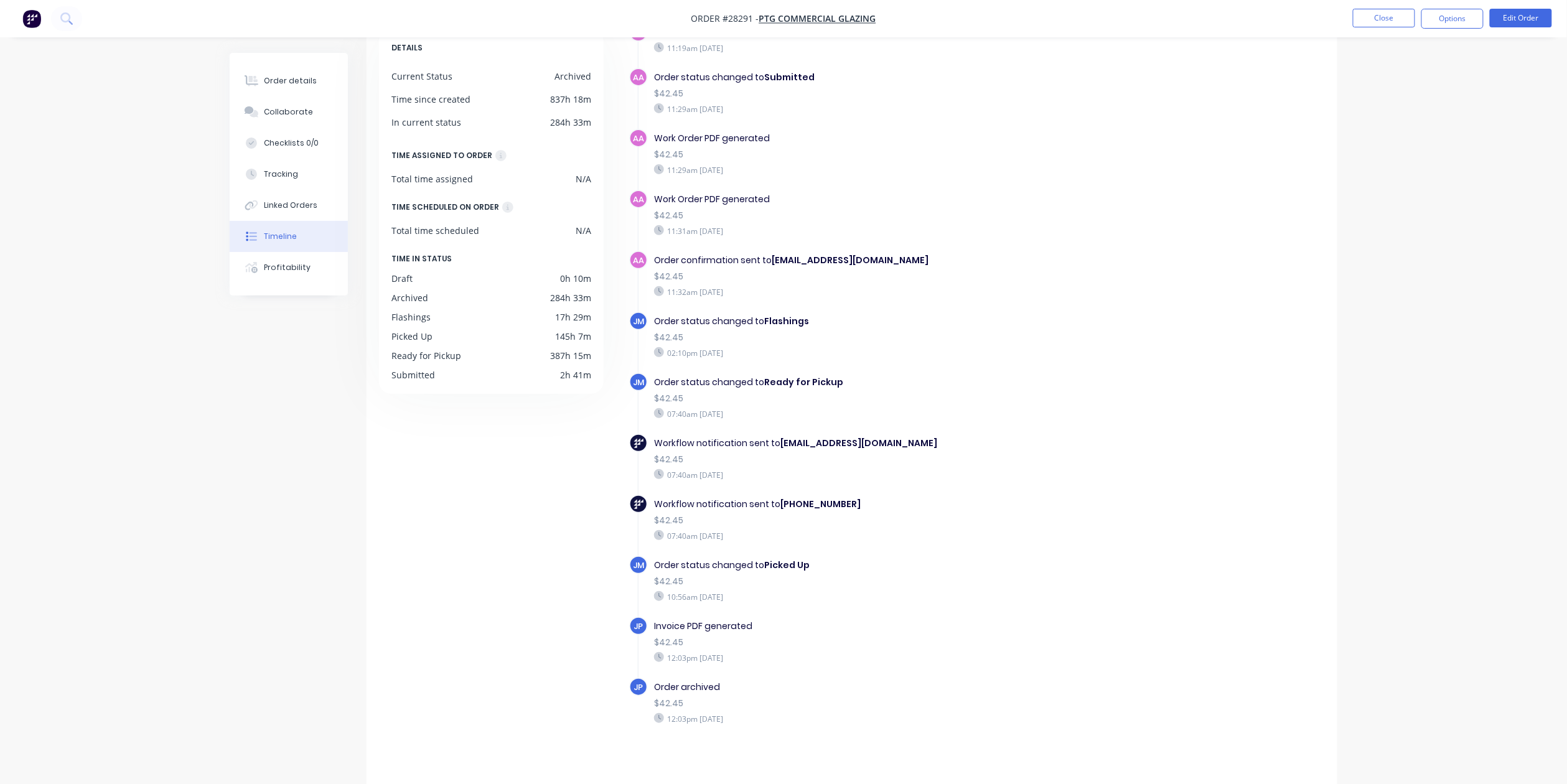
scroll to position [86, 0]
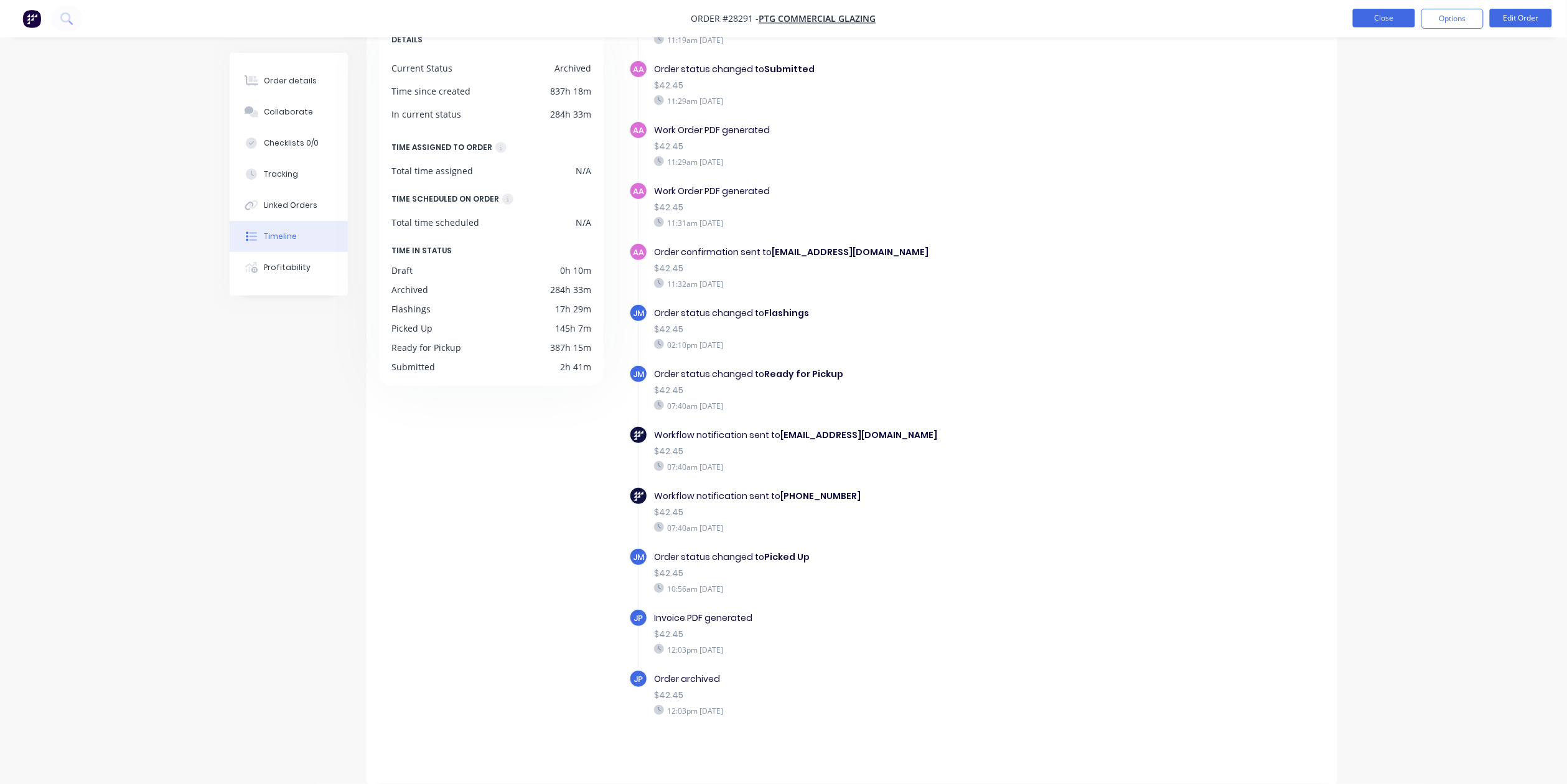
click at [1395, 19] on button "Close" at bounding box center [1384, 18] width 62 height 19
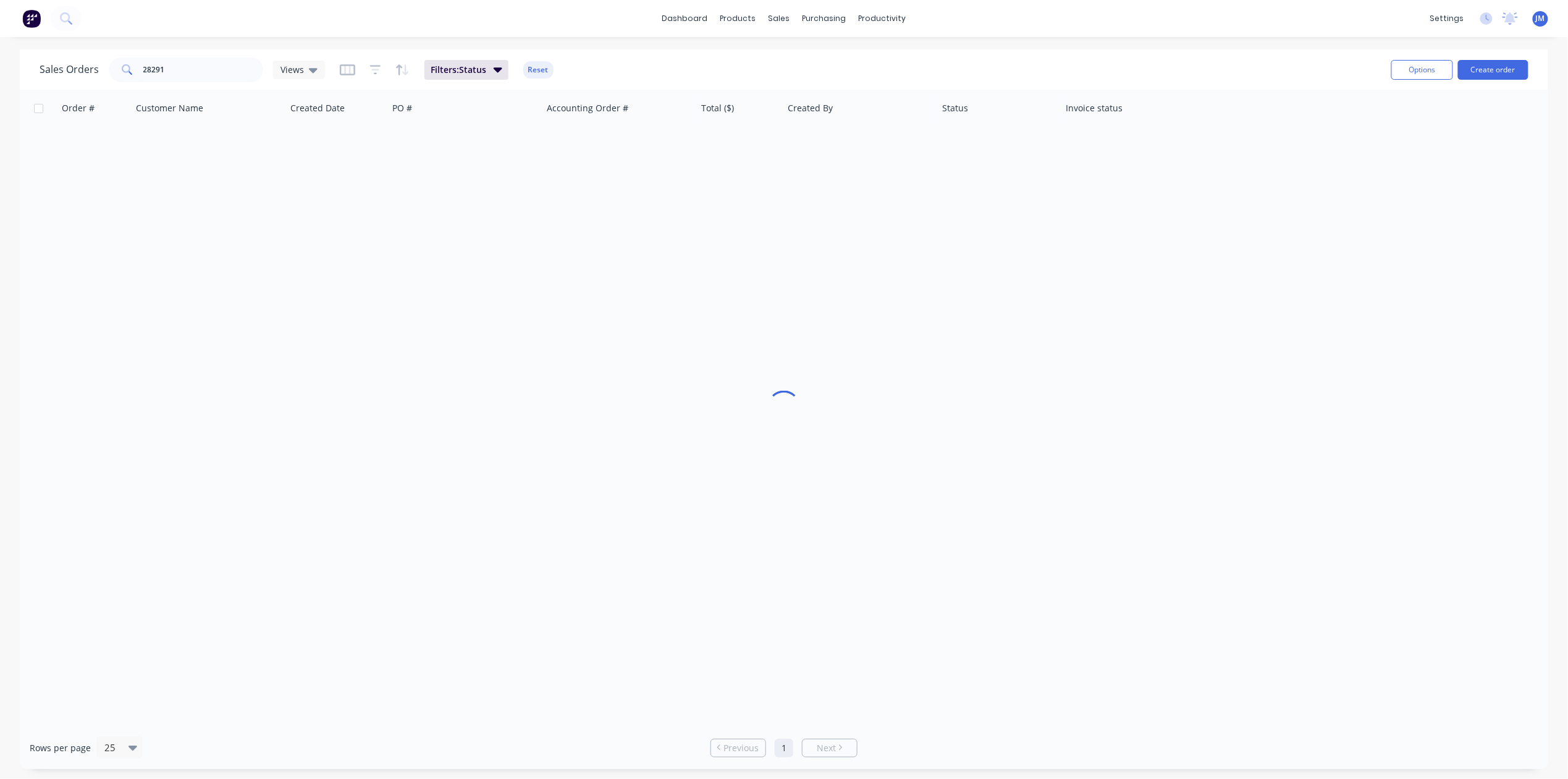
drag, startPoint x: 1385, startPoint y: 19, endPoint x: 1386, endPoint y: 11, distance: 8.1
click at [1384, 16] on div "dashboard products sales purchasing productivity dashboard products Product Cat…" at bounding box center [784, 19] width 1568 height 37
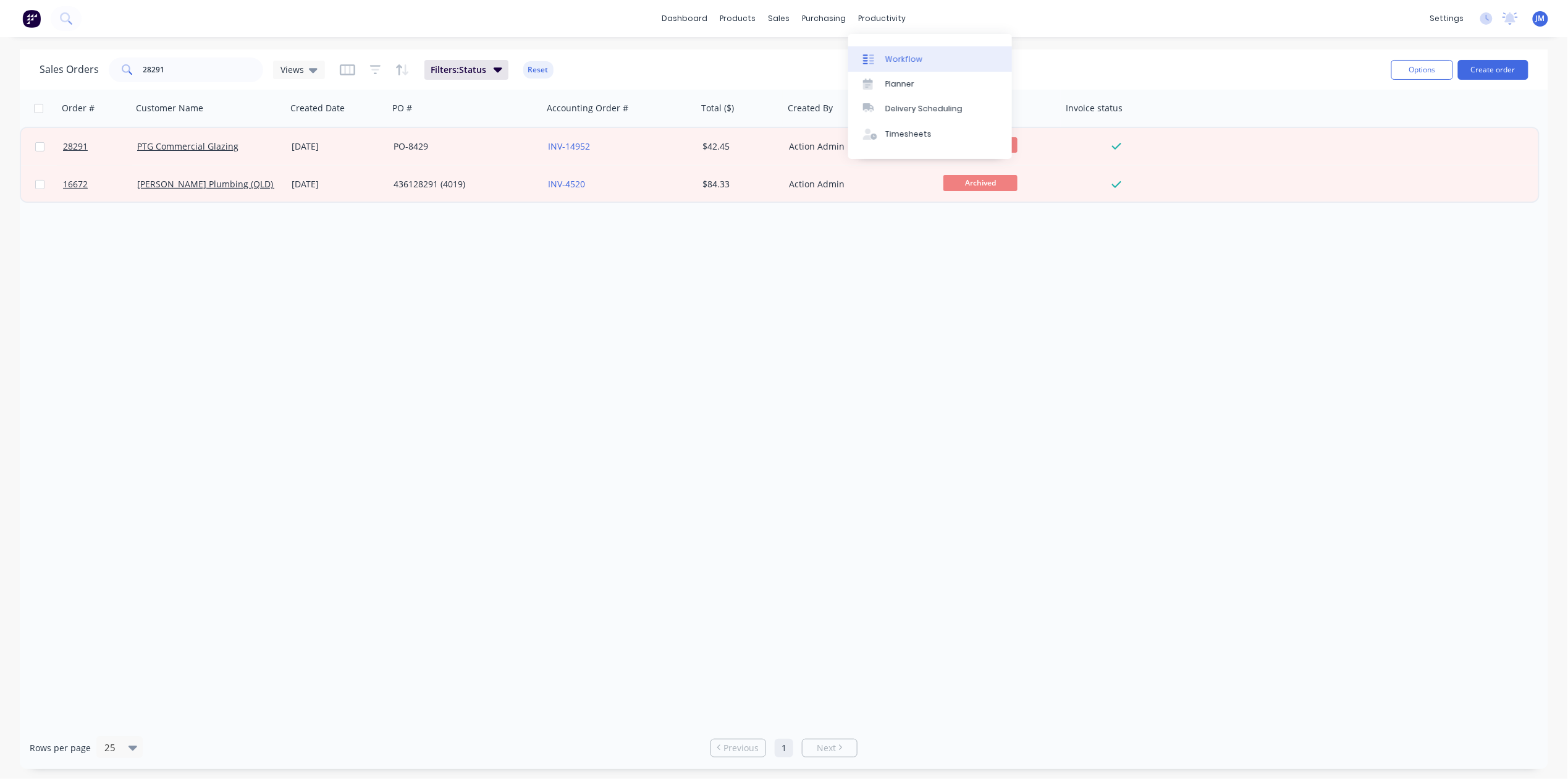
click at [893, 60] on div "Workflow" at bounding box center [904, 60] width 37 height 11
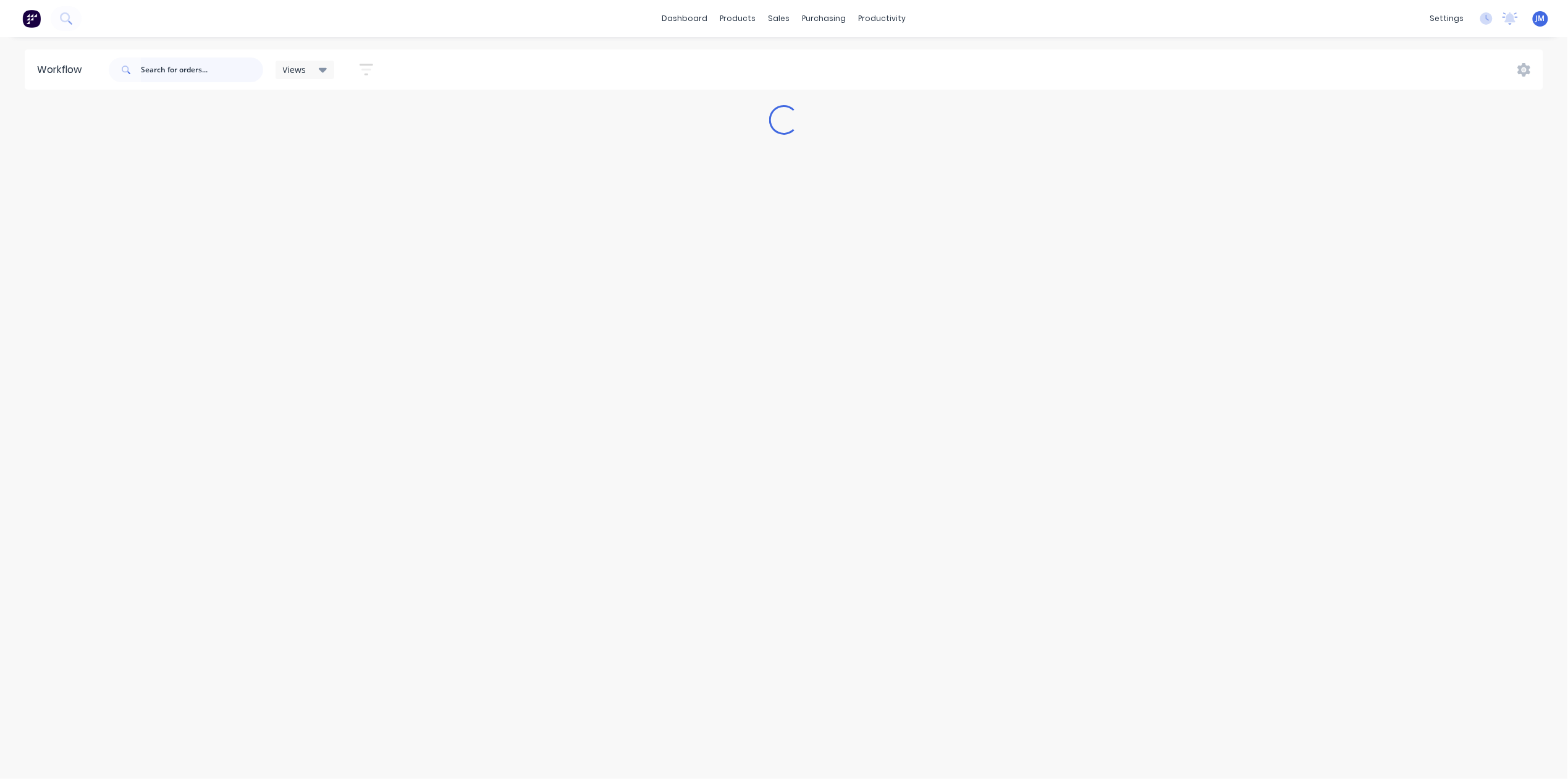
drag, startPoint x: 196, startPoint y: 73, endPoint x: 357, endPoint y: 50, distance: 162.6
click at [196, 73] on input "text" at bounding box center [202, 70] width 122 height 25
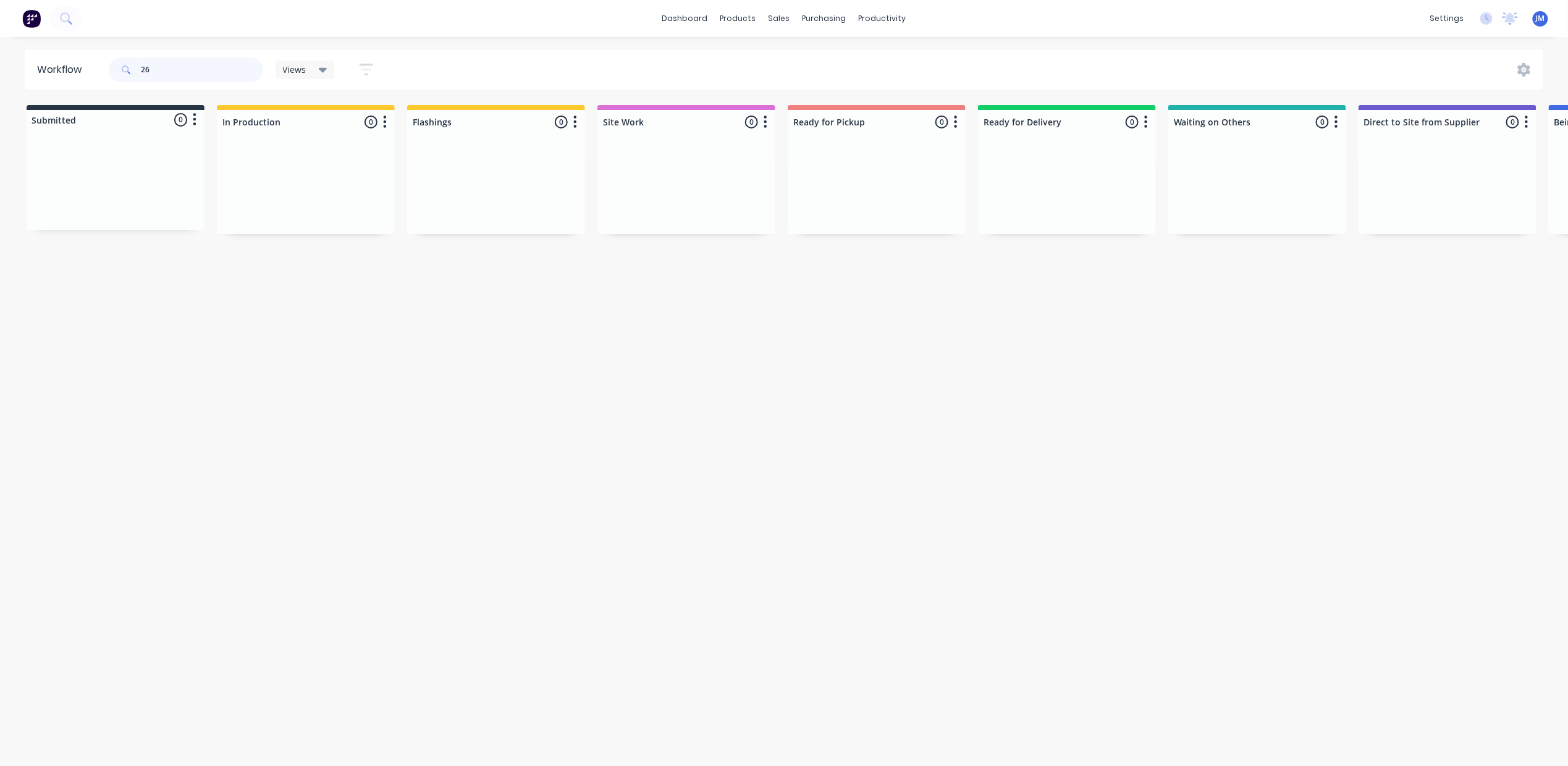
type input "2"
drag, startPoint x: 452, startPoint y: 176, endPoint x: 782, endPoint y: 165, distance: 330.2
click at [782, 165] on div "Submitted 0 Status colour #273444 hex #273444 Save Cancel Summaries Total order…" at bounding box center [1110, 170] width 2239 height 130
type input "2"
click at [1089, 222] on div "Req. [DATE] Del" at bounding box center [1066, 220] width 156 height 21
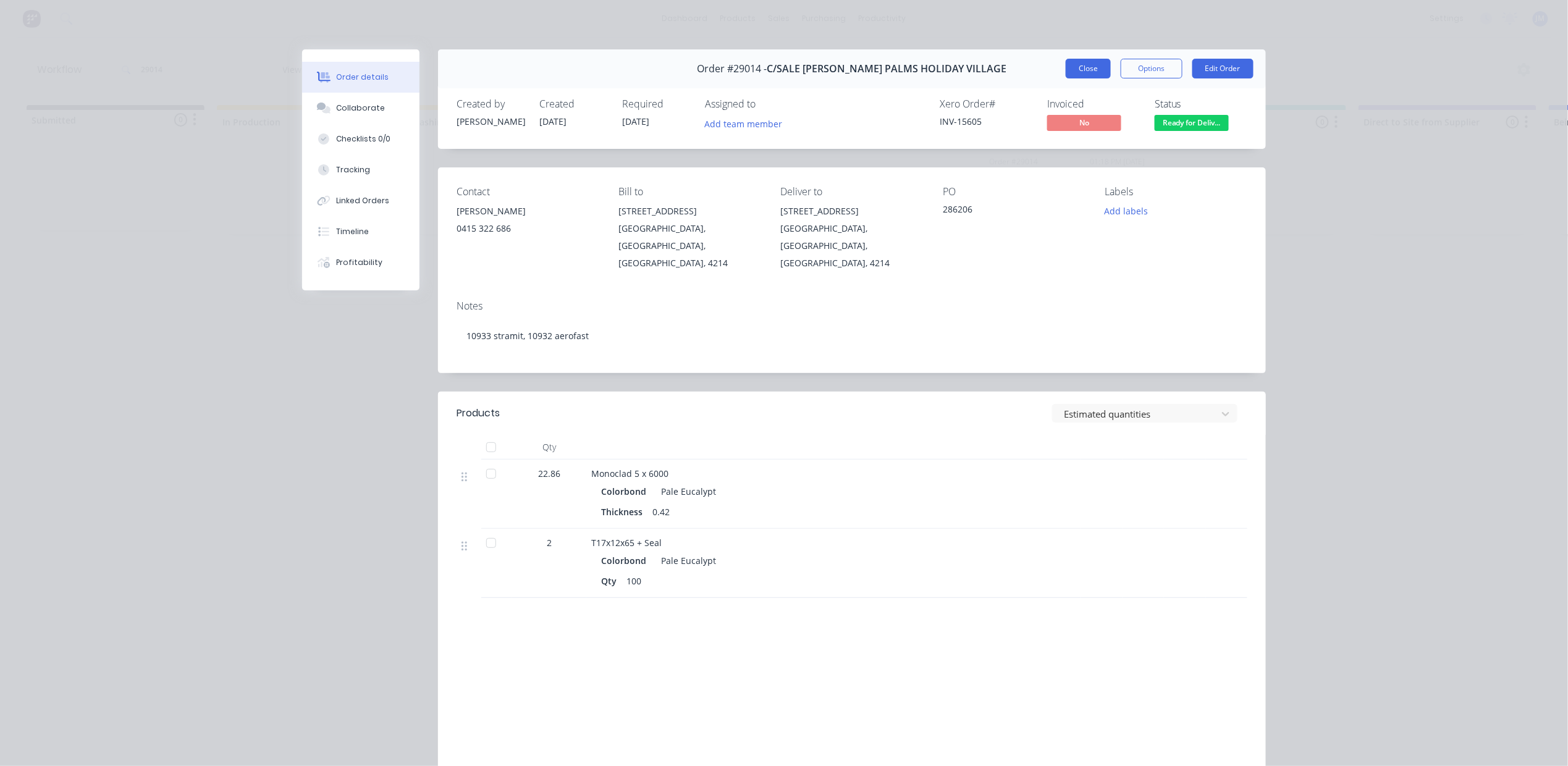
click at [1073, 76] on button "Close" at bounding box center [1088, 69] width 45 height 20
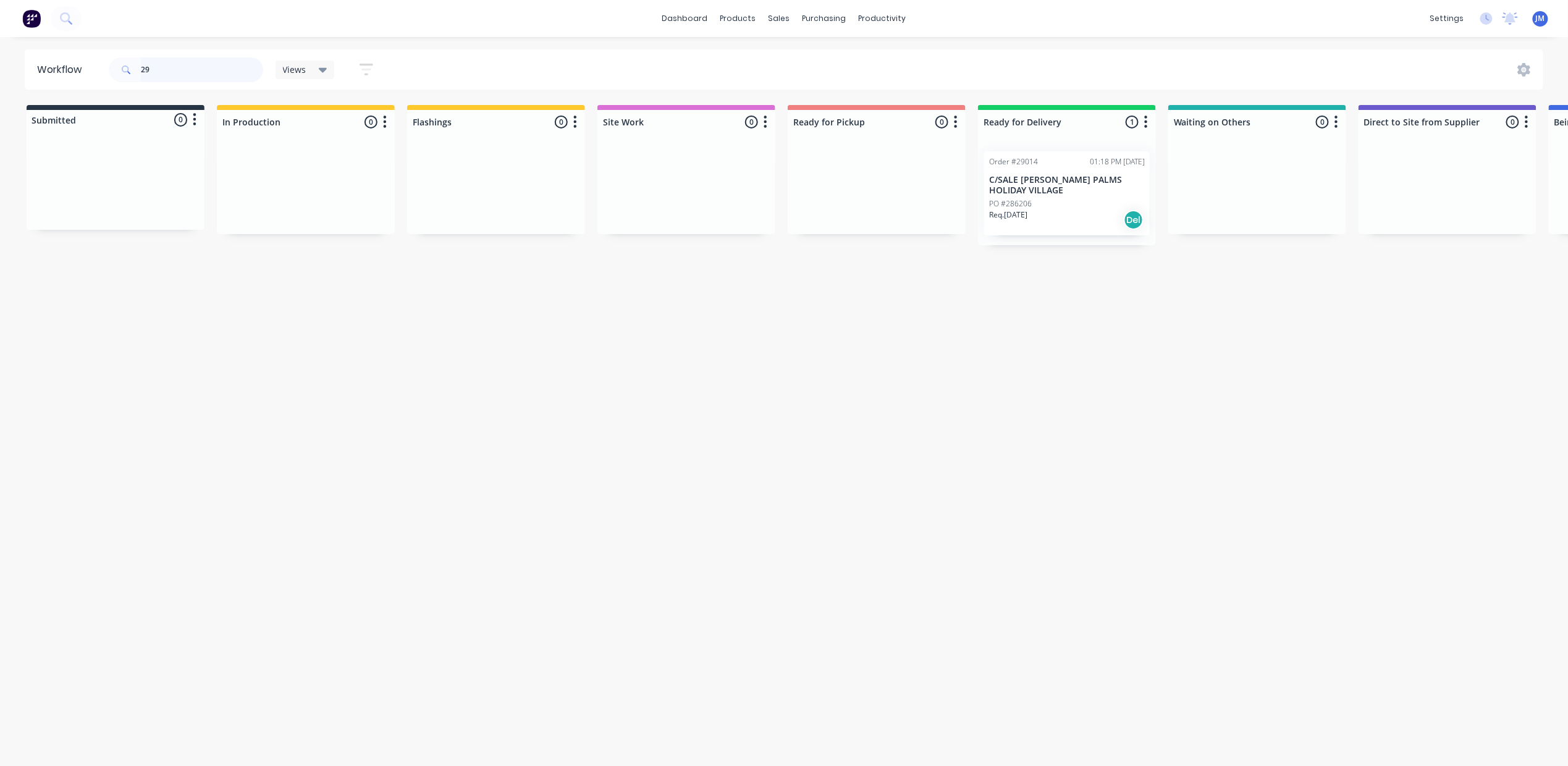
type input "2"
click at [932, 188] on div "PO #General Air" at bounding box center [877, 193] width 156 height 11
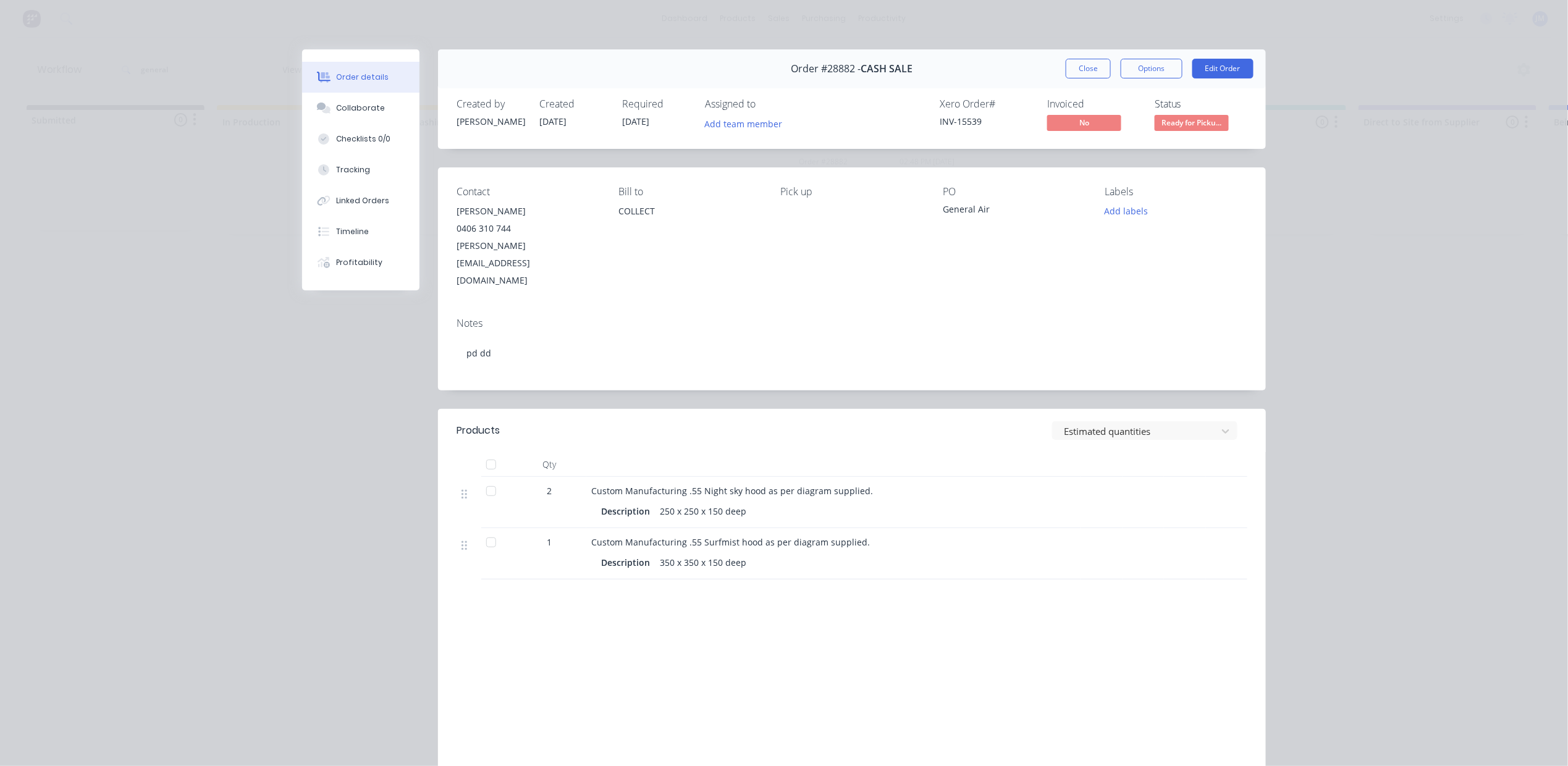
click at [1198, 127] on span "Ready for Picku..." at bounding box center [1192, 122] width 74 height 15
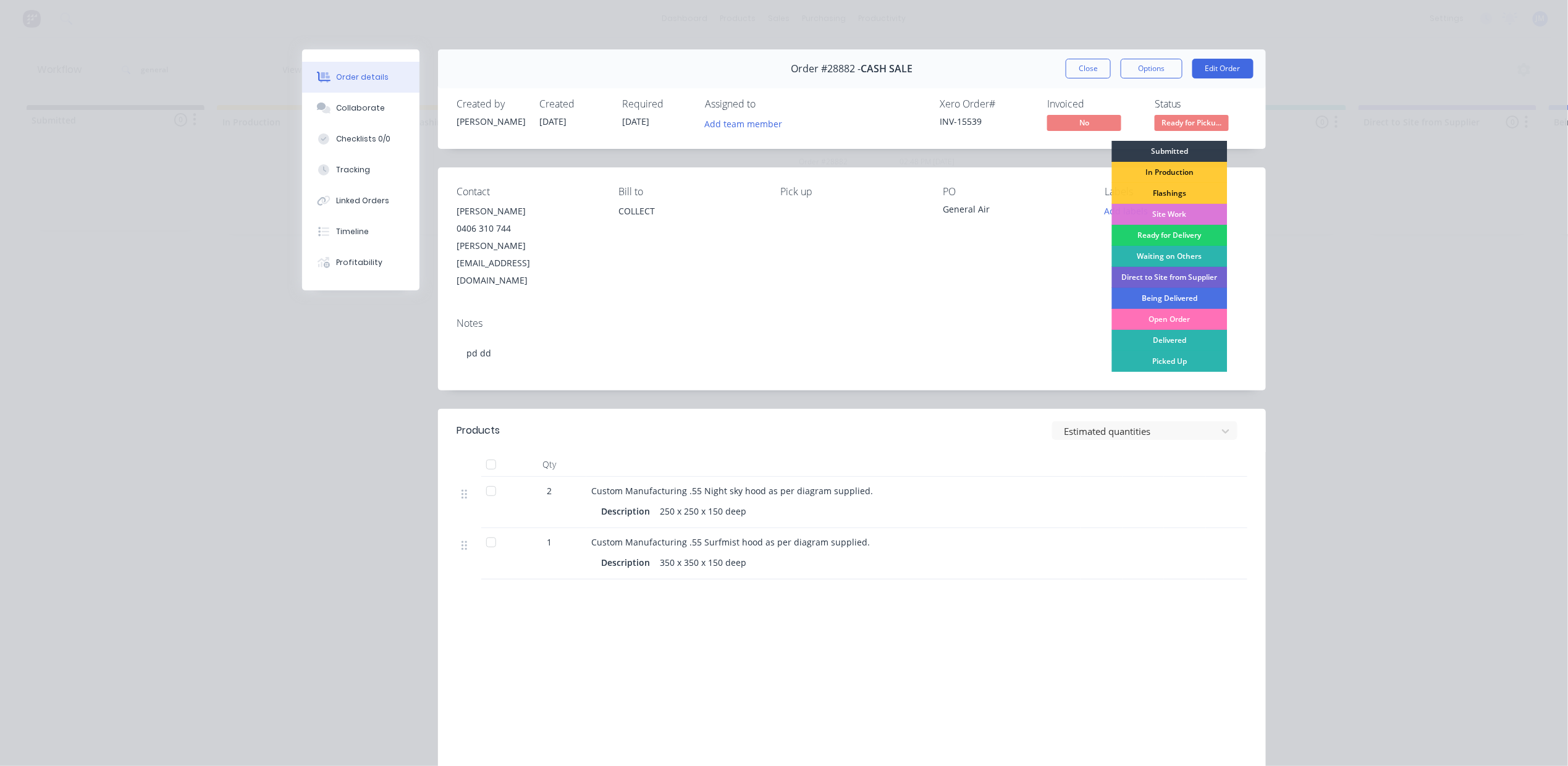
drag, startPoint x: 1184, startPoint y: 361, endPoint x: 1166, endPoint y: 359, distance: 18.1
click at [1189, 361] on div "Picked Up" at bounding box center [1170, 361] width 115 height 21
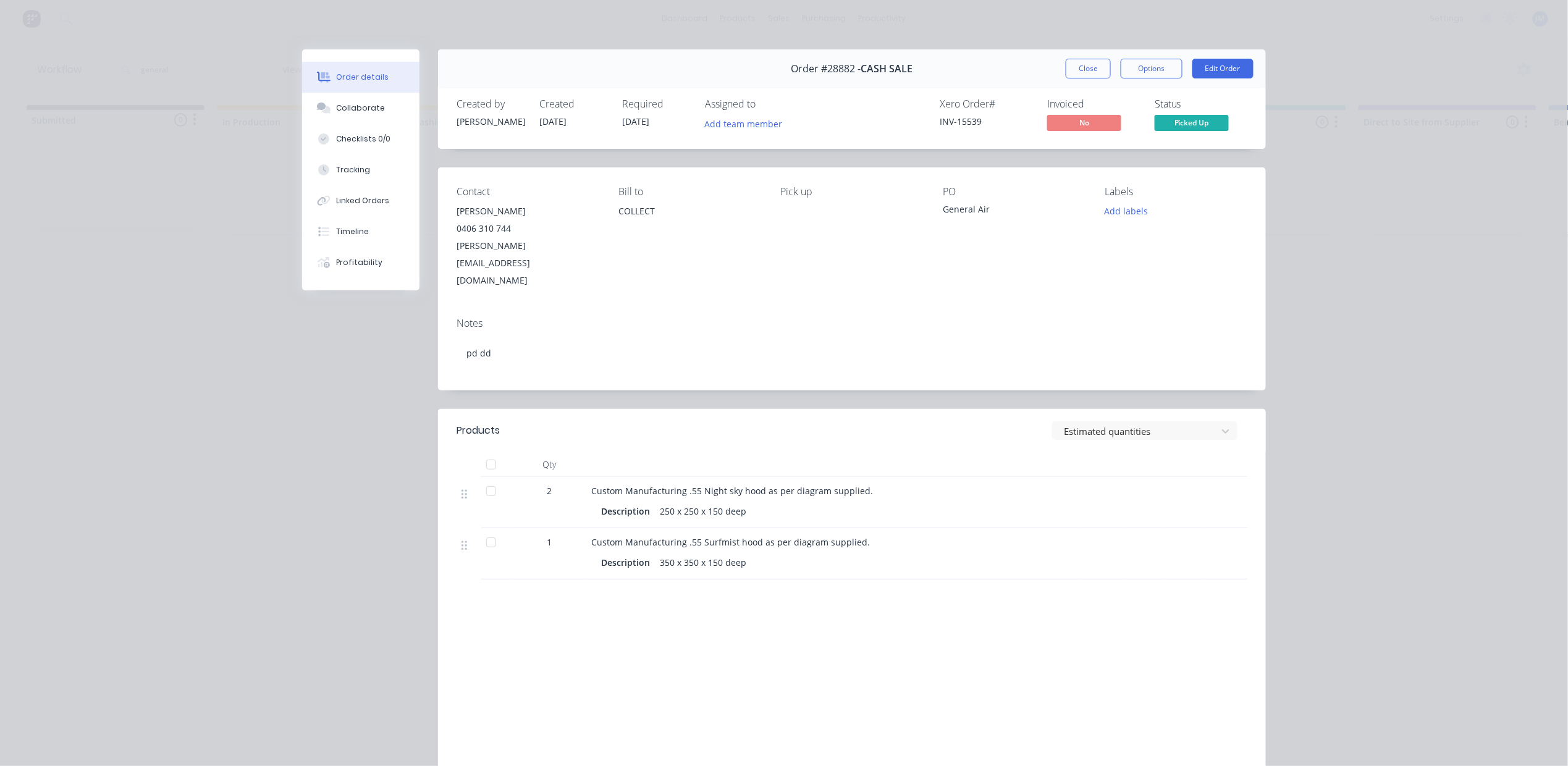
drag, startPoint x: 1103, startPoint y: 62, endPoint x: 1078, endPoint y: 71, distance: 26.6
click at [1101, 62] on button "Close" at bounding box center [1088, 69] width 45 height 20
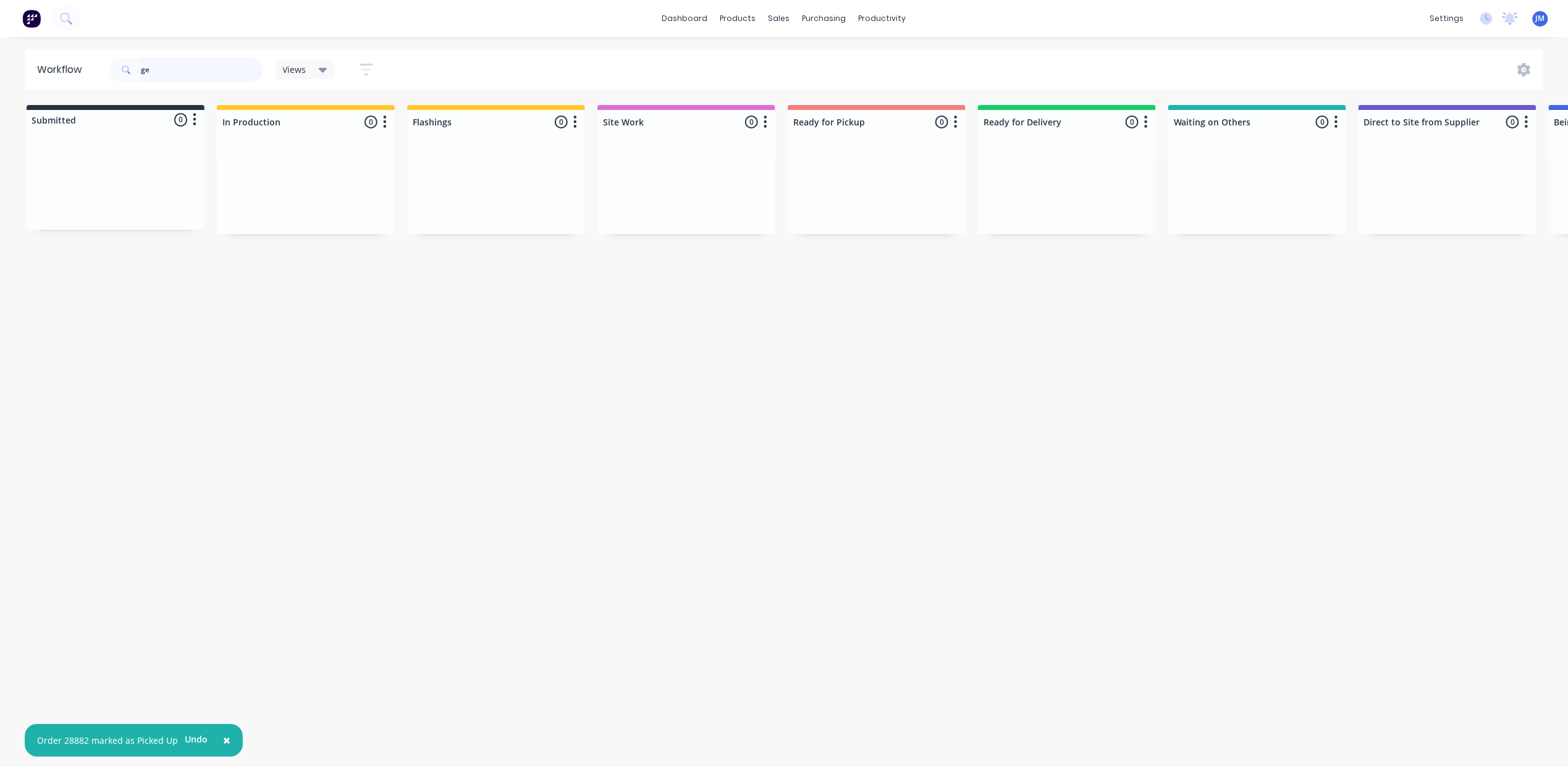
type input "g"
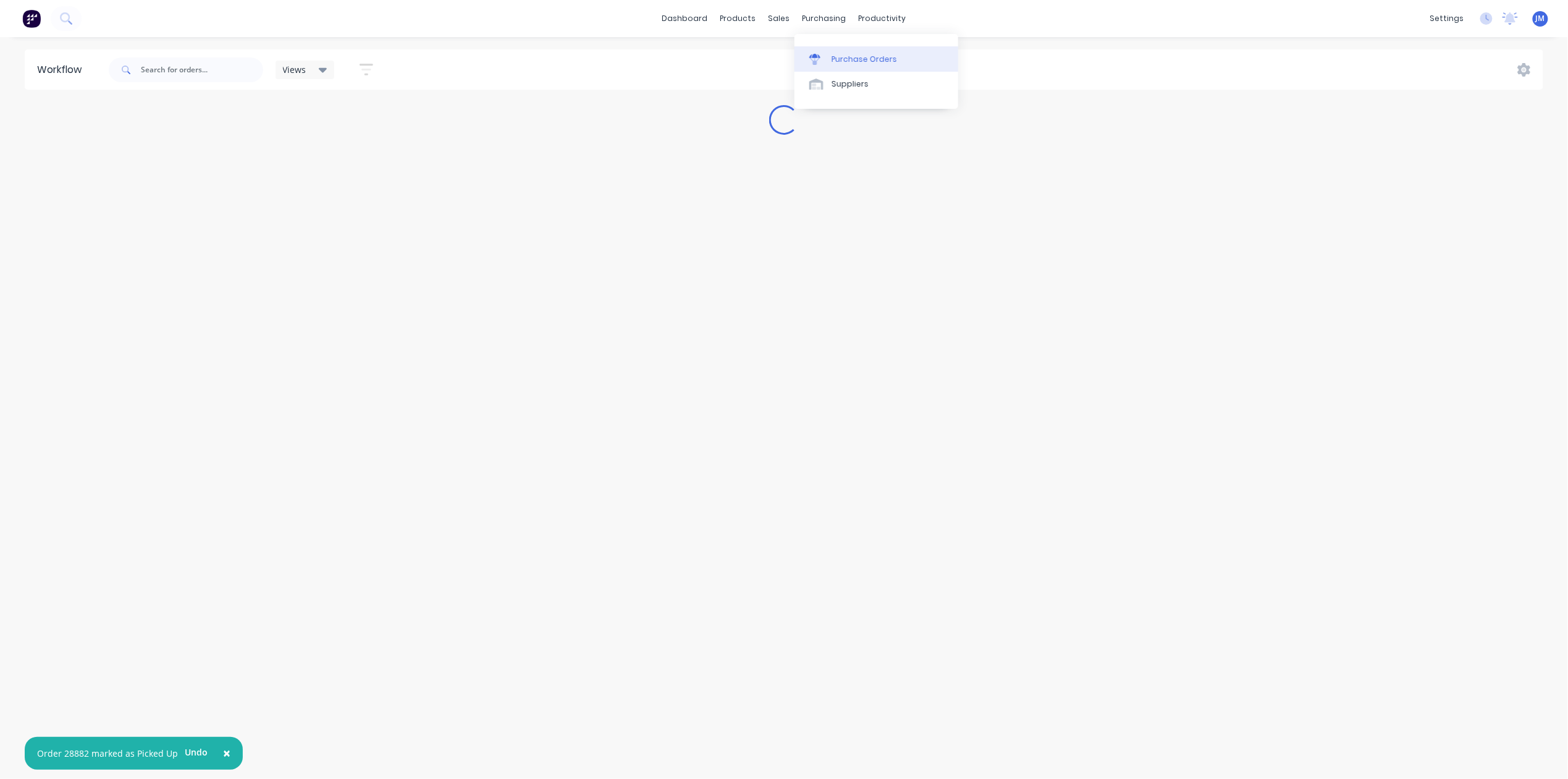
click at [835, 65] on div "Purchase Orders" at bounding box center [864, 60] width 66 height 11
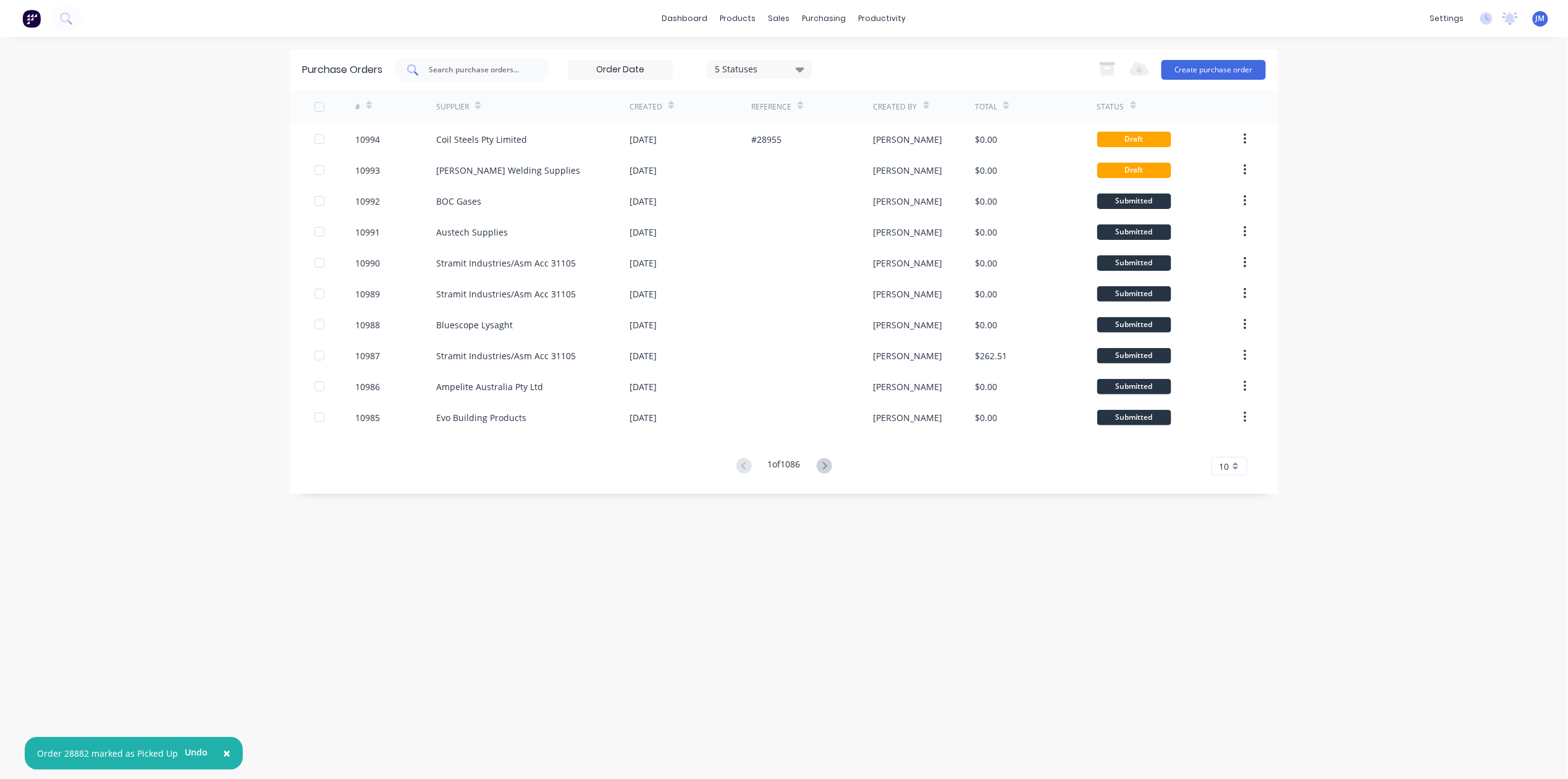
click at [471, 68] on input "text" at bounding box center [479, 70] width 102 height 12
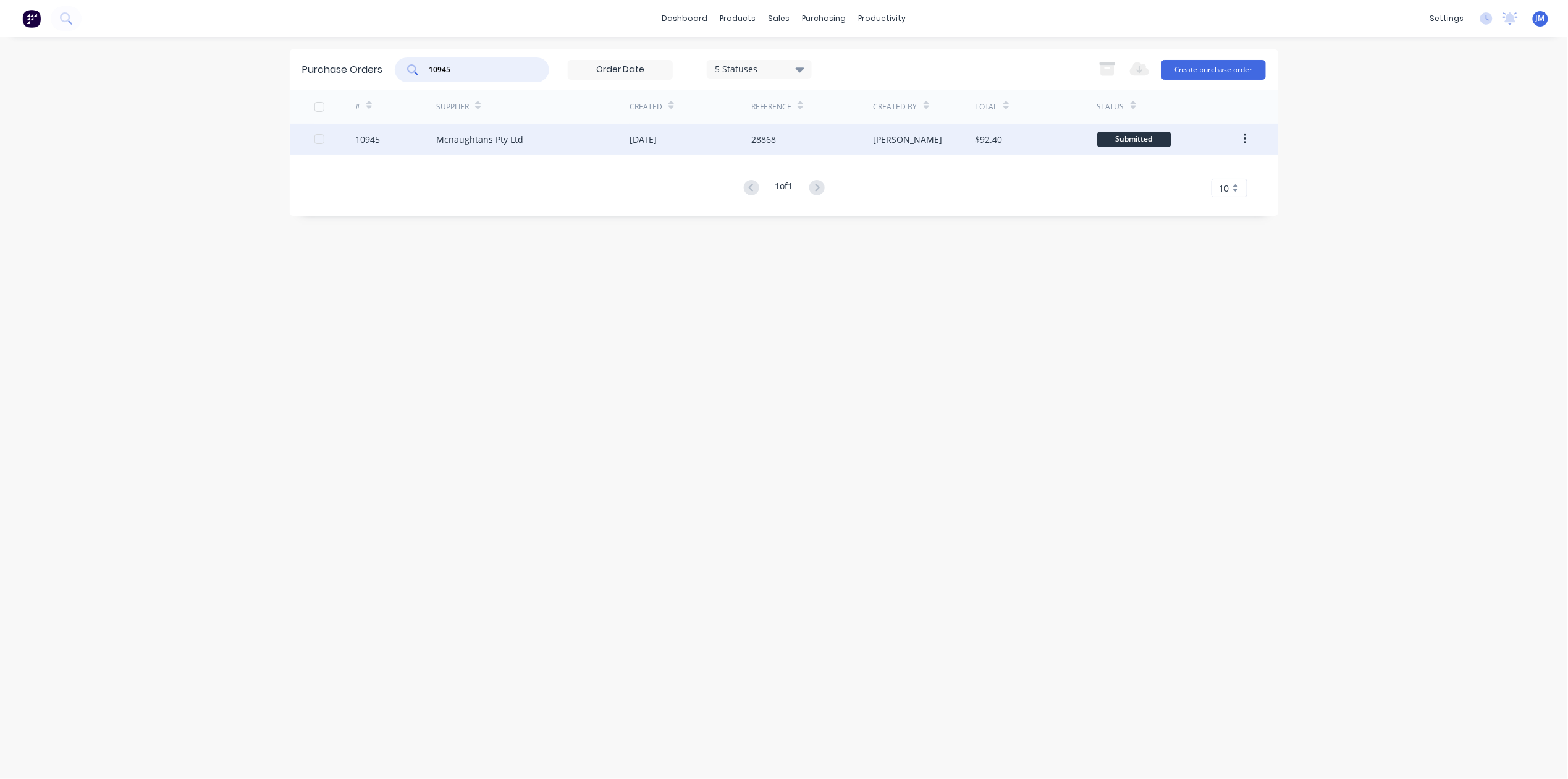
type input "10945"
click at [706, 141] on div "[DATE]" at bounding box center [690, 139] width 122 height 31
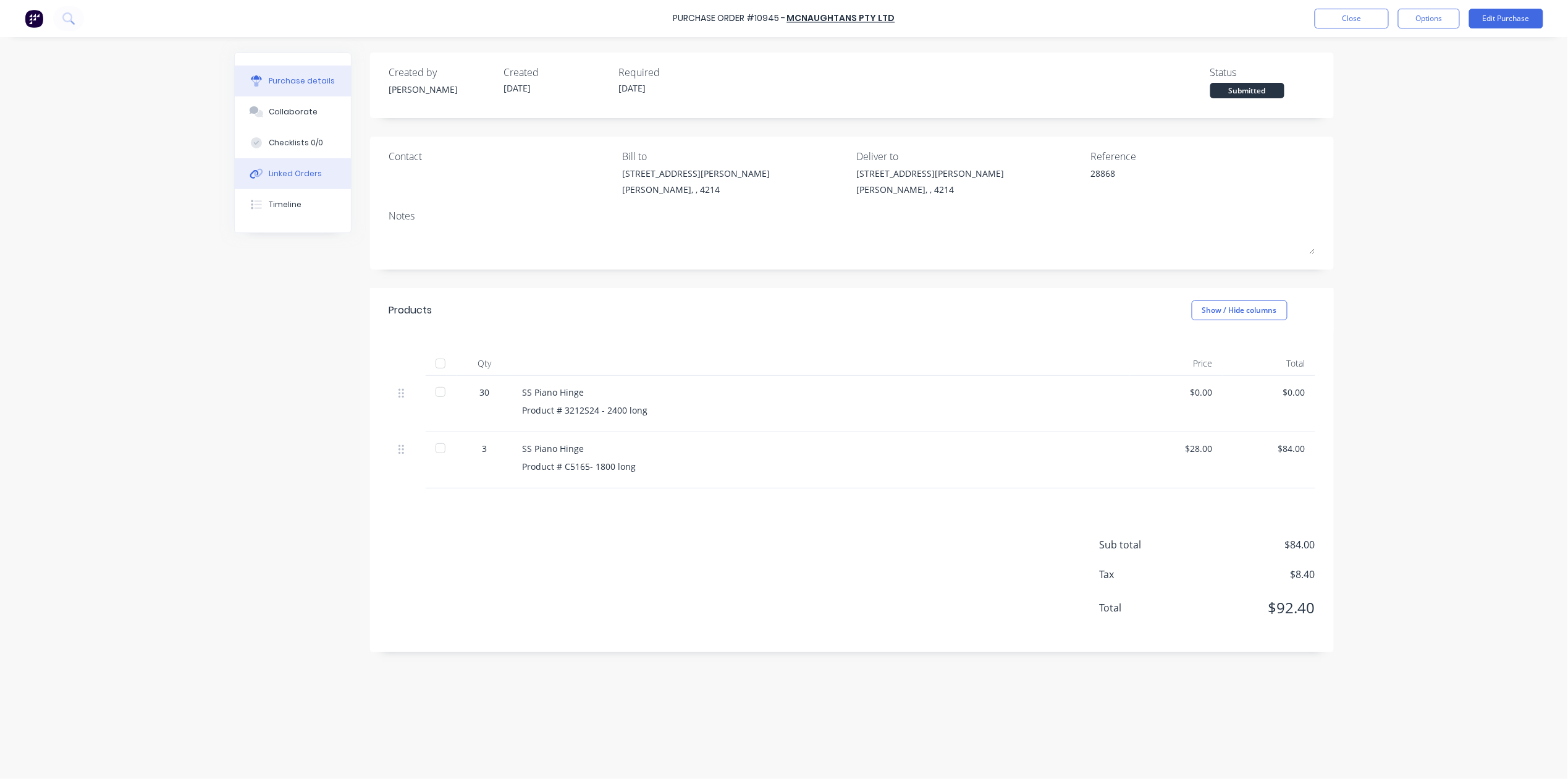
click at [275, 174] on div "Linked Orders" at bounding box center [296, 174] width 53 height 11
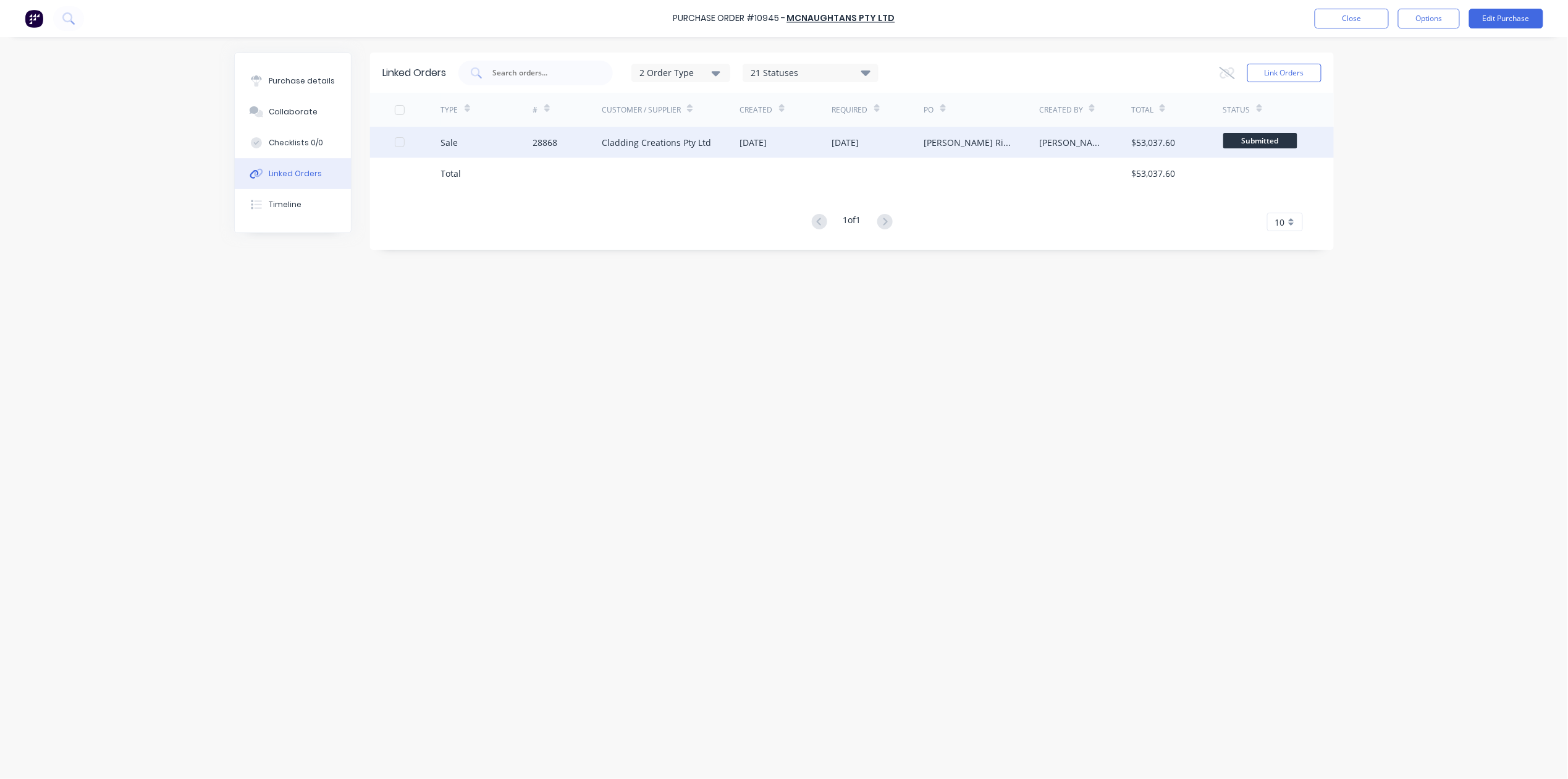
click at [711, 146] on div "Cladding Creations Pty Ltd" at bounding box center [671, 142] width 138 height 31
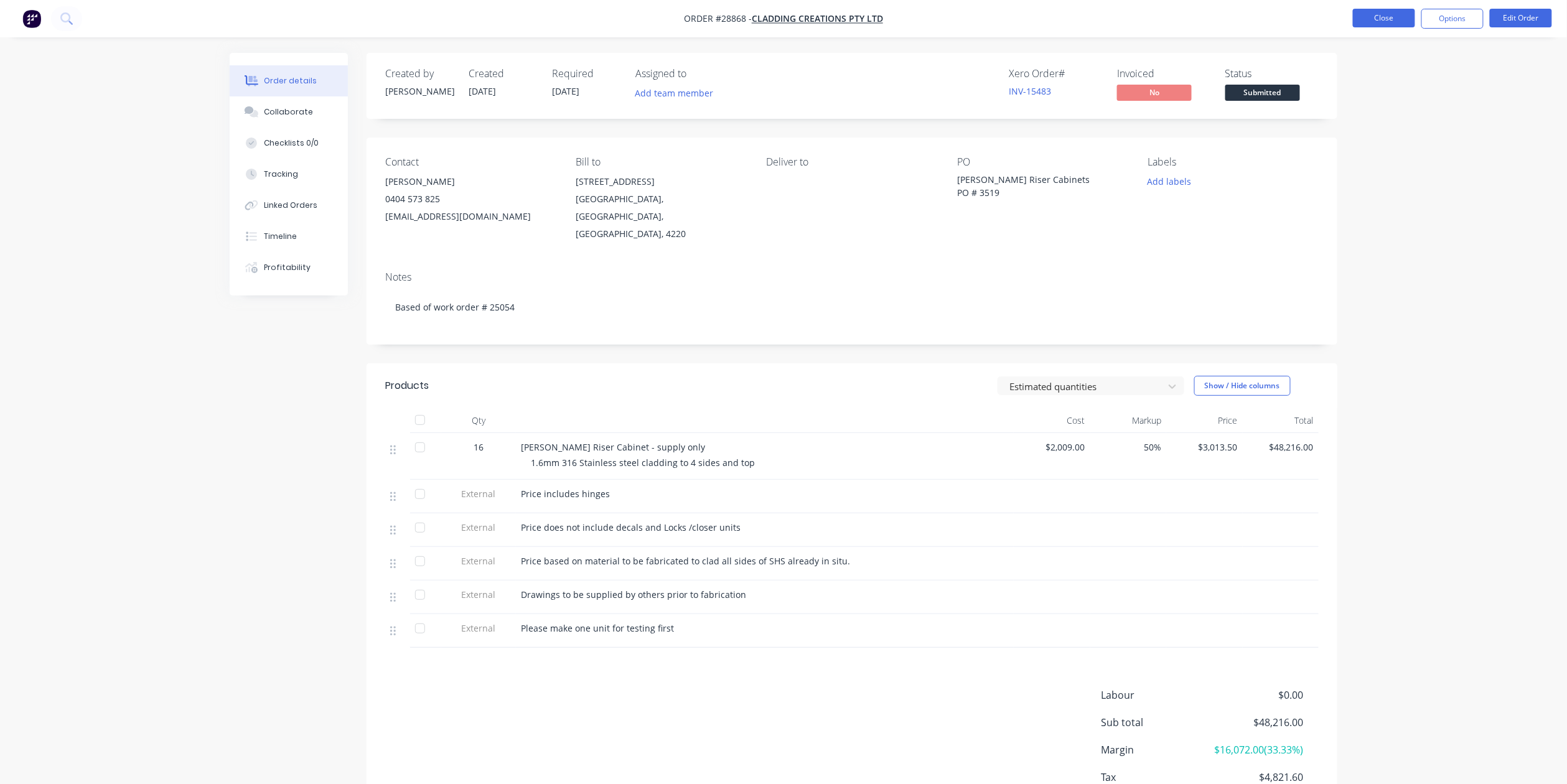
click at [1370, 19] on button "Close" at bounding box center [1384, 18] width 62 height 19
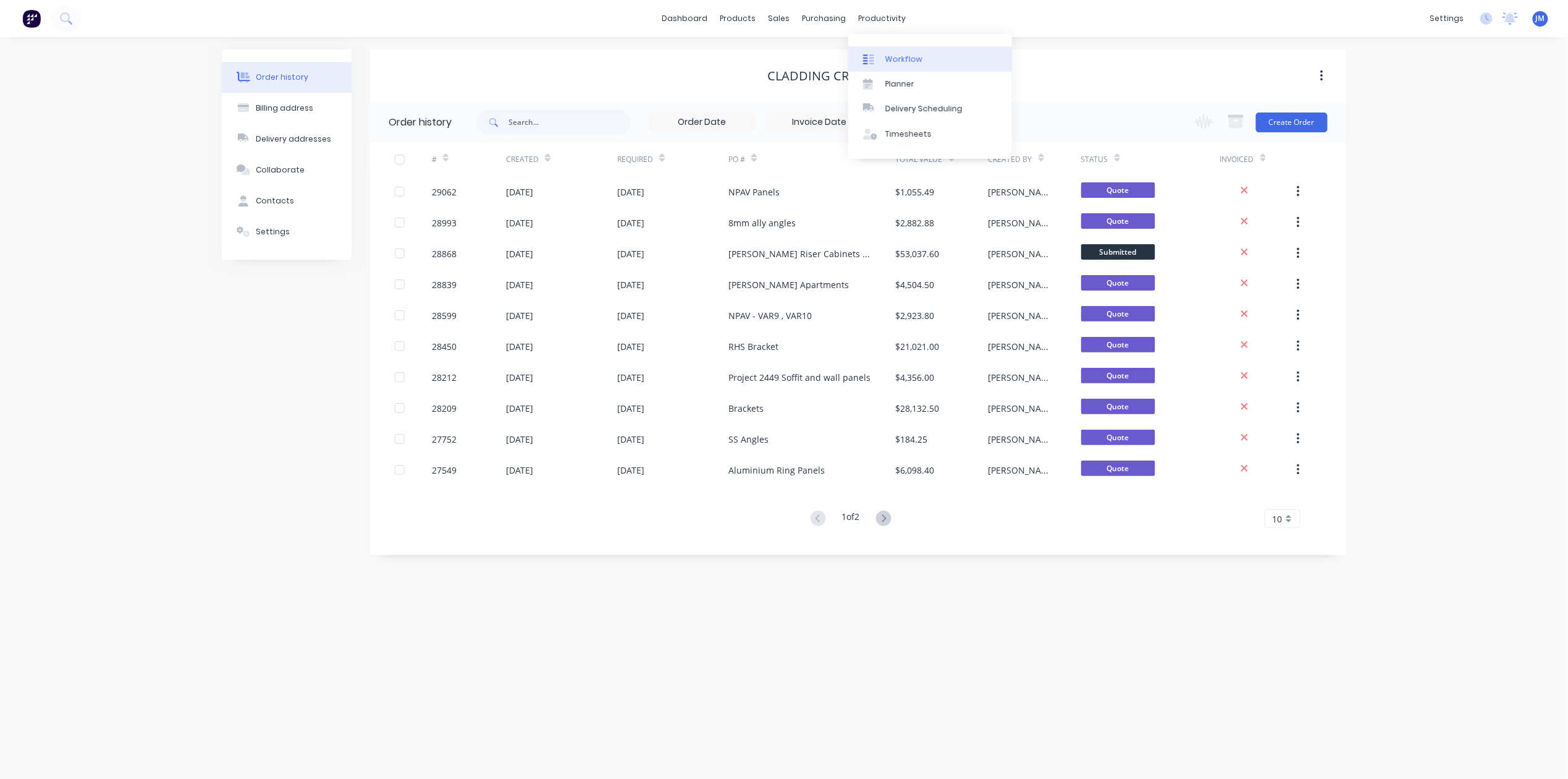
click at [900, 60] on div "Workflow" at bounding box center [904, 60] width 37 height 11
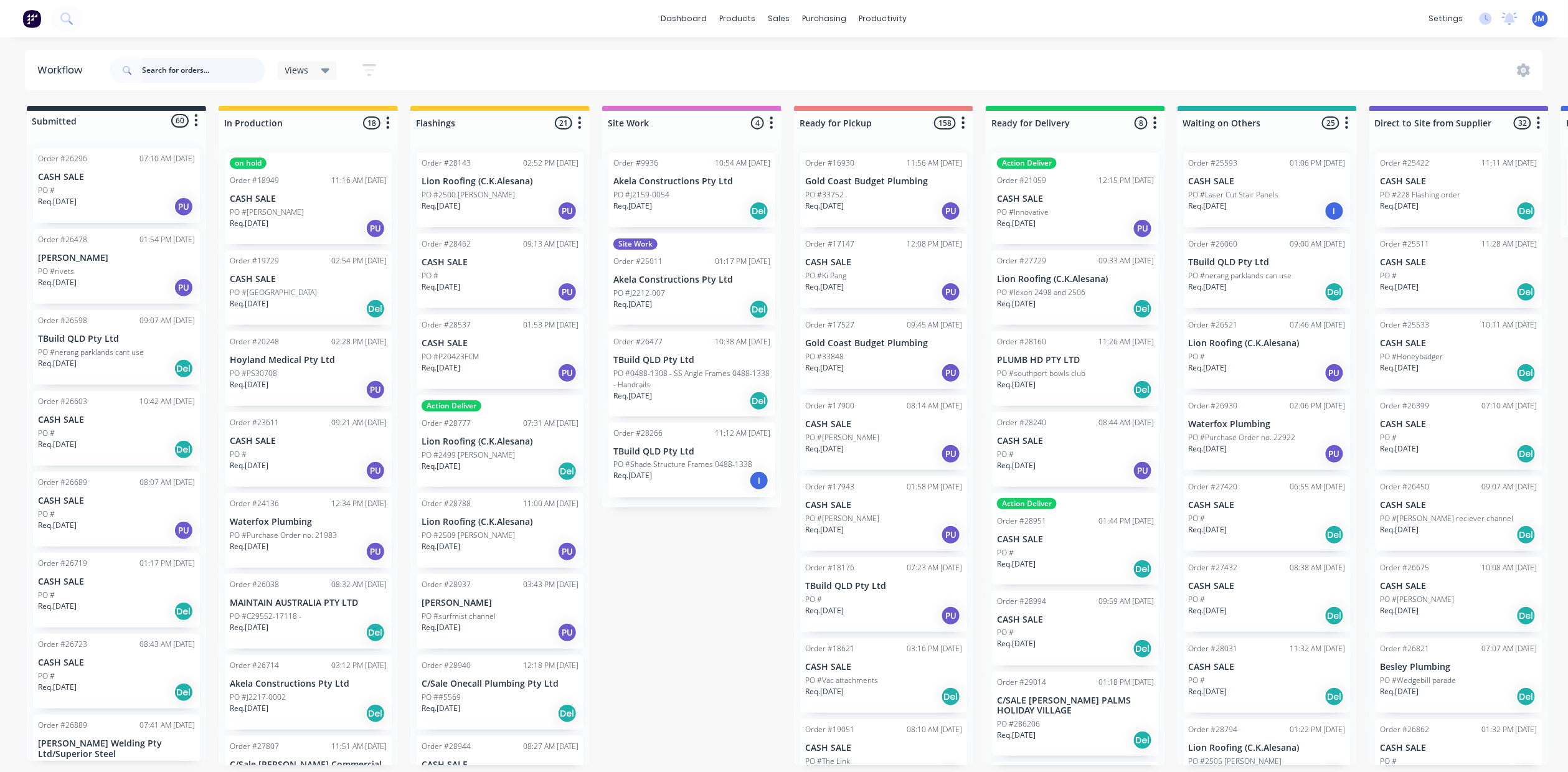
drag, startPoint x: 154, startPoint y: 72, endPoint x: 174, endPoint y: 85, distance: 23.9
click at [158, 73] on input "text" at bounding box center [203, 71] width 123 height 25
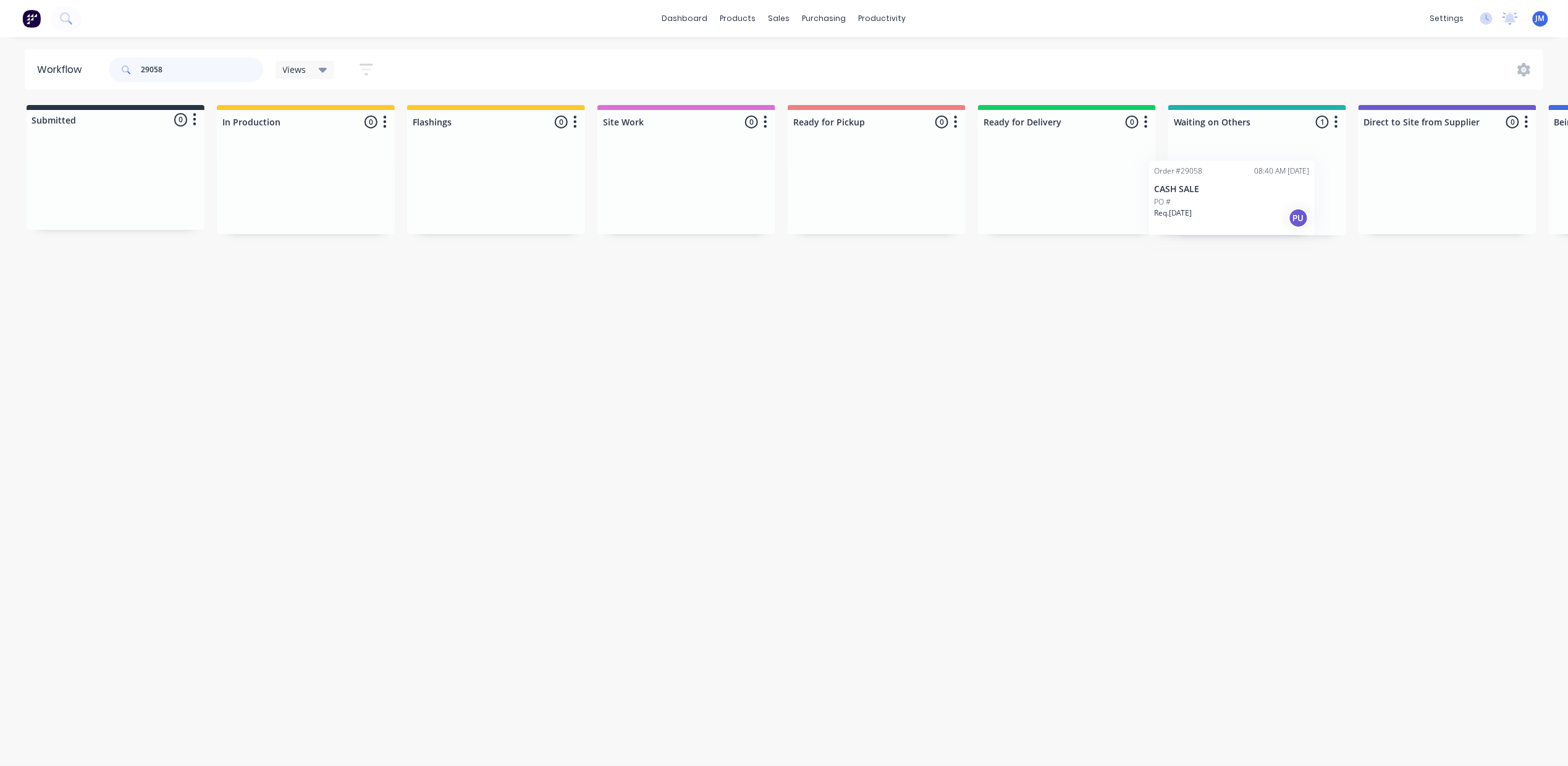
scroll to position [0, 5]
drag, startPoint x: 1207, startPoint y: 189, endPoint x: 802, endPoint y: 168, distance: 405.5
click at [799, 168] on div "Submitted 0 Status colour #273444 hex #273444 Save Cancel Summaries Total order…" at bounding box center [1105, 170] width 2239 height 130
type input "2"
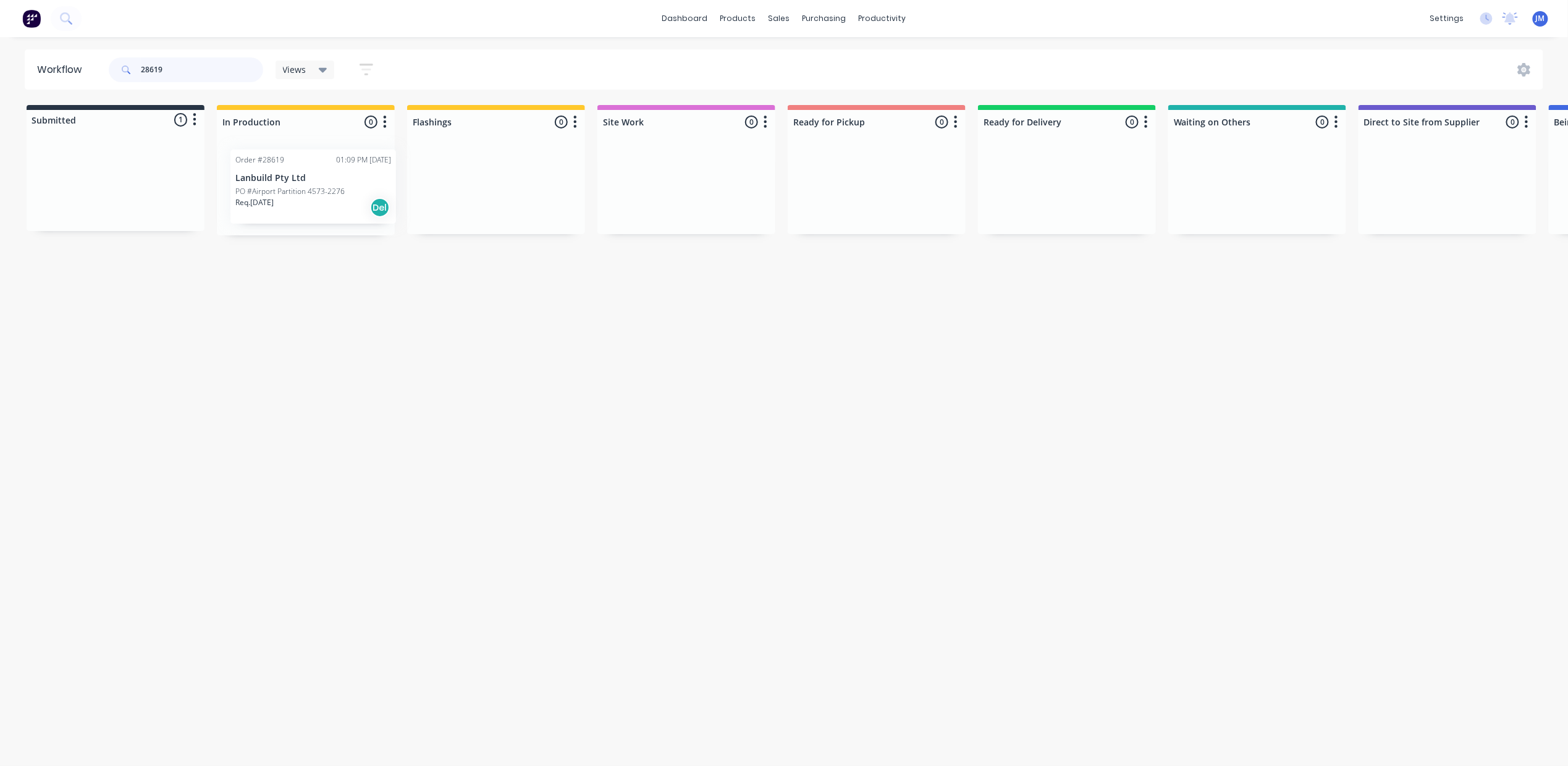
drag, startPoint x: 134, startPoint y: 181, endPoint x: 342, endPoint y: 175, distance: 208.1
click at [337, 181] on div "Submitted 1 Status colour #273444 hex #273444 Save Cancel Summaries Total order…" at bounding box center [1110, 170] width 2239 height 130
click at [332, 196] on p "PO #Airport Partition 4573-2276" at bounding box center [283, 193] width 109 height 11
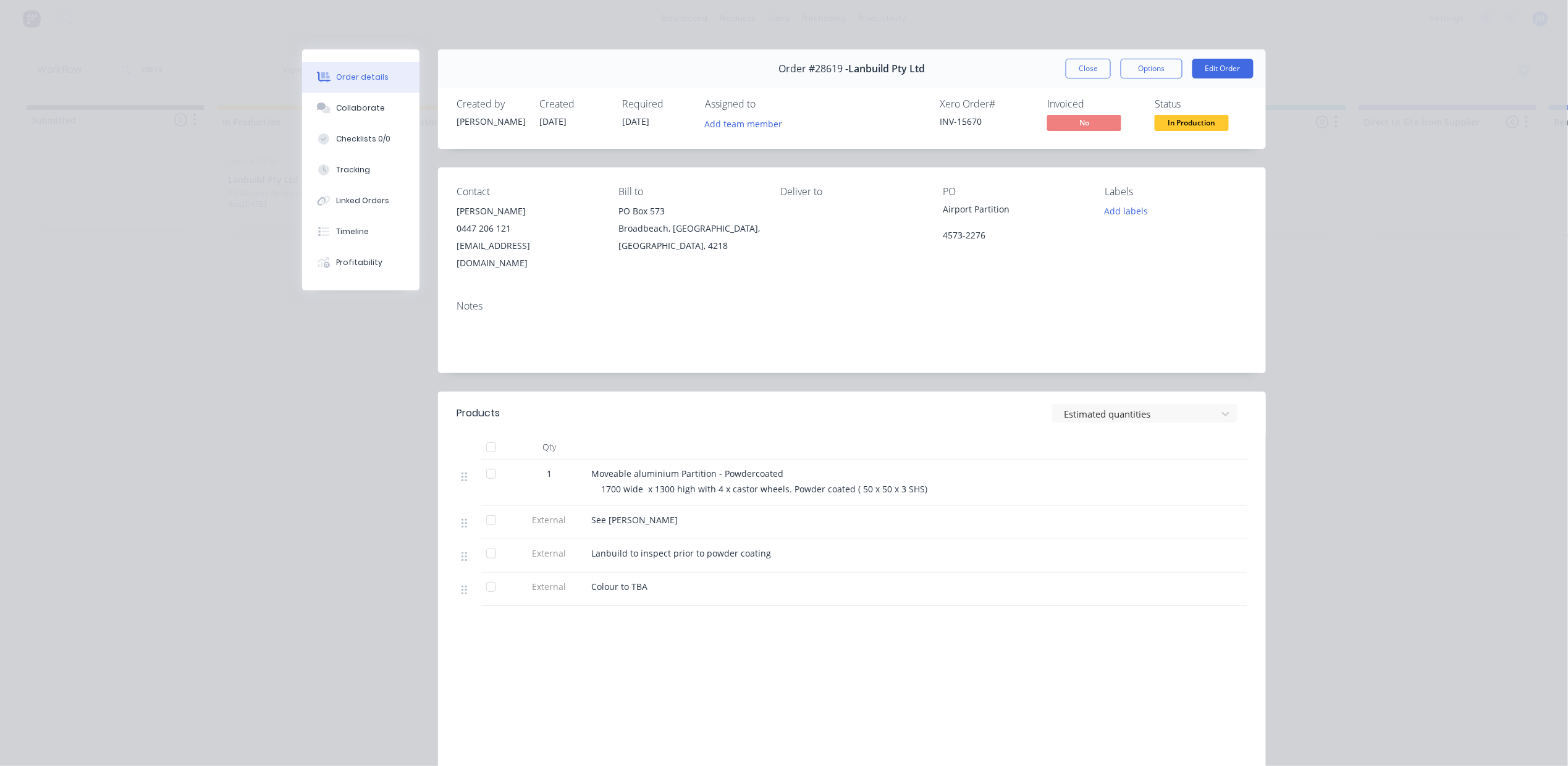
drag, startPoint x: 1087, startPoint y: 63, endPoint x: 923, endPoint y: 76, distance: 164.5
click at [1088, 63] on button "Close" at bounding box center [1088, 69] width 45 height 20
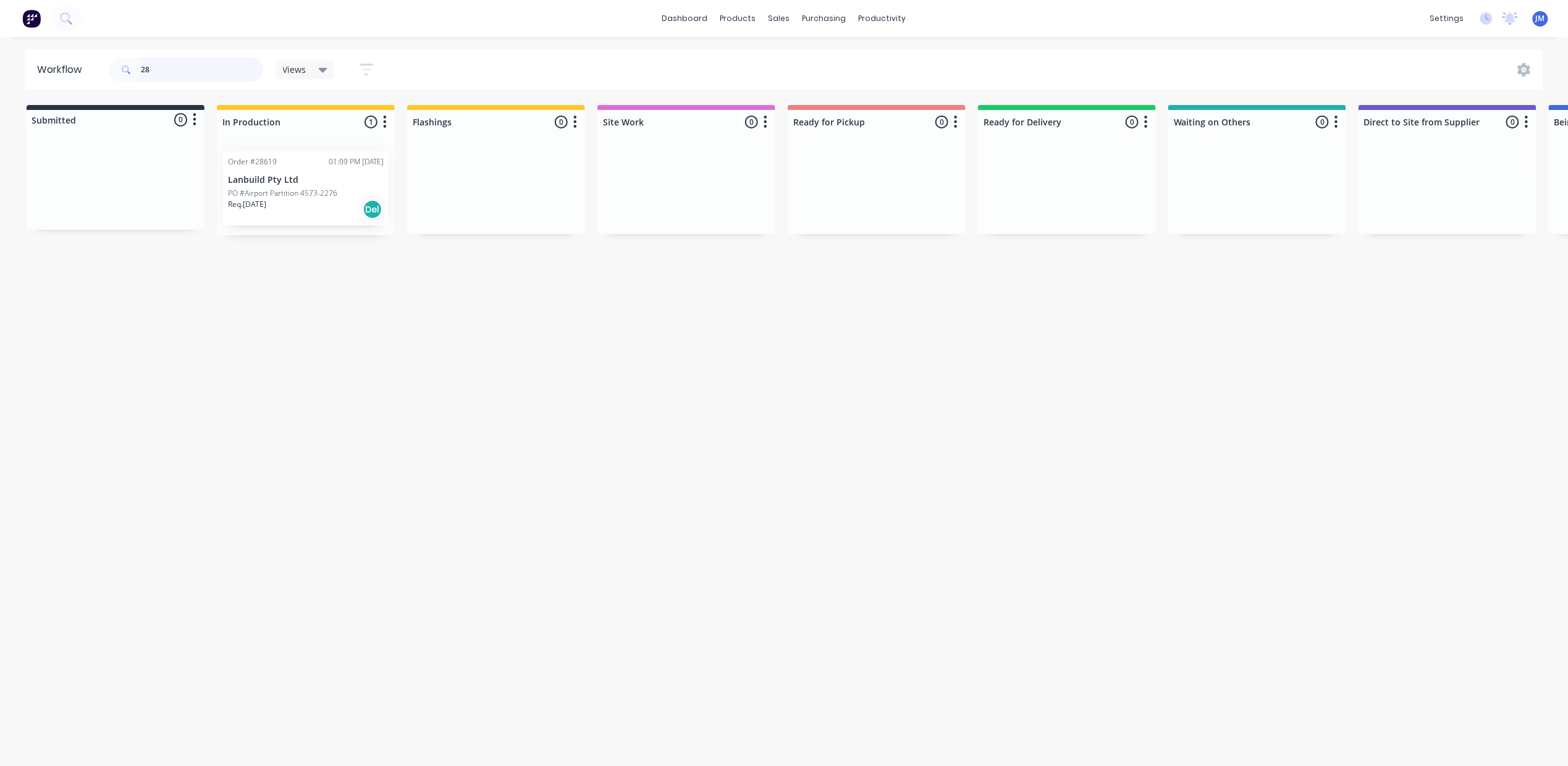
type input "2"
drag, startPoint x: 100, startPoint y: 188, endPoint x: 265, endPoint y: 154, distance: 168.5
click at [273, 168] on div "Submitted 1 Status colour #273444 hex #273444 Save Cancel Summaries Total order…" at bounding box center [1110, 170] width 2239 height 130
drag, startPoint x: 82, startPoint y: 191, endPoint x: 377, endPoint y: 213, distance: 295.8
click at [377, 213] on div "Submitted 1 Status colour #273444 hex #273444 Save Cancel Summaries Total order…" at bounding box center [1110, 169] width 2239 height 129
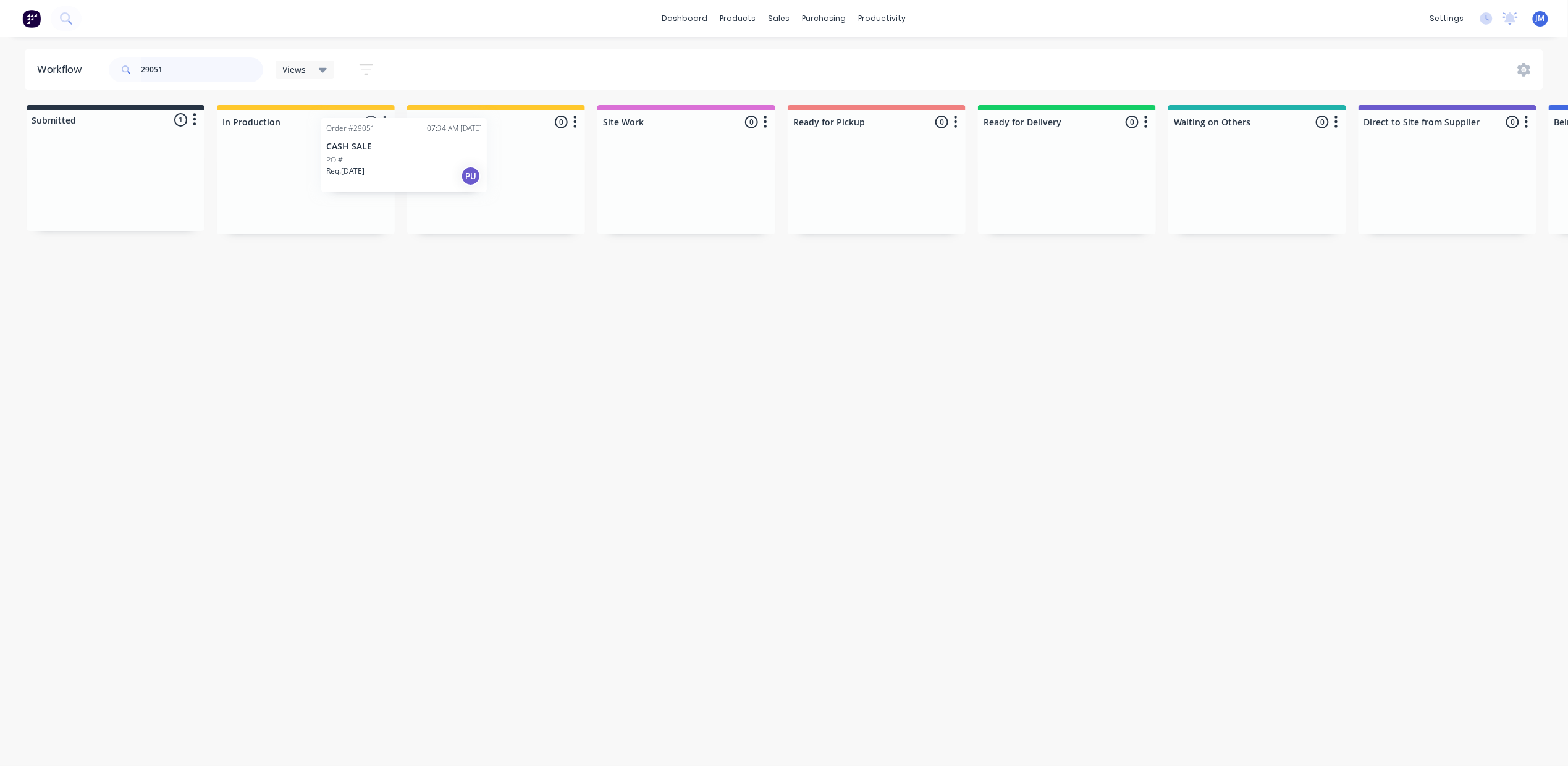
drag, startPoint x: 167, startPoint y: 198, endPoint x: 525, endPoint y: 165, distance: 359.5
click at [525, 165] on div "Submitted 1 Status colour #273444 hex #273444 Save Cancel Summaries Total order…" at bounding box center [1110, 169] width 2239 height 129
type input "2"
drag, startPoint x: 154, startPoint y: 187, endPoint x: 520, endPoint y: 183, distance: 366.0
click at [520, 184] on div "Submitted 1 Status colour #273444 hex #273444 Save Cancel Summaries Total order…" at bounding box center [1110, 170] width 2239 height 130
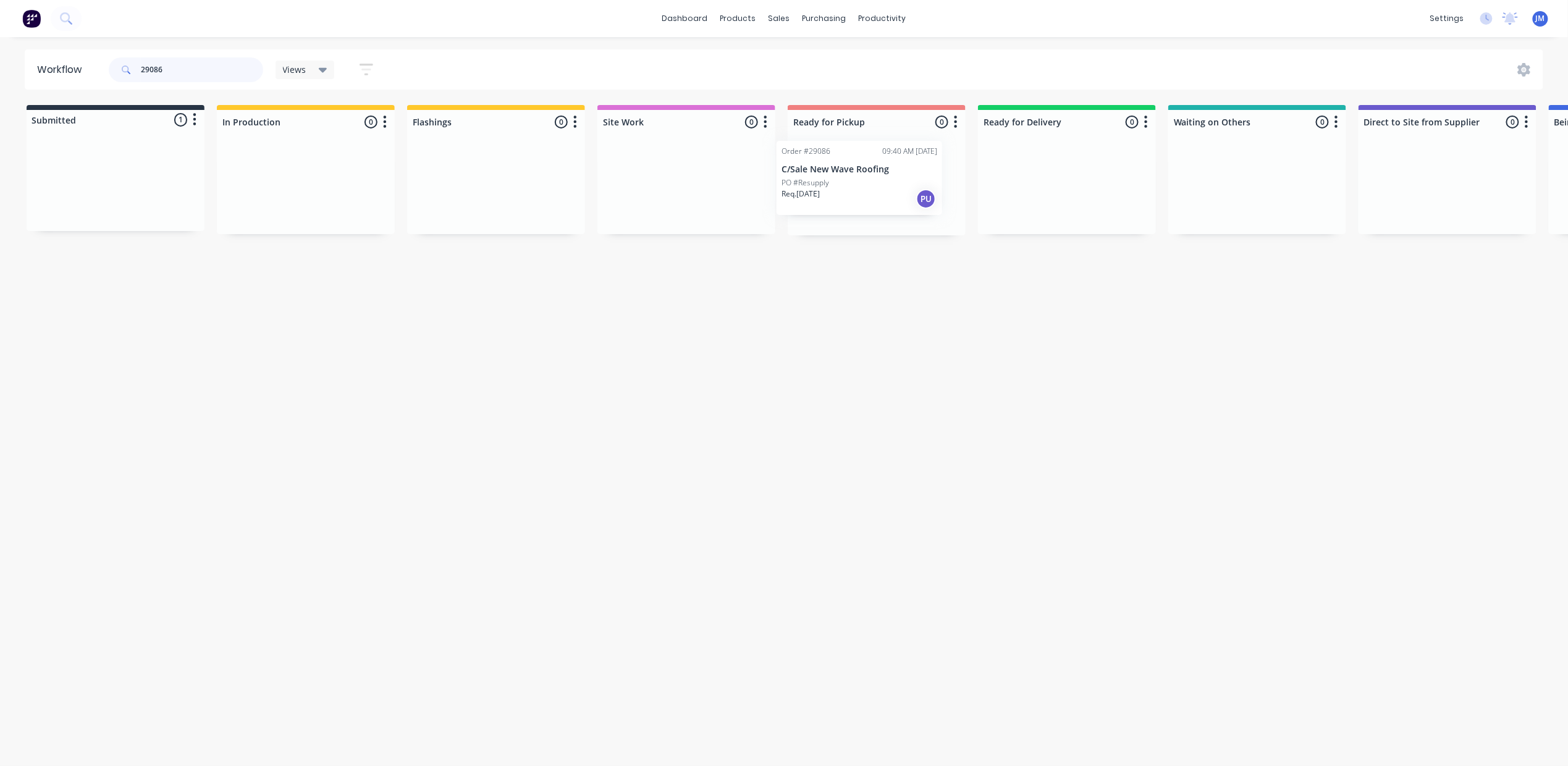
drag, startPoint x: 69, startPoint y: 182, endPoint x: 440, endPoint y: 144, distance: 372.9
click at [818, 171] on div "Submitted 1 Status colour #273444 hex #273444 Save Cancel Summaries Total order…" at bounding box center [1110, 170] width 2239 height 130
type input "2"
drag, startPoint x: 482, startPoint y: 195, endPoint x: 913, endPoint y: 176, distance: 431.4
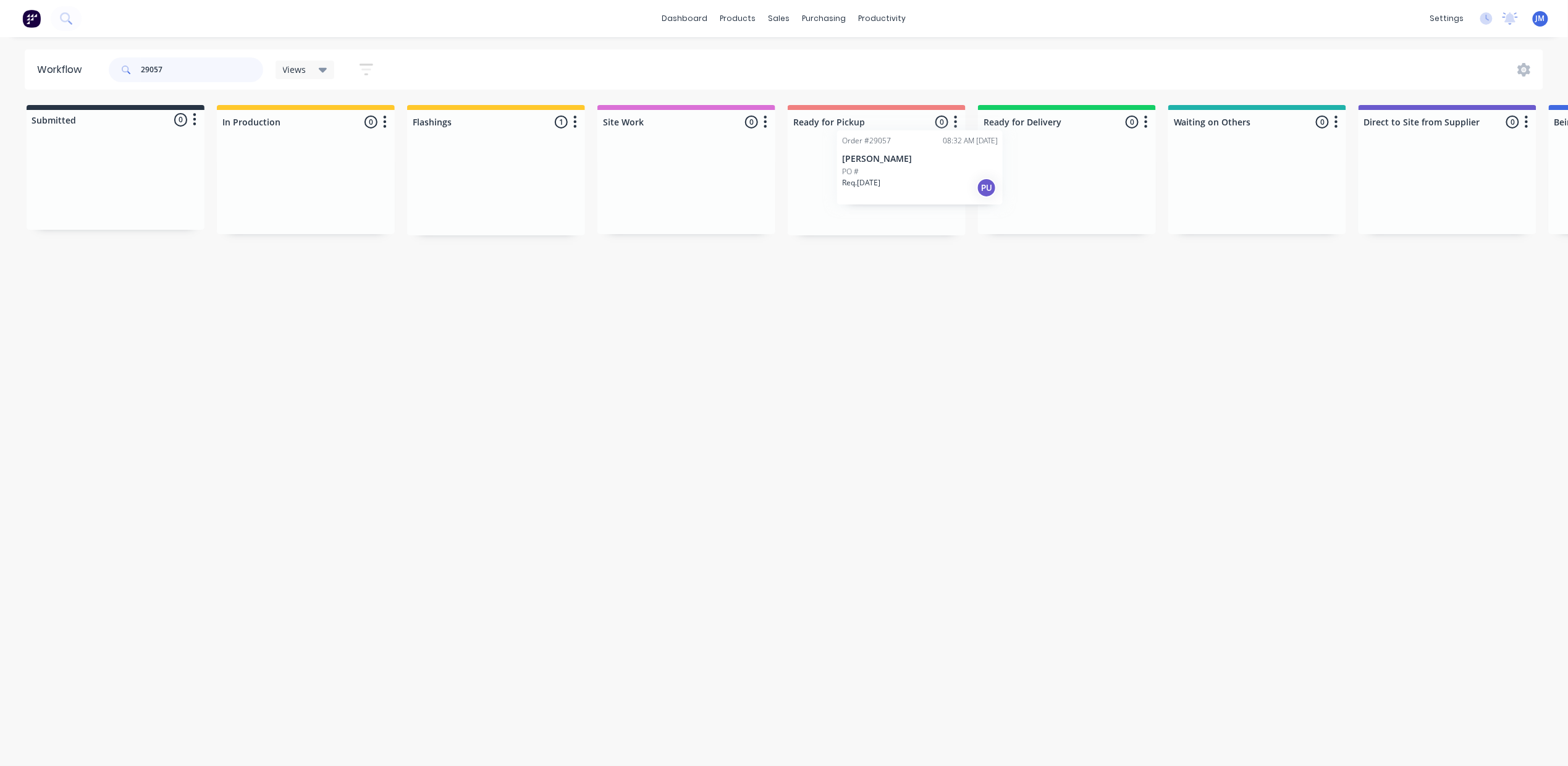
click at [913, 176] on div "Submitted 0 Status colour #273444 hex #273444 Save Cancel Summaries Total order…" at bounding box center [1110, 170] width 2239 height 130
drag, startPoint x: 524, startPoint y: 206, endPoint x: 1105, endPoint y: 178, distance: 581.7
click at [1105, 178] on div "Submitted 0 Status colour #273444 hex #273444 Save Cancel Summaries Total order…" at bounding box center [1110, 170] width 2239 height 130
type input "2"
click at [945, 314] on div "Mark as Picked Up" at bounding box center [952, 313] width 124 height 25
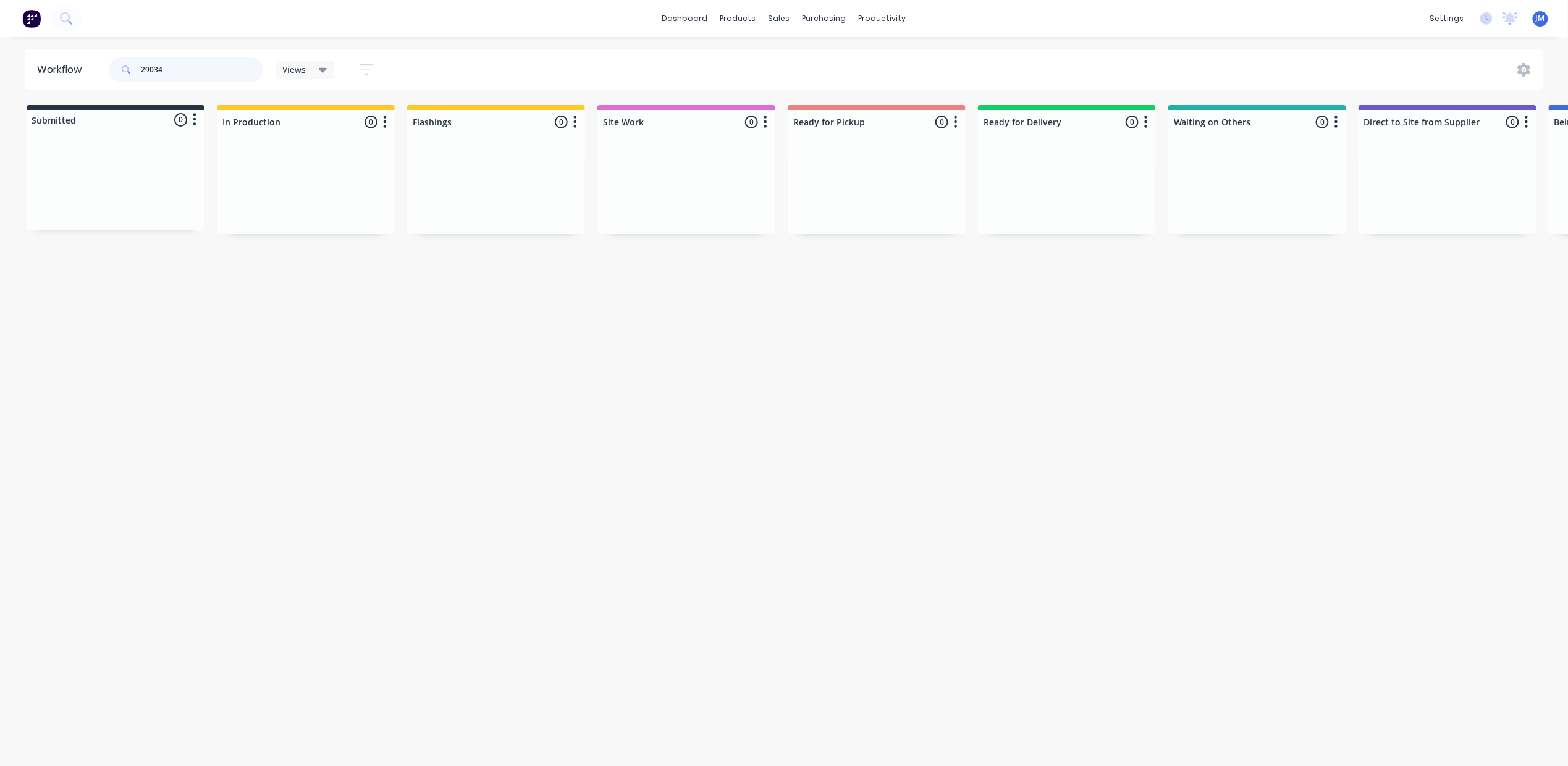
click at [179, 63] on input "29034" at bounding box center [202, 70] width 122 height 25
type input "2"
click at [532, 208] on div "Req. [DATE] PU" at bounding box center [496, 209] width 156 height 21
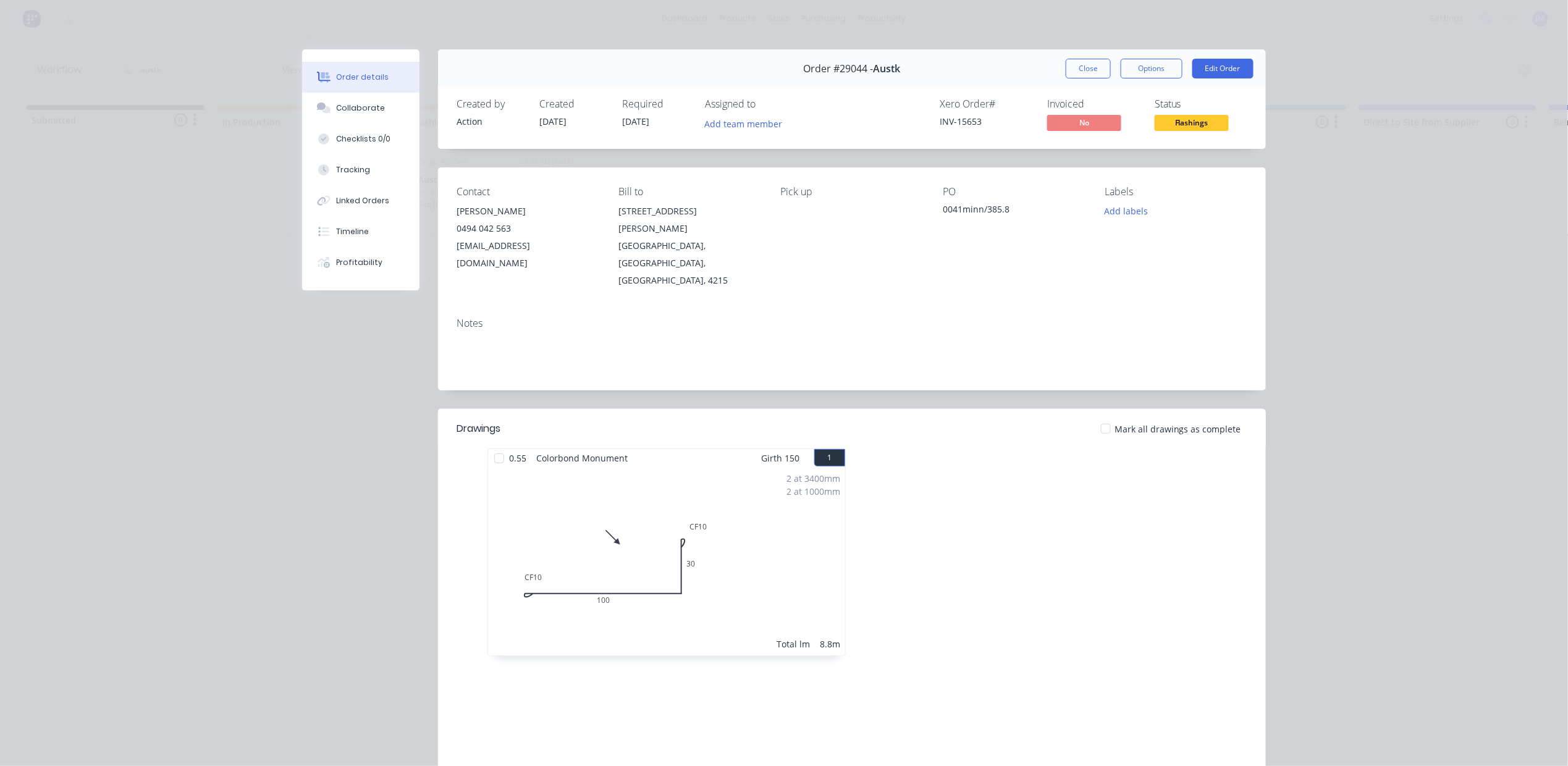
click at [1083, 77] on button "Close" at bounding box center [1088, 69] width 45 height 20
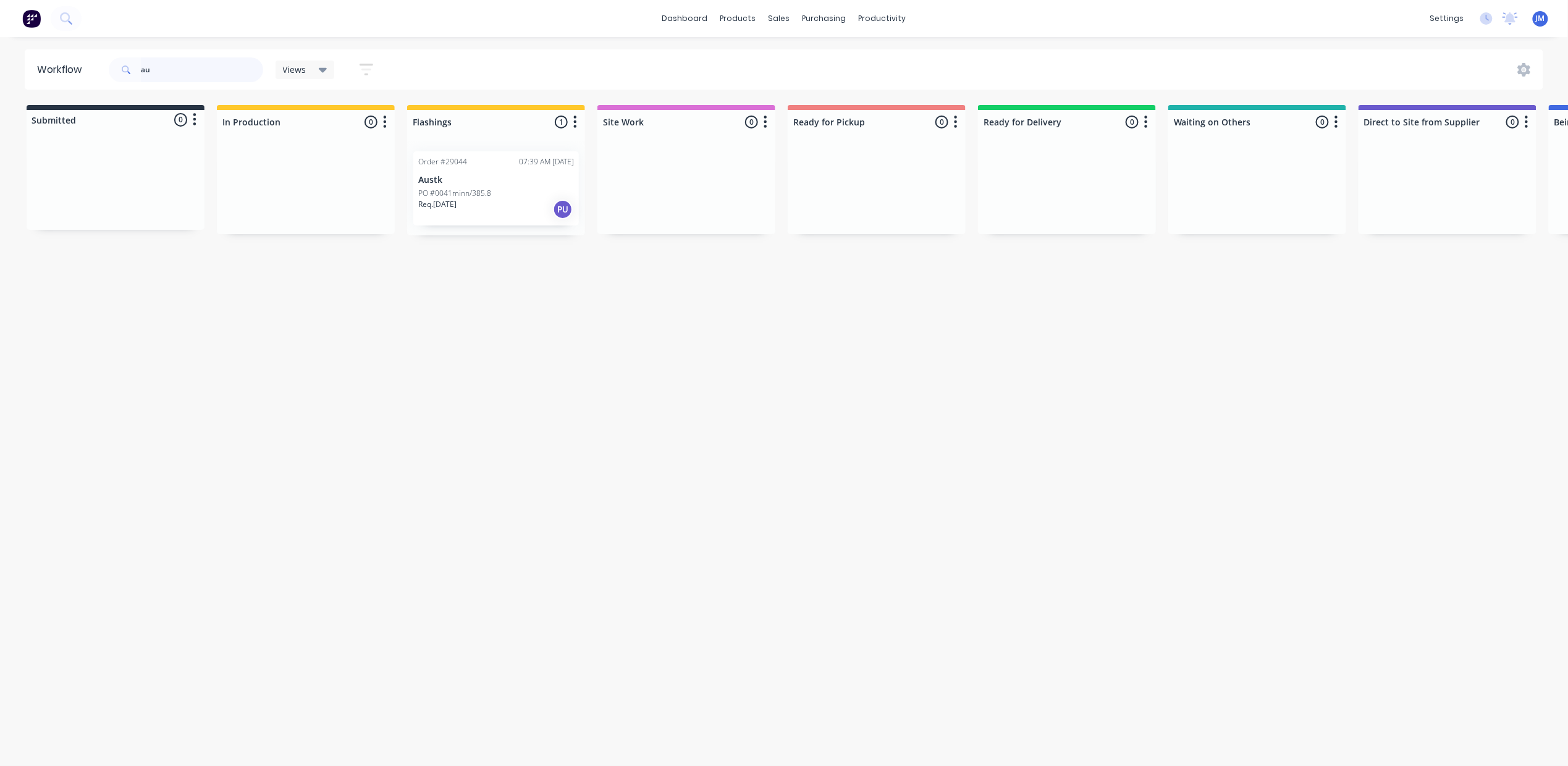
type input "a"
drag, startPoint x: 846, startPoint y: 177, endPoint x: 856, endPoint y: 175, distance: 10.2
drag, startPoint x: 856, startPoint y: 175, endPoint x: 844, endPoint y: 192, distance: 20.8
drag, startPoint x: 866, startPoint y: 307, endPoint x: 843, endPoint y: 304, distance: 23.2
click at [867, 307] on div "Mark as Picked Up" at bounding box center [906, 309] width 124 height 25
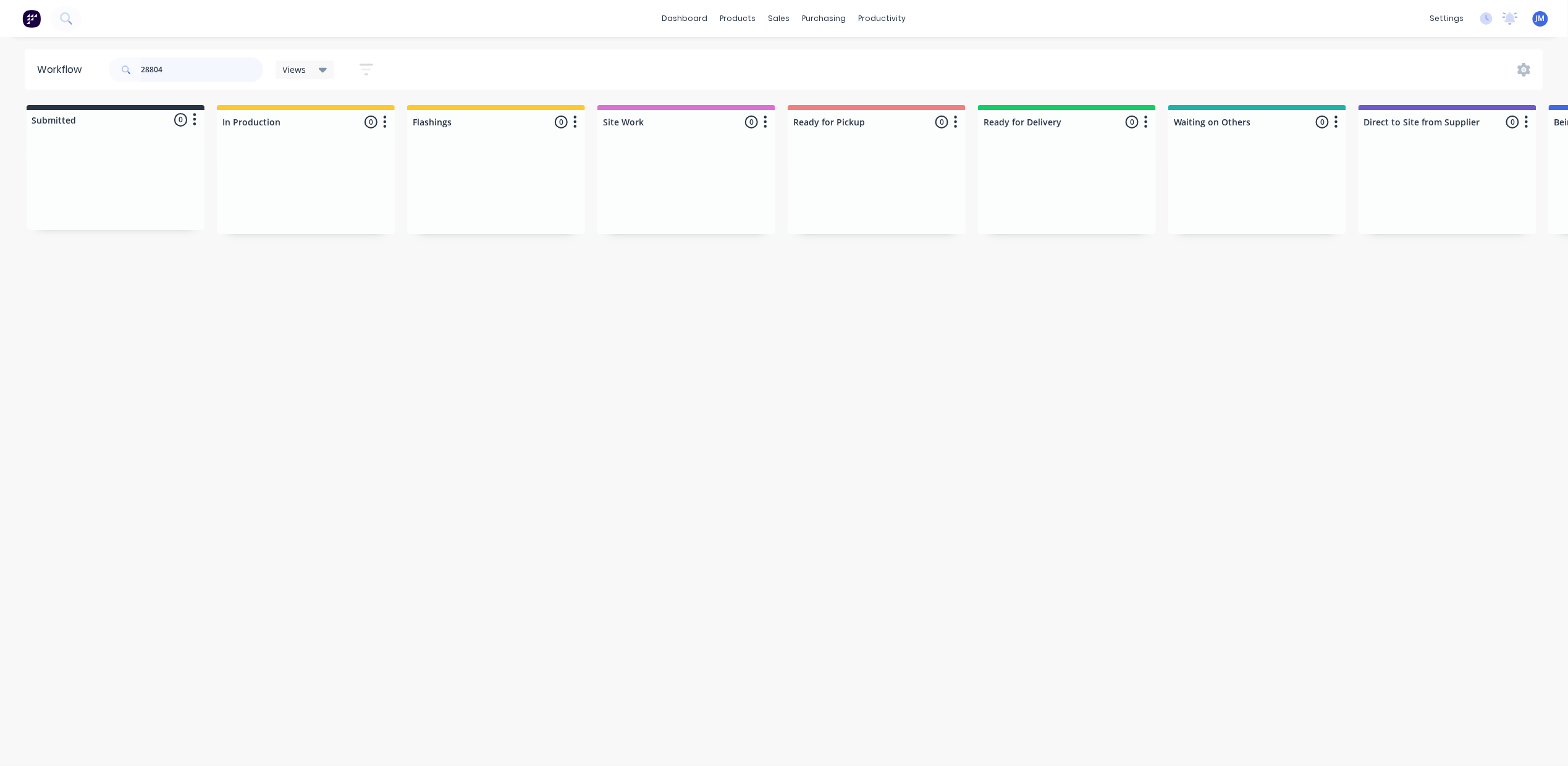
click at [176, 62] on input "28804" at bounding box center [202, 70] width 122 height 25
type input "2"
drag, startPoint x: 401, startPoint y: 193, endPoint x: 497, endPoint y: 189, distance: 96.1
click at [497, 189] on div "Submitted 1 Status colour #273444 hex #273444 Save Cancel Summaries Total order…" at bounding box center [1110, 170] width 2239 height 130
drag, startPoint x: 151, startPoint y: 198, endPoint x: 500, endPoint y: 213, distance: 349.3
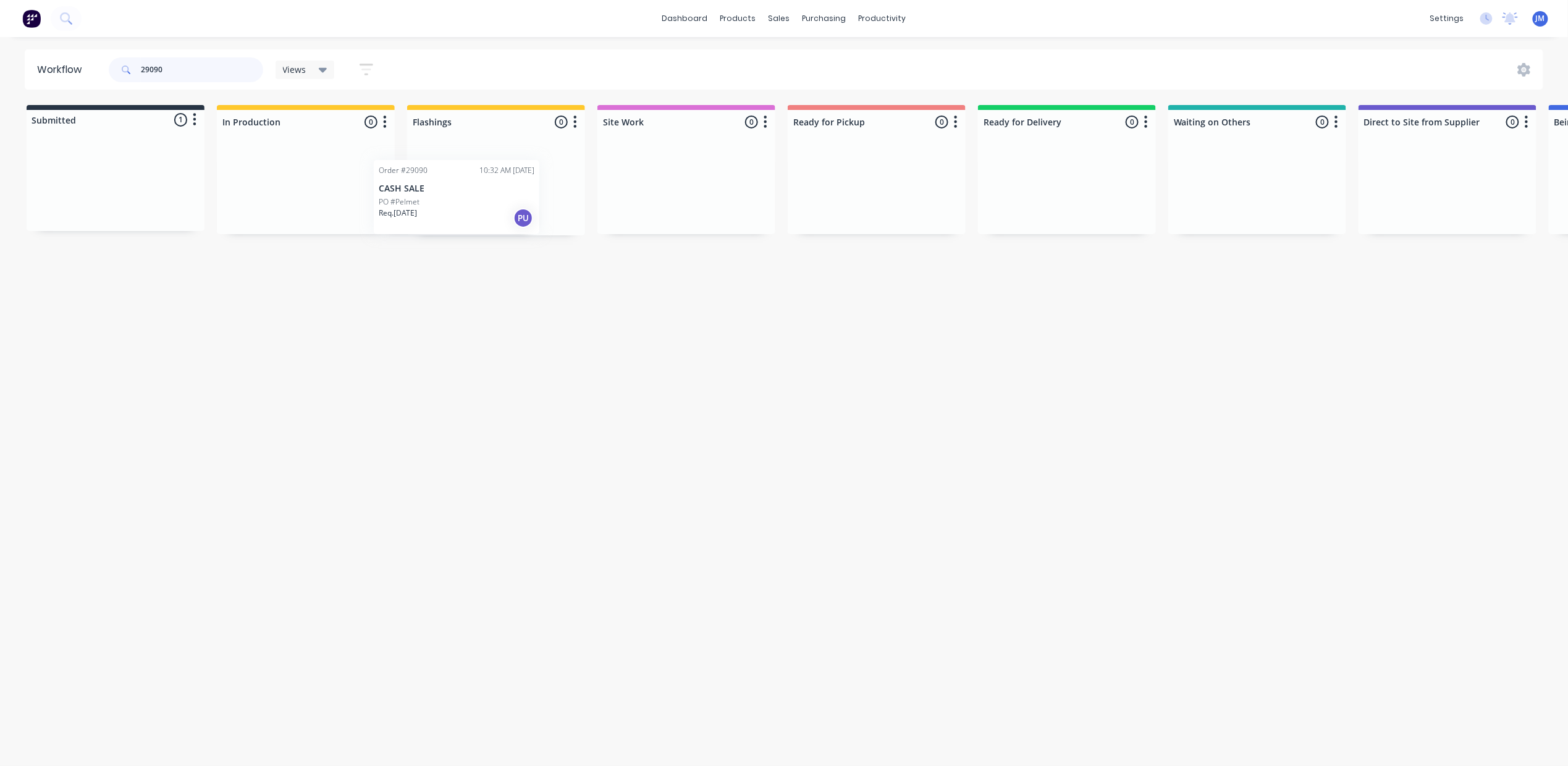
click at [500, 213] on div "Submitted 1 Status colour #273444 hex #273444 Save Cancel Summaries Total order…" at bounding box center [1110, 170] width 2239 height 130
type input "2"
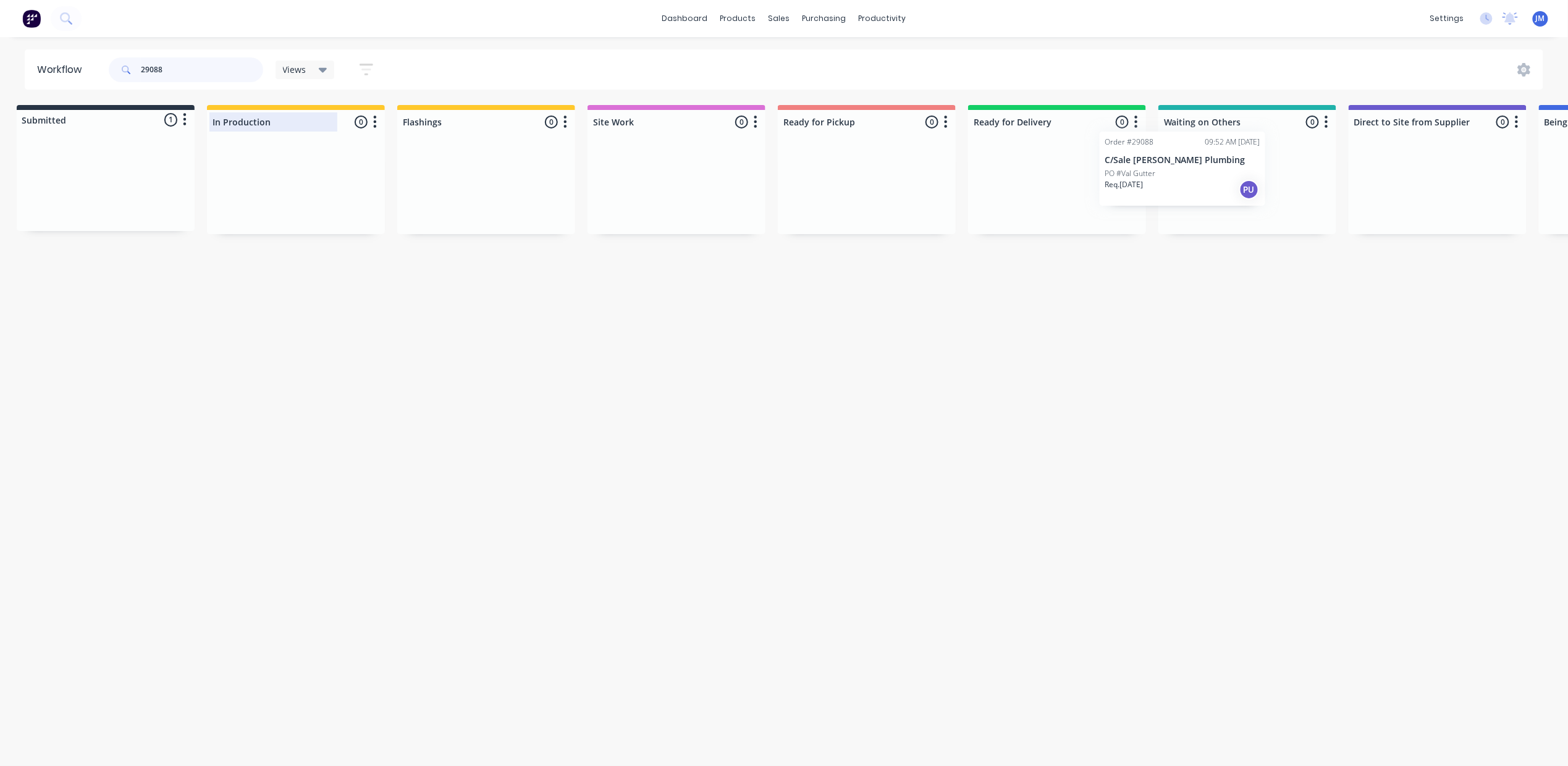
drag, startPoint x: 149, startPoint y: 183, endPoint x: 290, endPoint y: 126, distance: 152.1
click at [1275, 164] on div "Submitted 1 Status colour #273444 hex #273444 Save Cancel Summaries Total order…" at bounding box center [1101, 169] width 2239 height 129
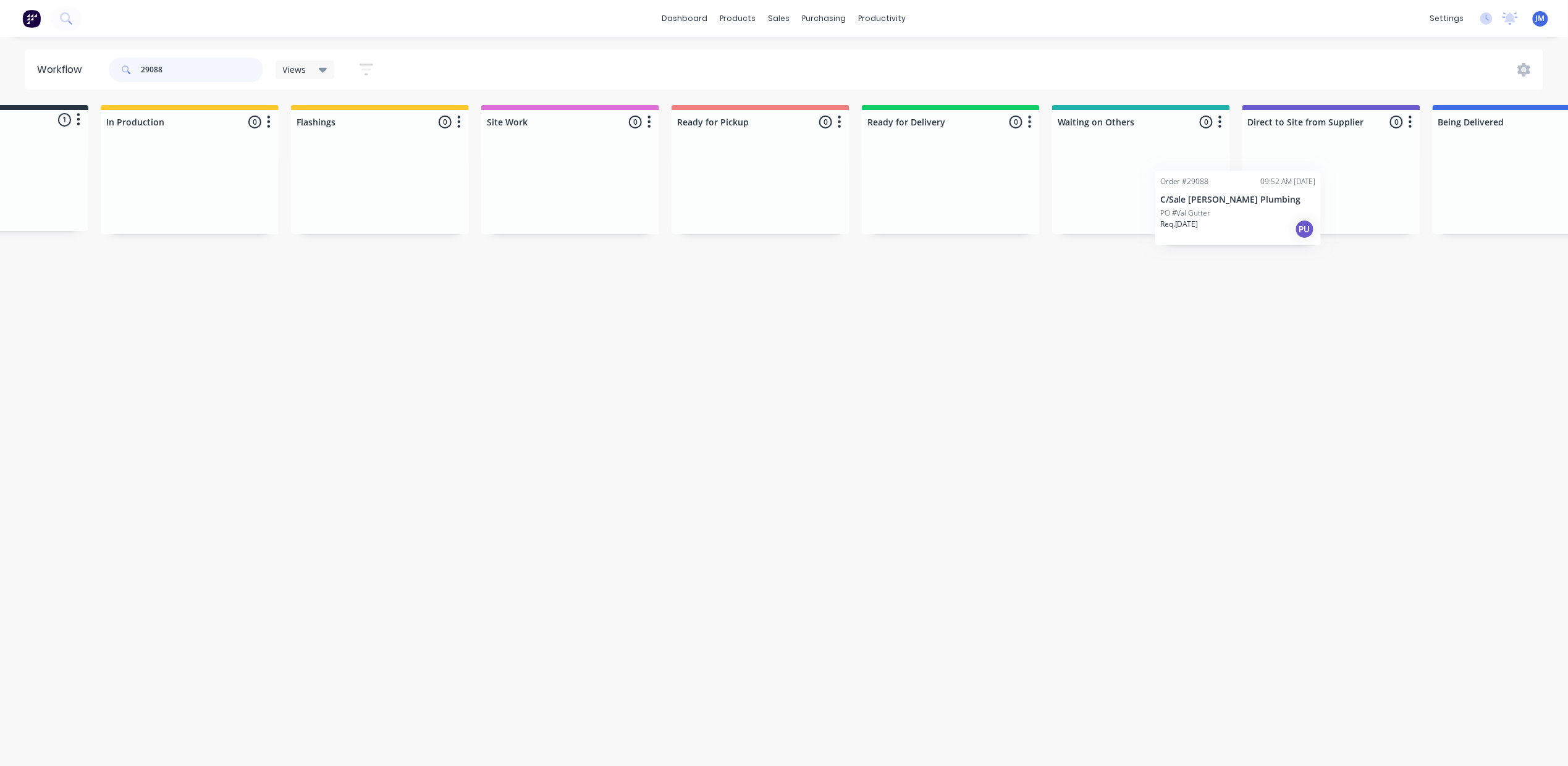
drag, startPoint x: 91, startPoint y: 169, endPoint x: 1197, endPoint y: 183, distance: 1106.1
click at [1199, 188] on div "Submitted 1 Status colour #273444 hex #273444 Save Cancel Summaries Total order…" at bounding box center [994, 169] width 2239 height 129
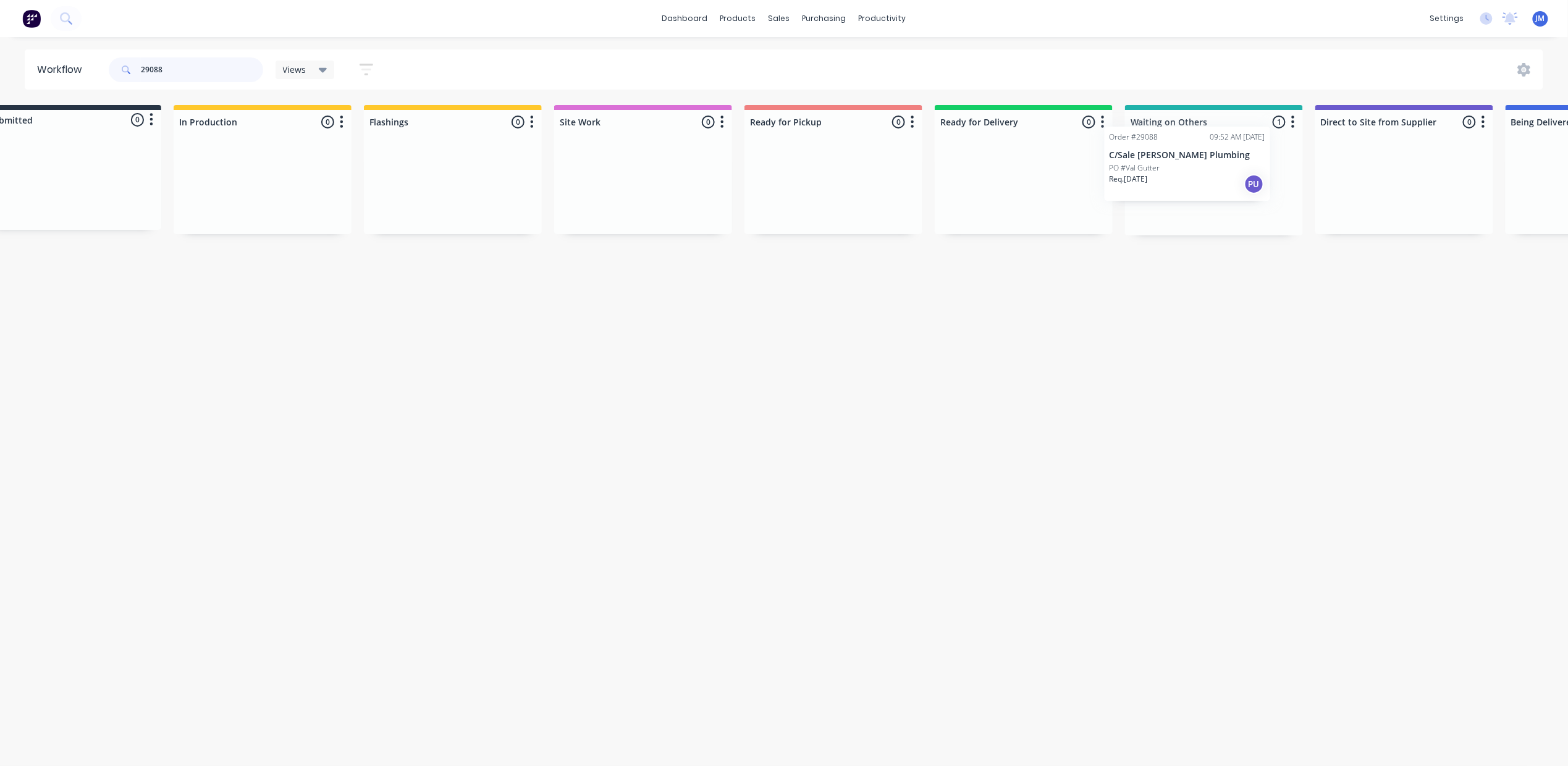
scroll to position [0, 47]
drag, startPoint x: 903, startPoint y: 203, endPoint x: 1189, endPoint y: 166, distance: 288.4
click at [1192, 172] on div "Order #29088 09:52 AM [DATE] C/Sale [PERSON_NAME] Plumbing PO #Val Gutter Req. …" at bounding box center [1211, 188] width 178 height 94
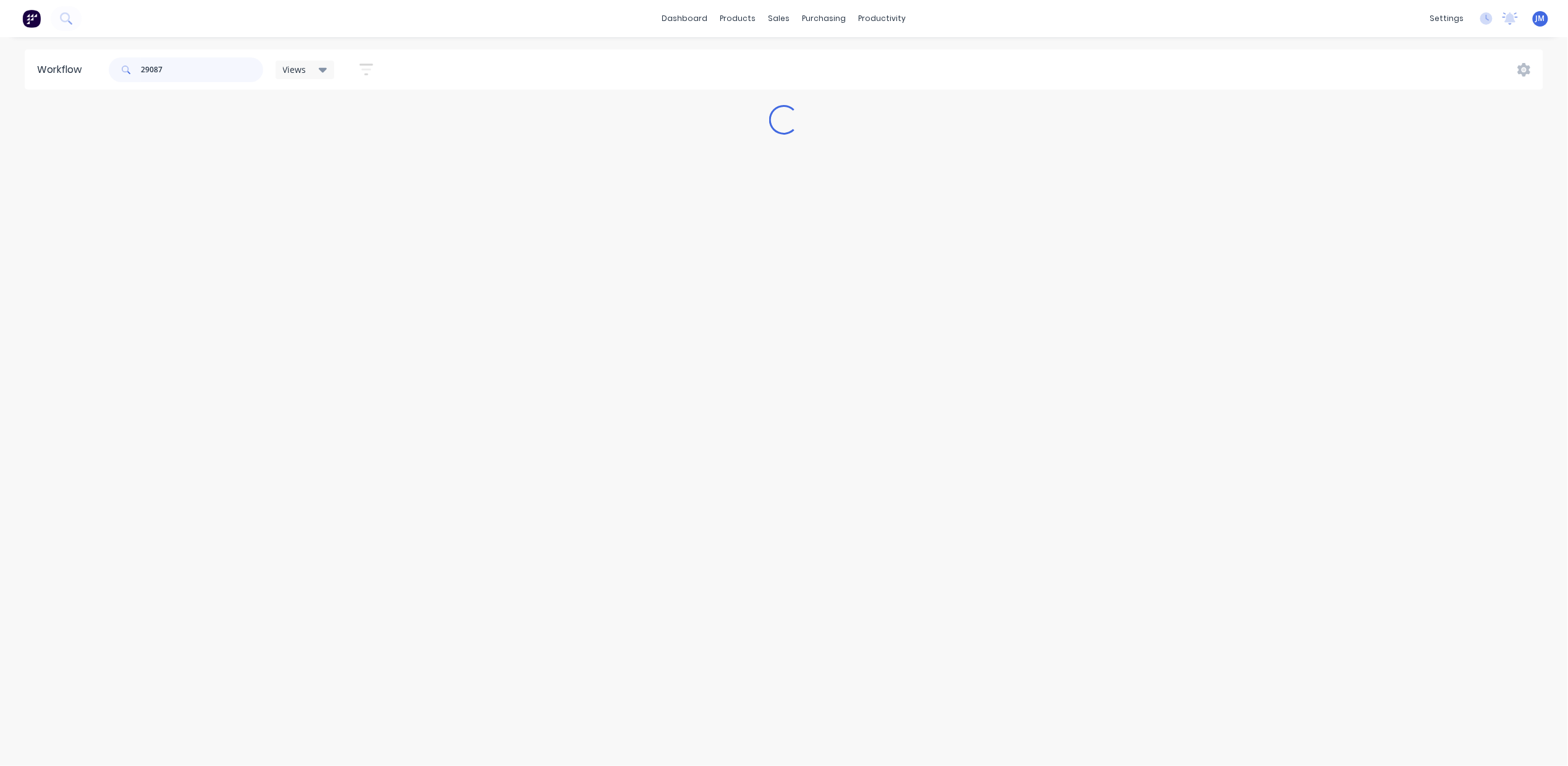
scroll to position [0, 0]
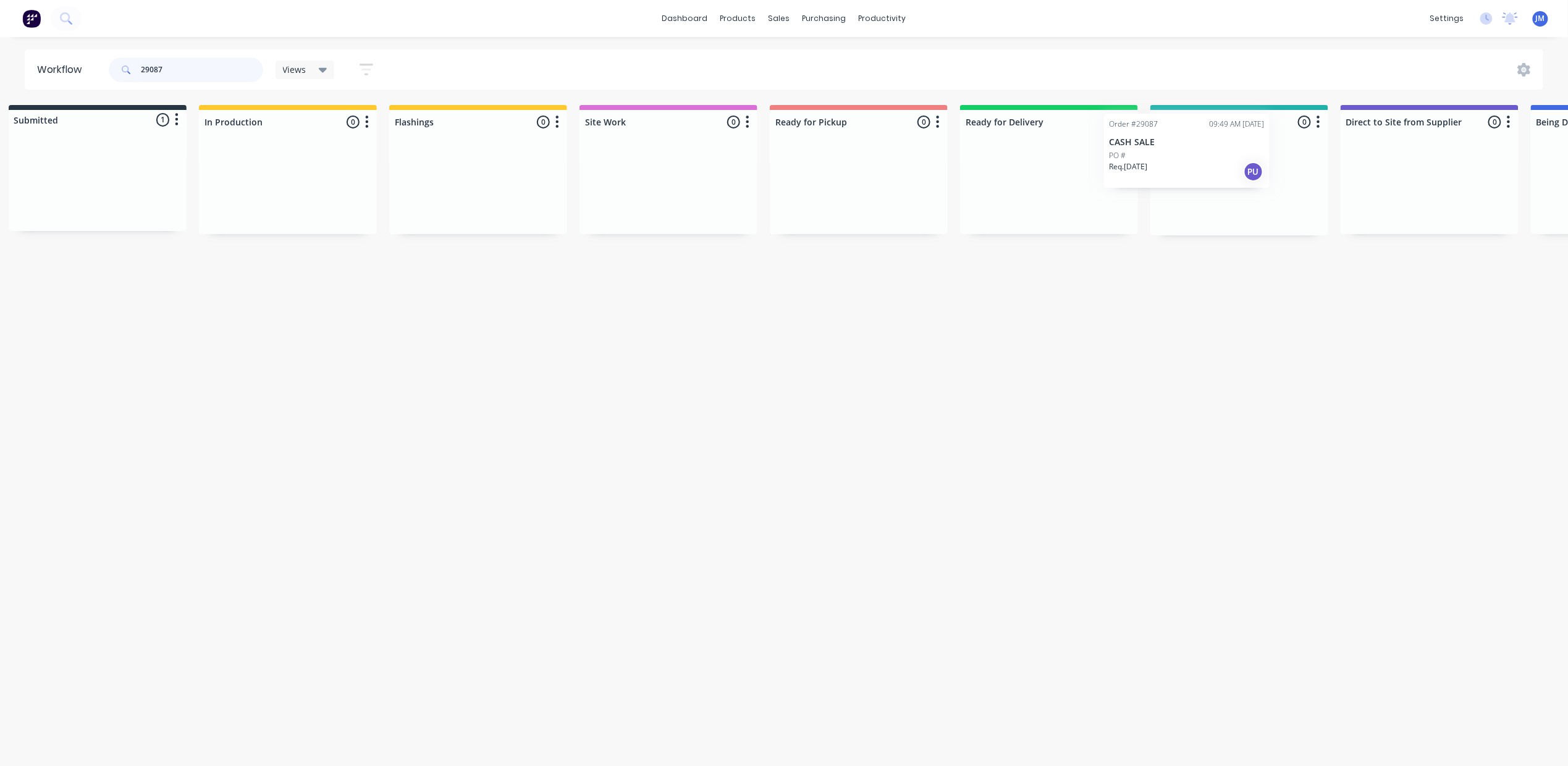
drag, startPoint x: 122, startPoint y: 201, endPoint x: 1187, endPoint y: 164, distance: 1065.6
click at [1187, 161] on div "Submitted 1 Status colour #273444 hex #273444 Save Cancel Summaries Total order…" at bounding box center [1092, 170] width 2239 height 130
type input "2"
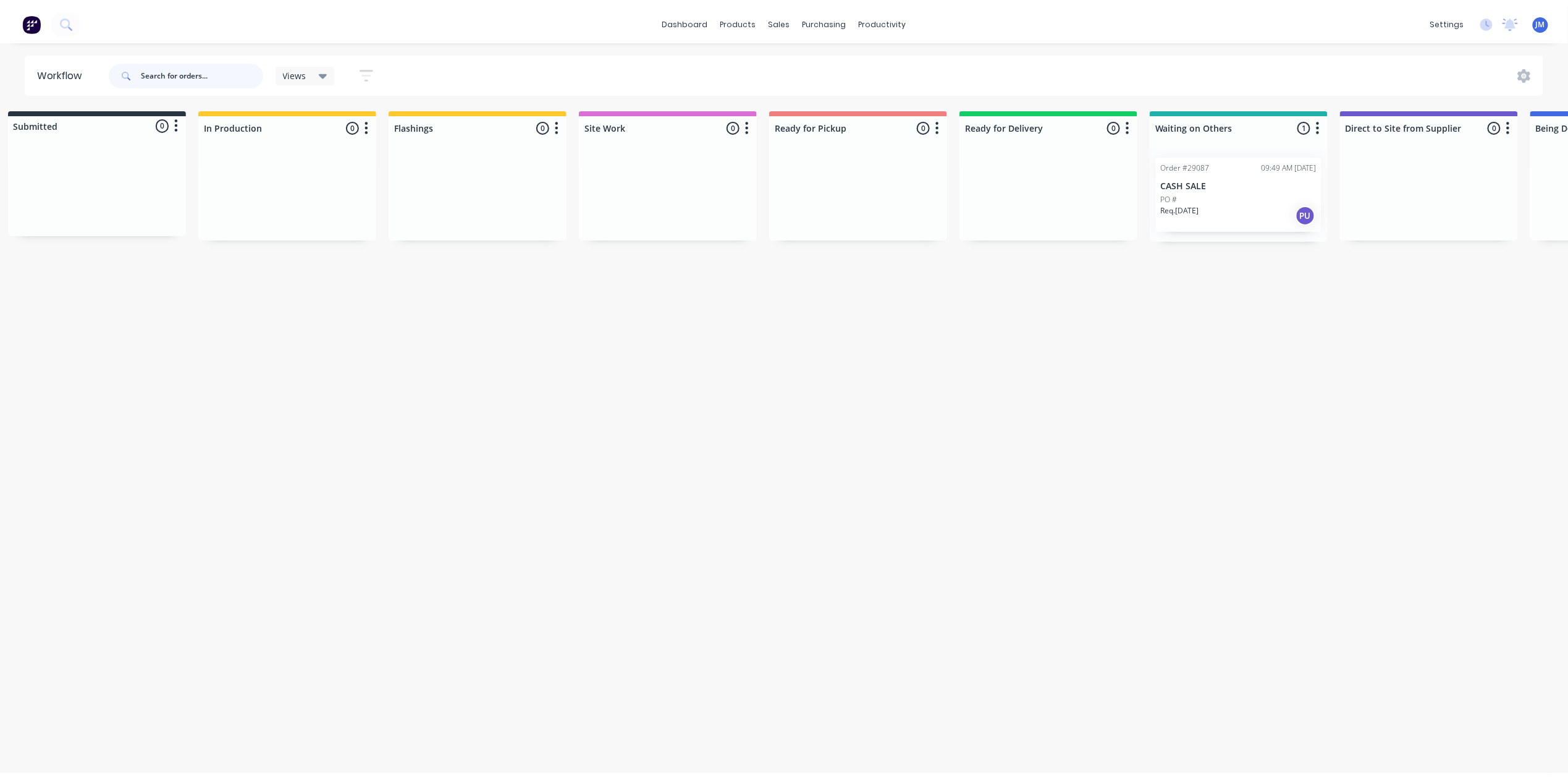
scroll to position [0, 0]
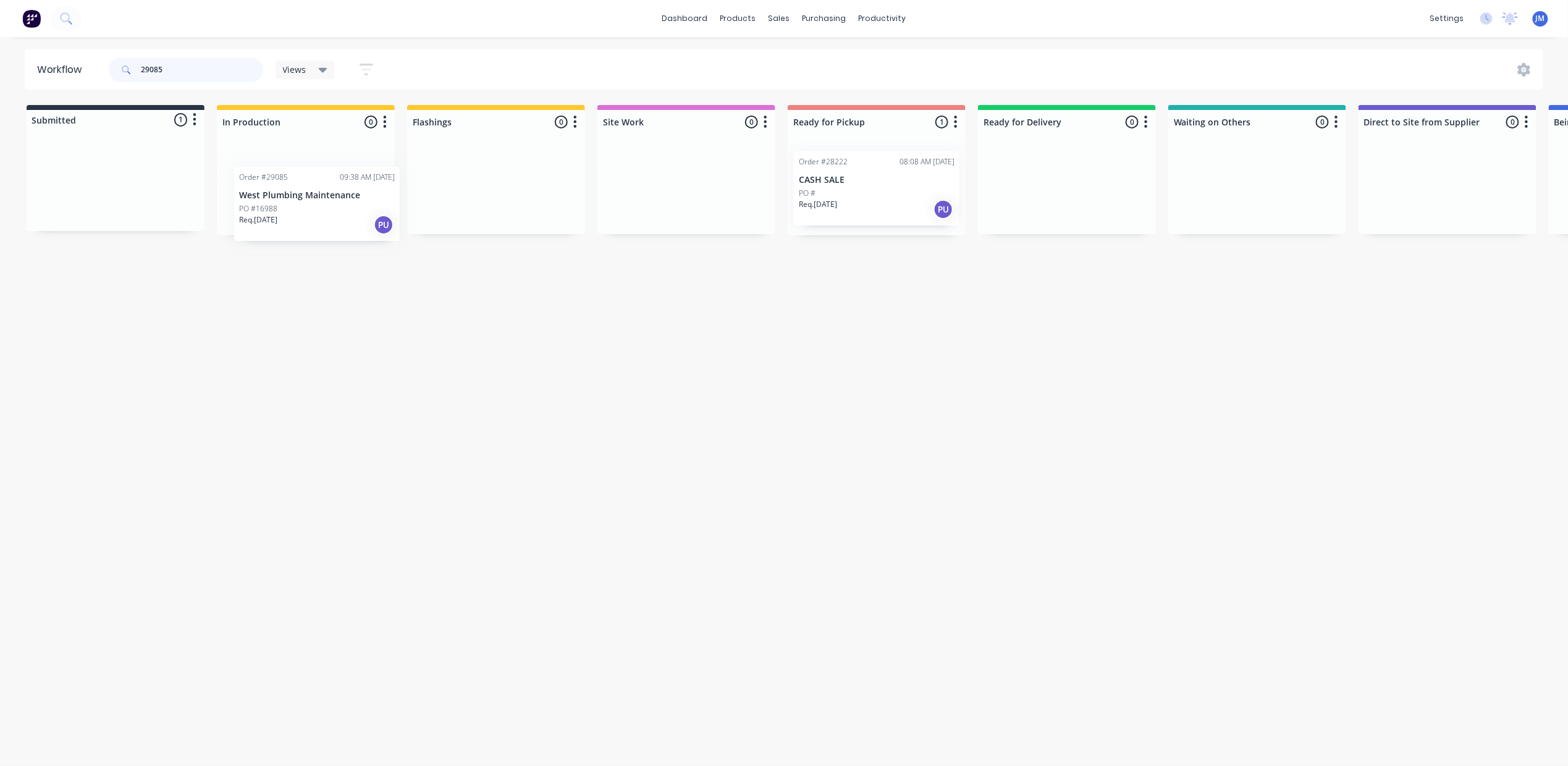
drag, startPoint x: 319, startPoint y: 208, endPoint x: 332, endPoint y: 188, distance: 23.9
click at [334, 204] on div "Submitted 1 Status colour #273444 hex #273444 Save Cancel Summaries Total order…" at bounding box center [1110, 170] width 2239 height 130
click at [298, 203] on div "Req. [DATE] PU" at bounding box center [306, 209] width 156 height 21
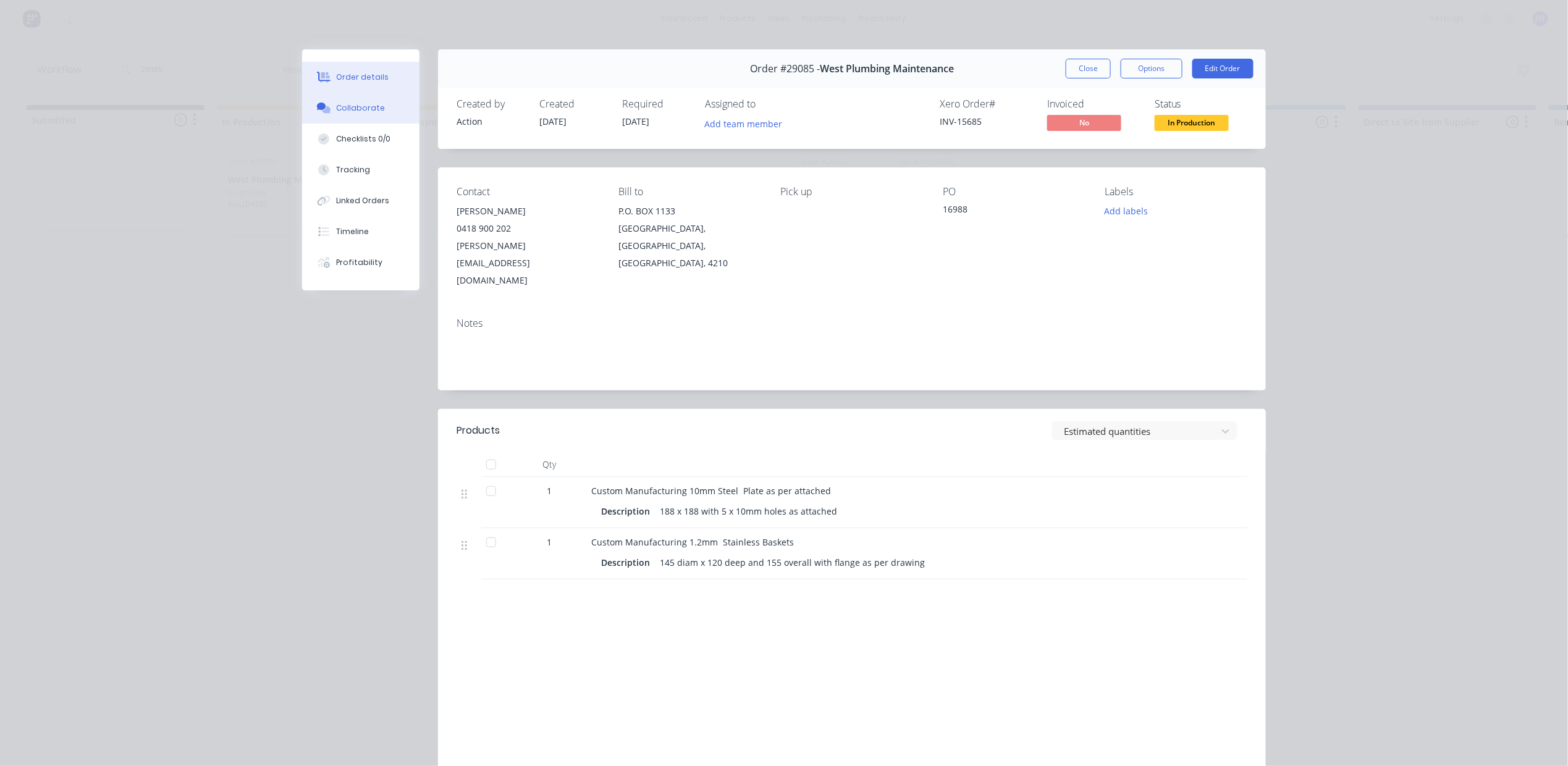
click at [354, 112] on div "Collaborate" at bounding box center [361, 108] width 49 height 11
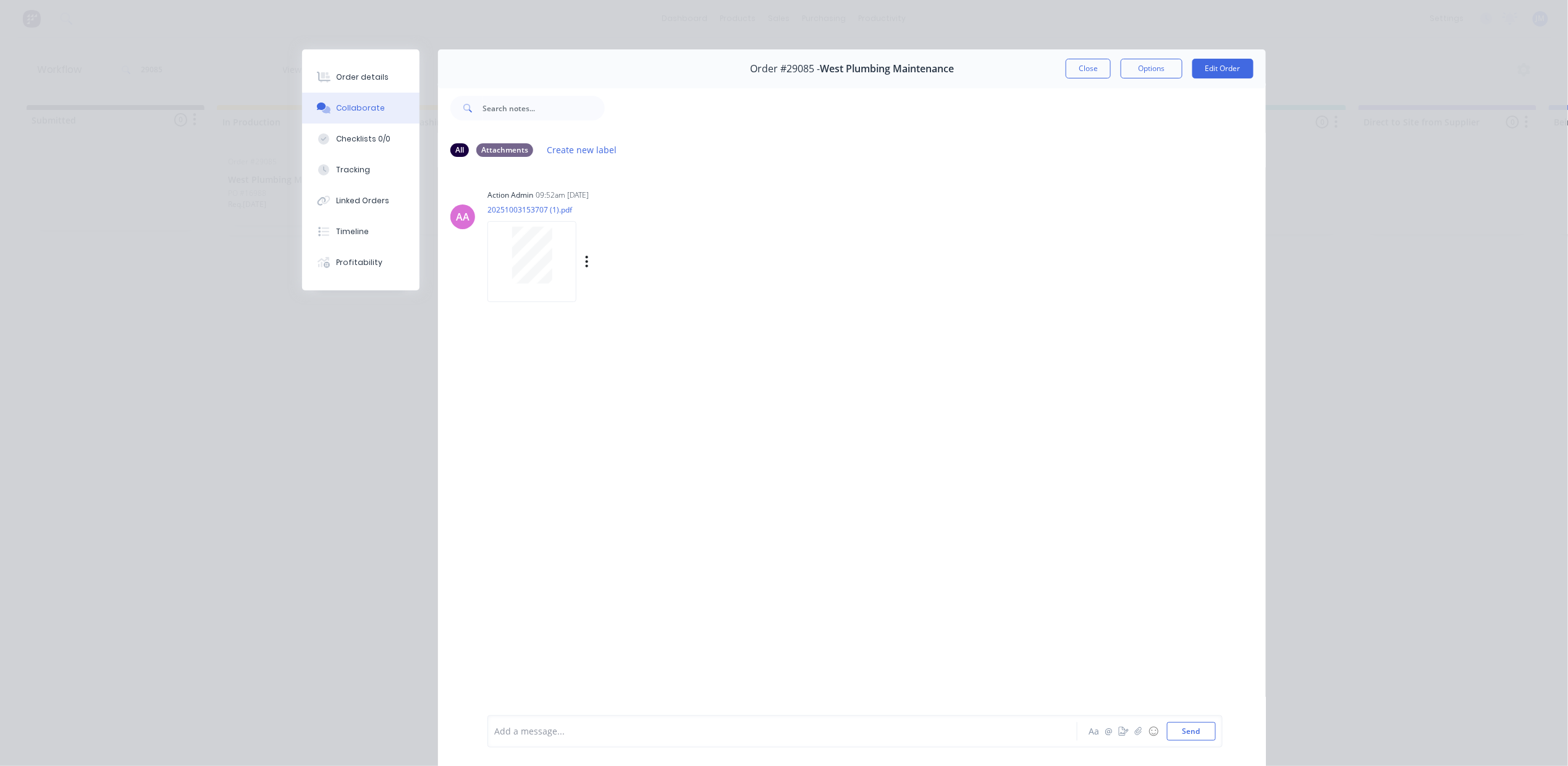
click at [487, 268] on div at bounding box center [532, 262] width 89 height 81
click at [1081, 60] on button "Close" at bounding box center [1088, 69] width 45 height 20
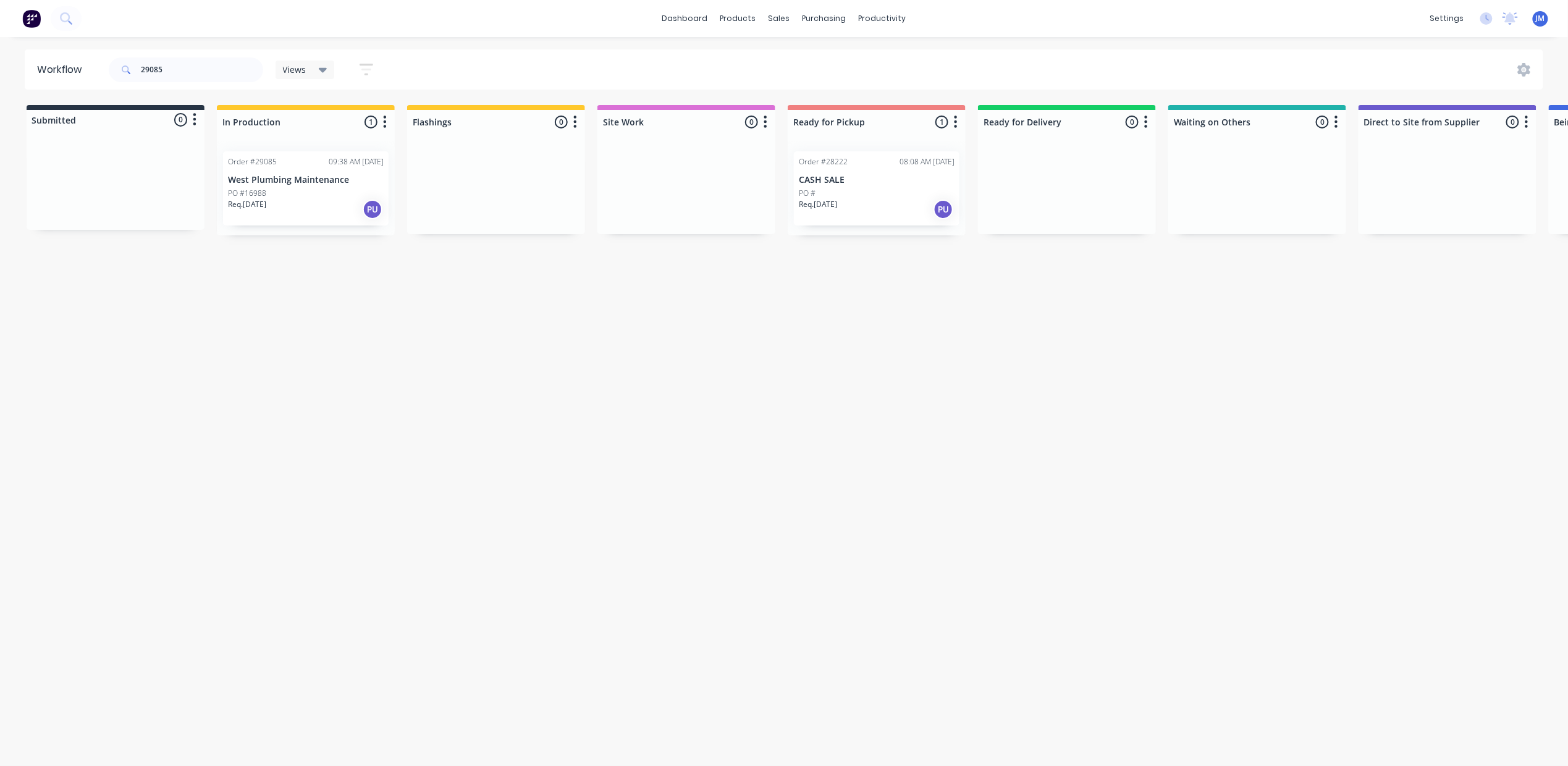
click at [305, 178] on p "West Plumbing Maintenance" at bounding box center [306, 180] width 156 height 11
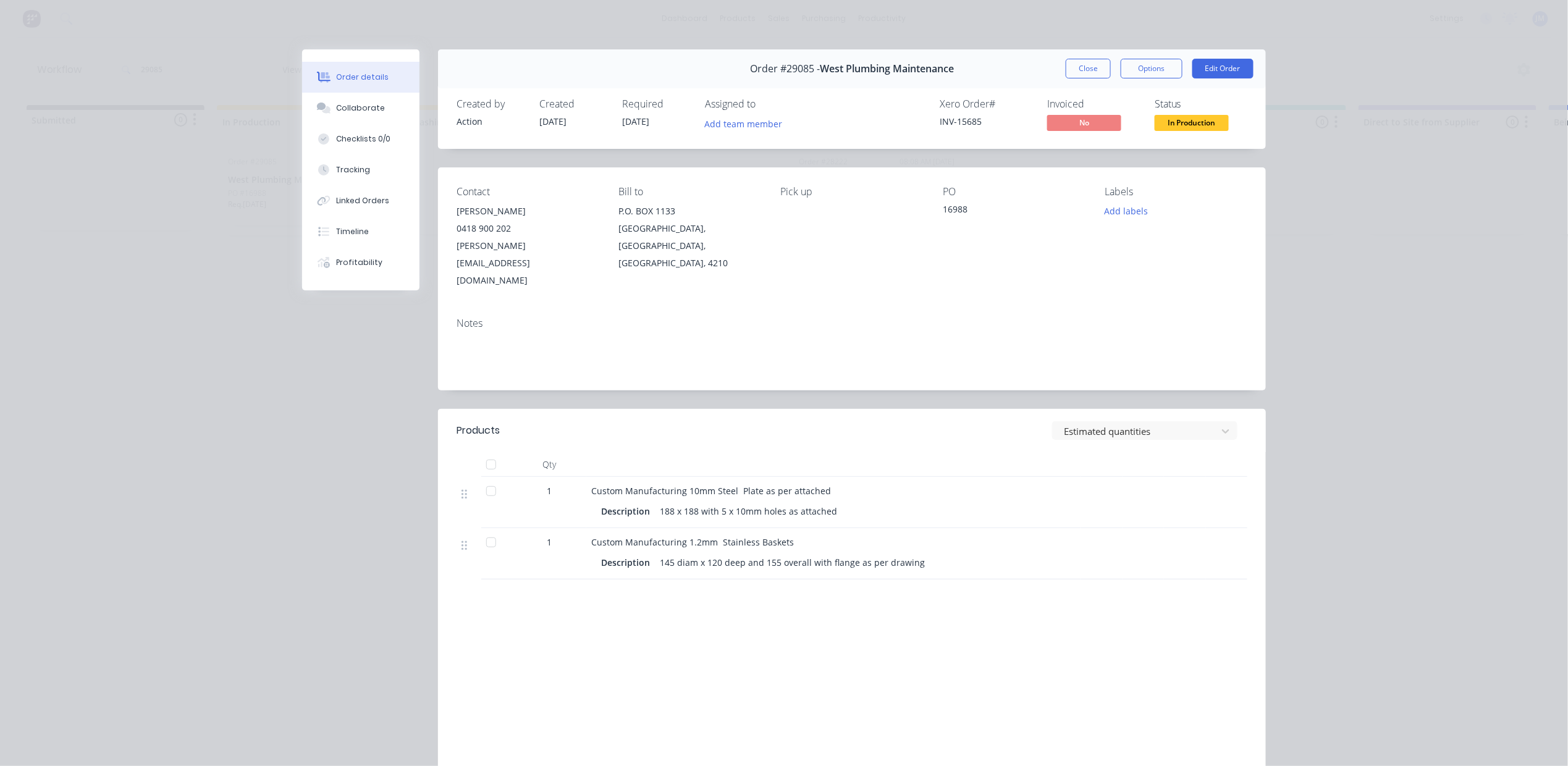
click at [1081, 62] on button "Close" at bounding box center [1088, 69] width 45 height 20
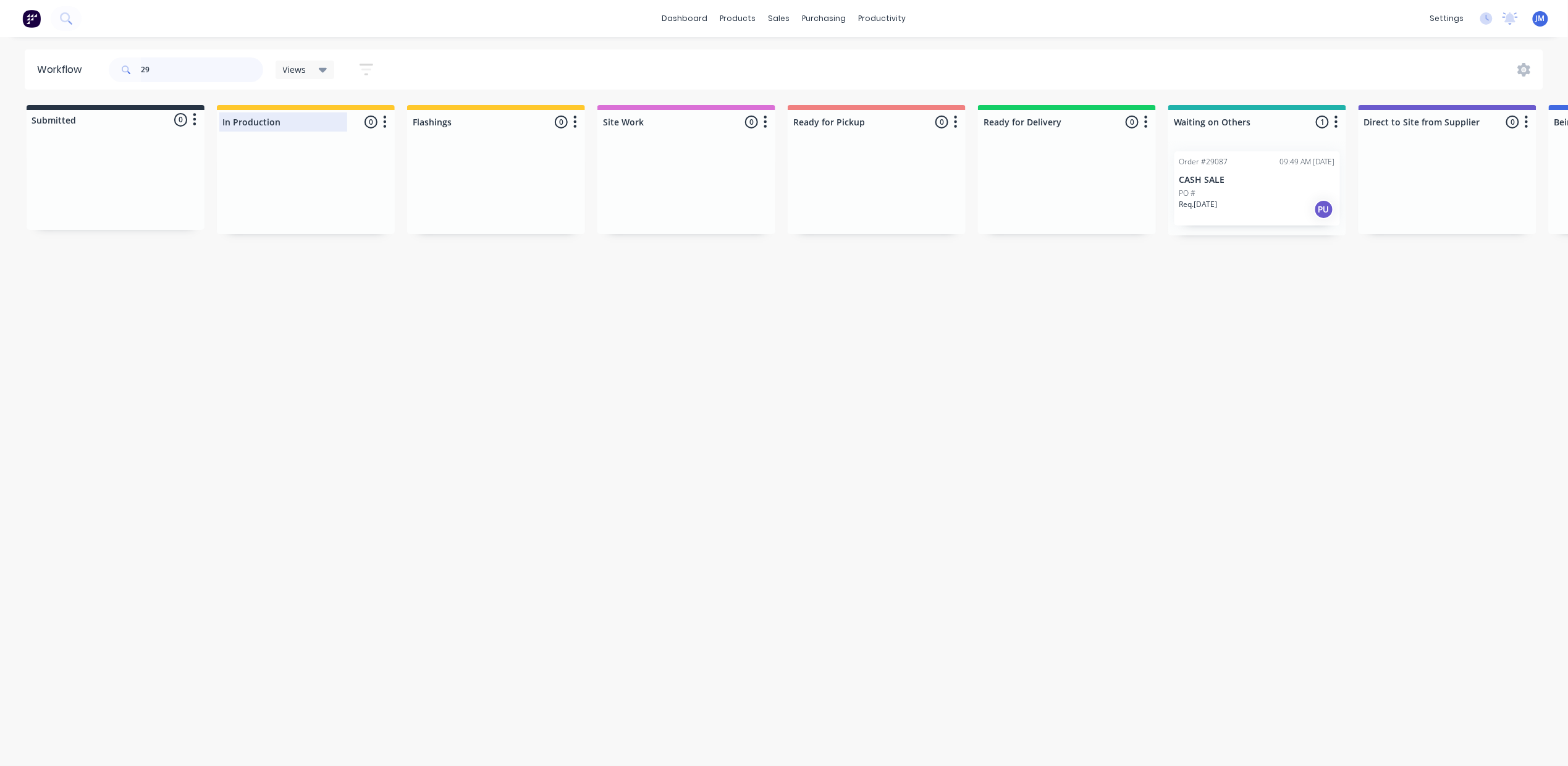
type input "2"
drag, startPoint x: 146, startPoint y: 194, endPoint x: 329, endPoint y: 154, distance: 187.3
click at [329, 154] on div "Submitted 1 Status colour #273444 hex #273444 Save Cancel Summaries Total order…" at bounding box center [1110, 210] width 2239 height 211
type input "w"
drag, startPoint x: 1035, startPoint y: 196, endPoint x: 1056, endPoint y: 187, distance: 22.8
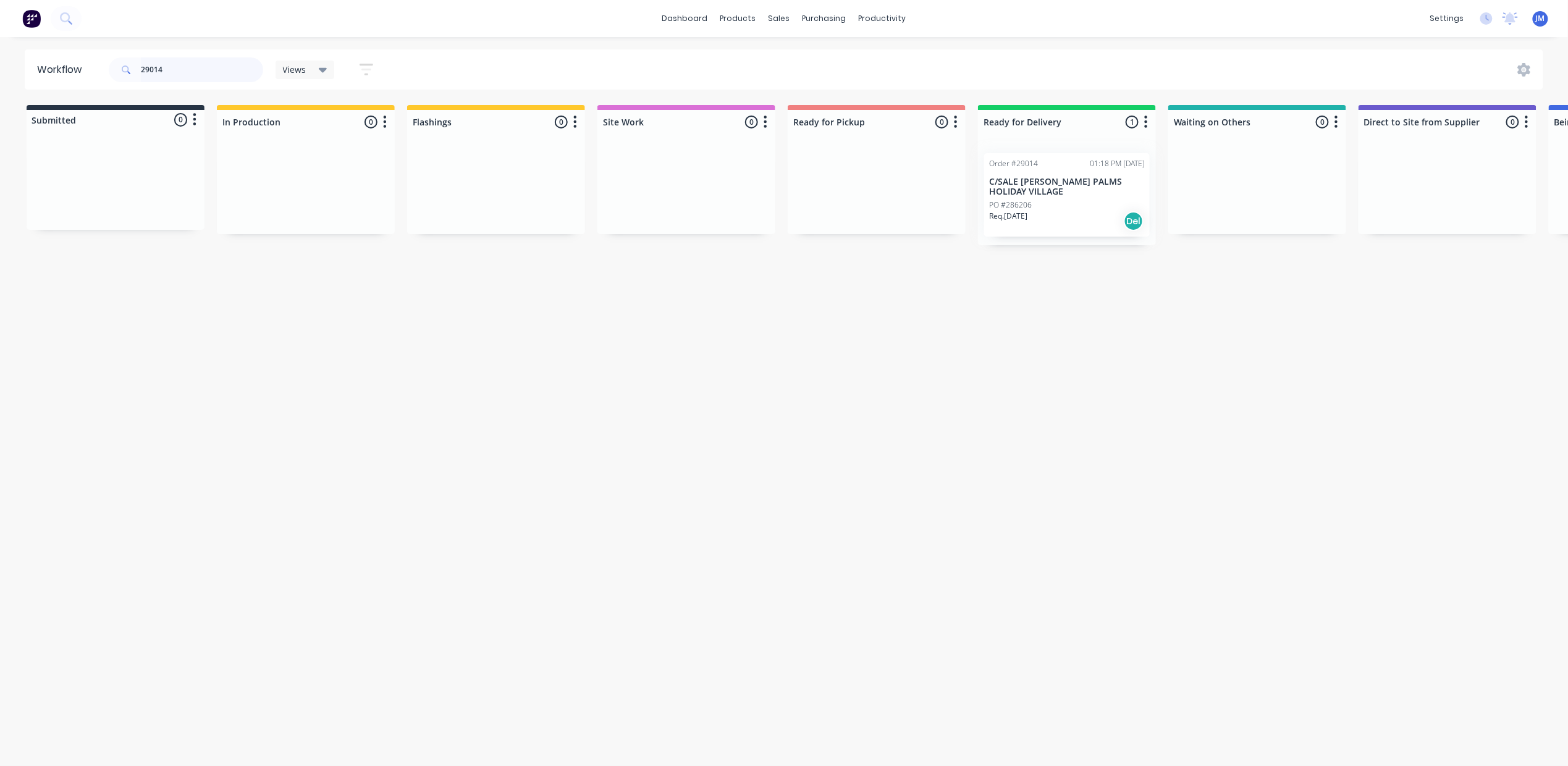
click at [1038, 196] on div "Order #29014 01:18 PM [DATE] C/SALE [PERSON_NAME] PALMS HOLIDAY VILLAGE PO #286…" at bounding box center [1067, 193] width 178 height 103
click at [1092, 272] on div "Mark as Delivered" at bounding box center [1117, 276] width 124 height 25
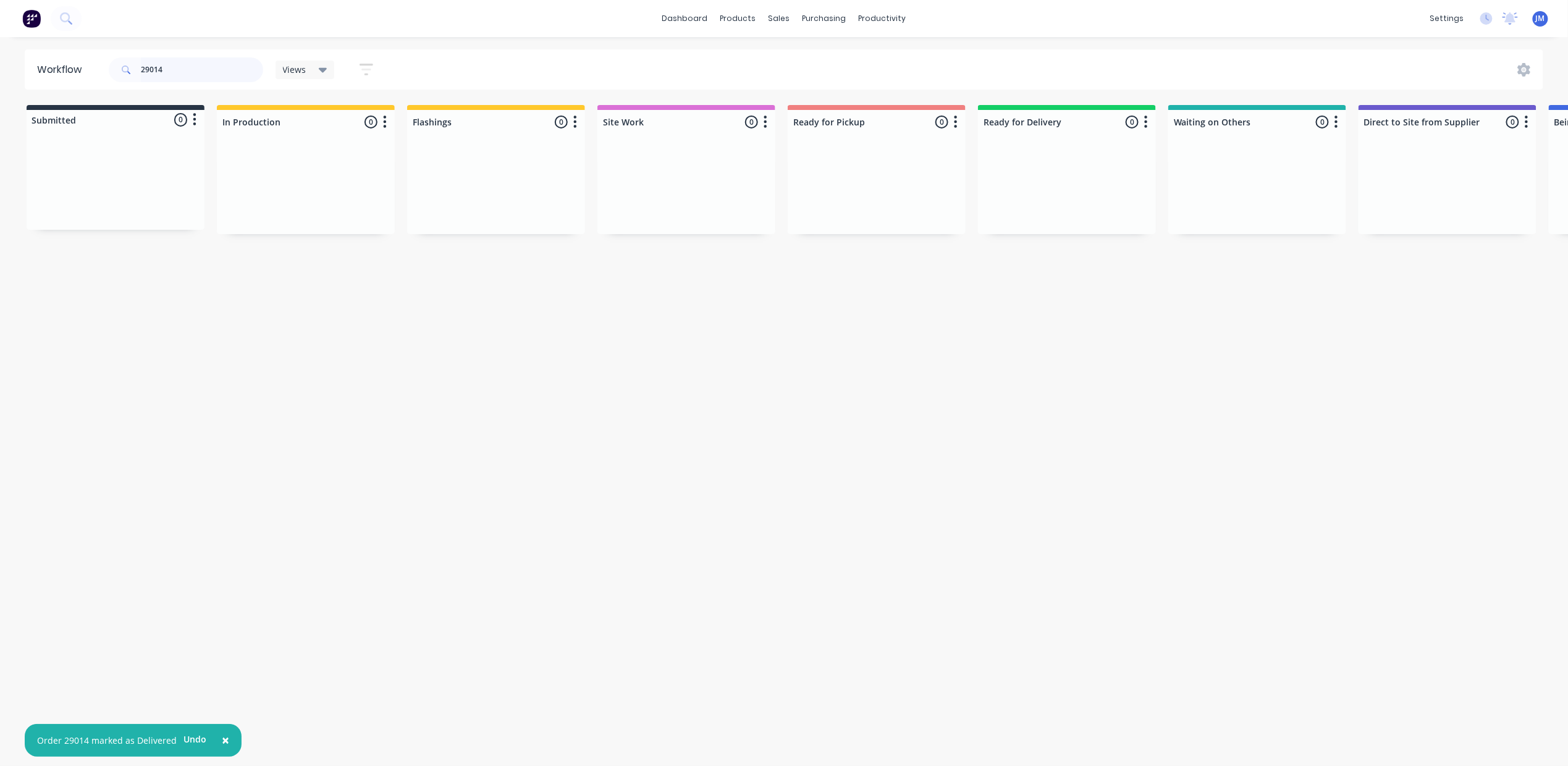
click at [177, 63] on input "29014" at bounding box center [202, 70] width 122 height 25
type input "2"
drag, startPoint x: 487, startPoint y: 193, endPoint x: 869, endPoint y: 195, distance: 382.0
click at [869, 193] on div "Submitted 0 Status colour #273444 hex #273444 Save Cancel Summaries Total order…" at bounding box center [1110, 170] width 2239 height 130
type input "2"
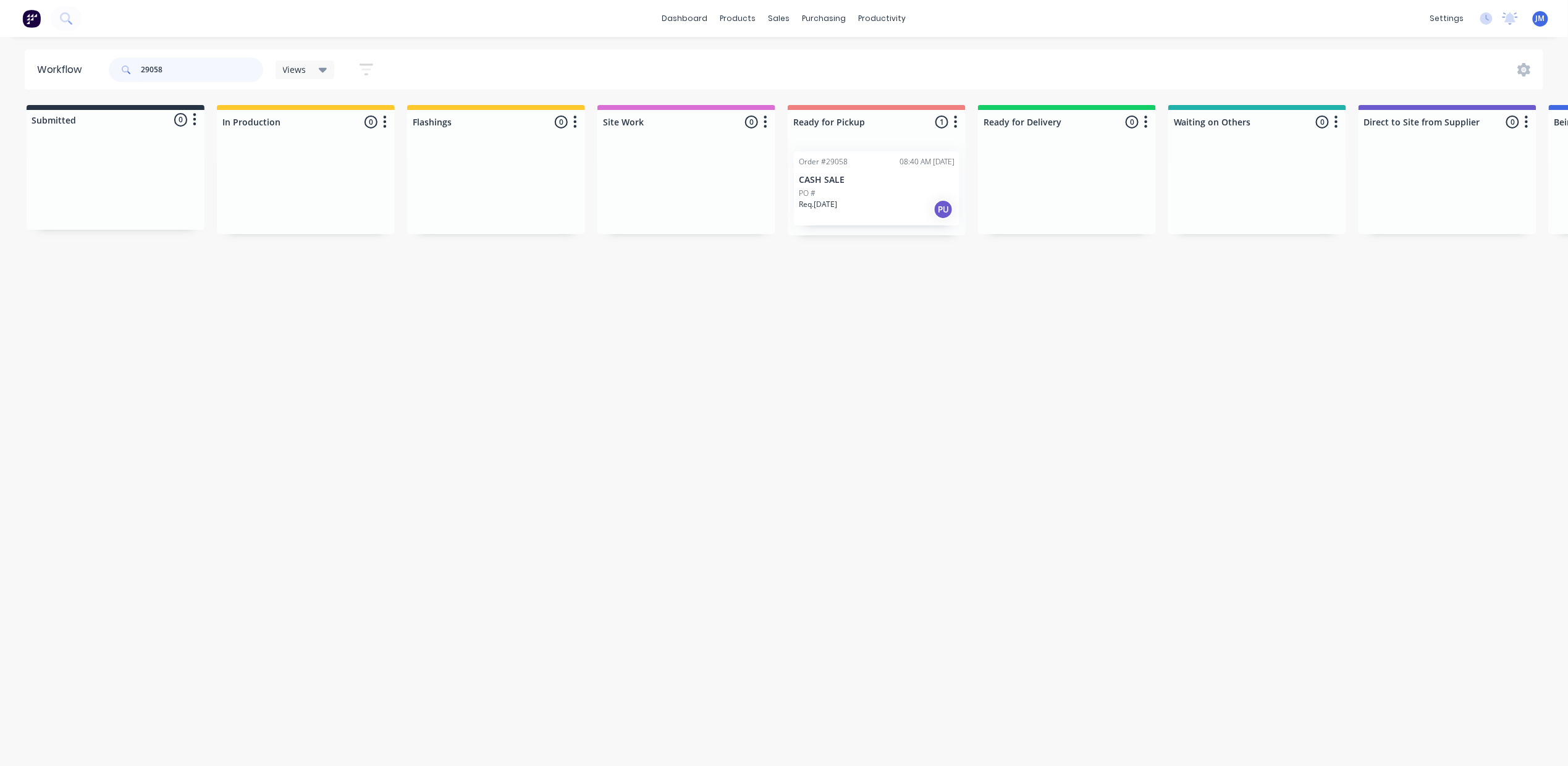
type input "29058"
click at [828, 196] on div "PO #" at bounding box center [877, 193] width 156 height 11
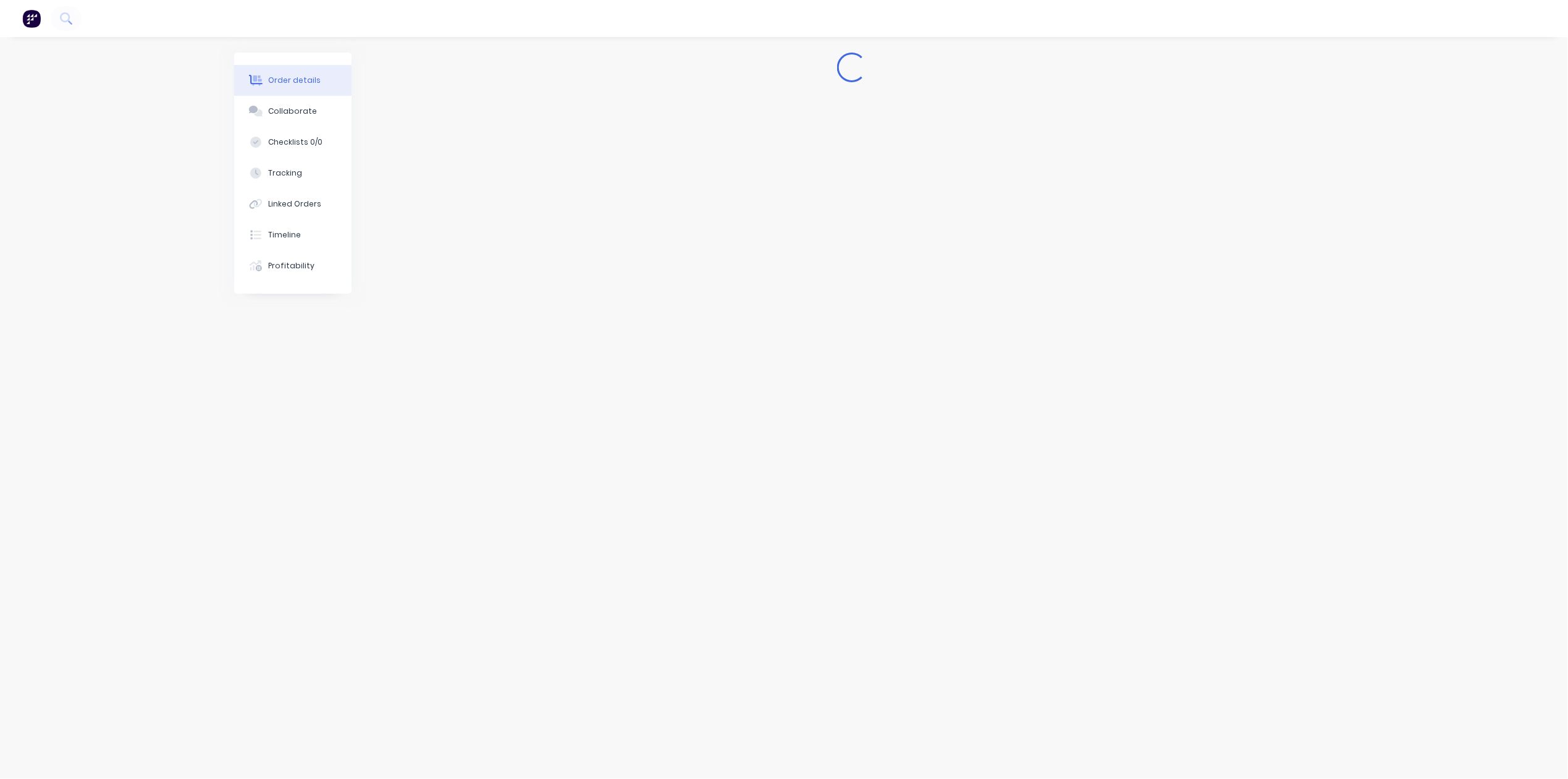
click at [82, 18] on nav at bounding box center [784, 19] width 1568 height 37
click at [60, 11] on button at bounding box center [66, 19] width 31 height 25
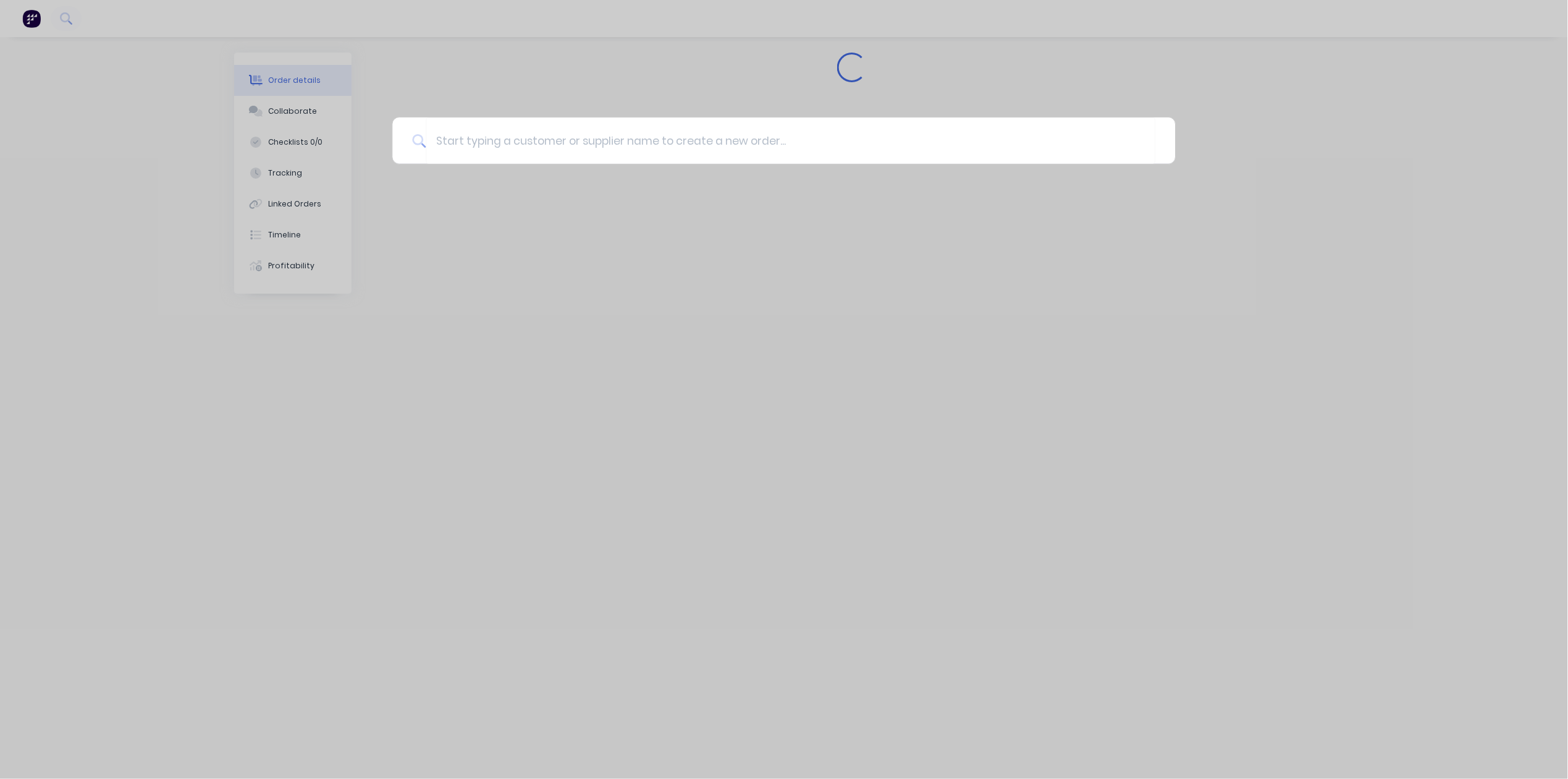
click at [130, 15] on div at bounding box center [784, 389] width 1568 height 779
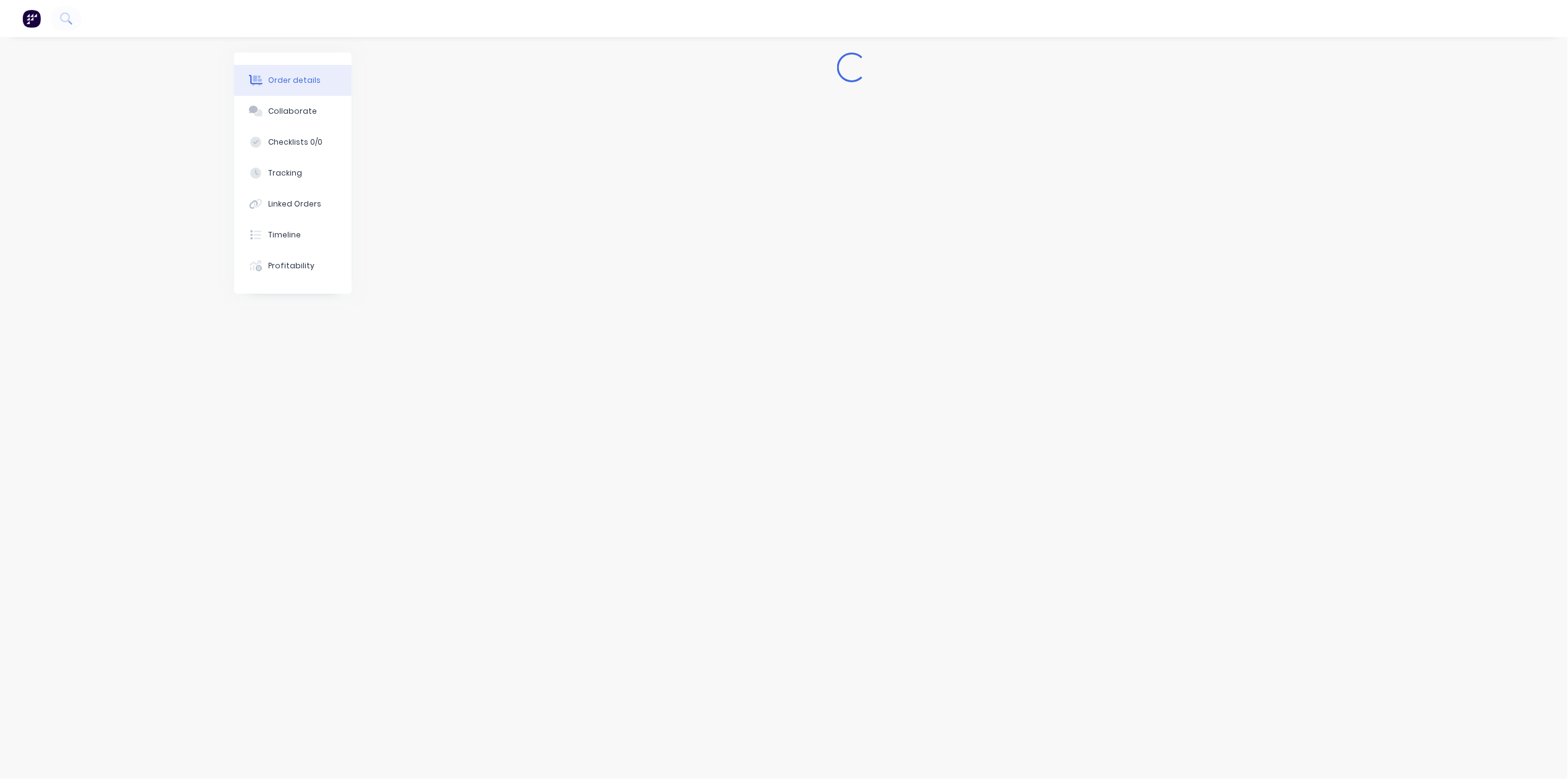
drag, startPoint x: 1316, startPoint y: 329, endPoint x: 1116, endPoint y: 166, distance: 258.0
click at [1316, 323] on div "Loading..." at bounding box center [784, 366] width 1100 height 626
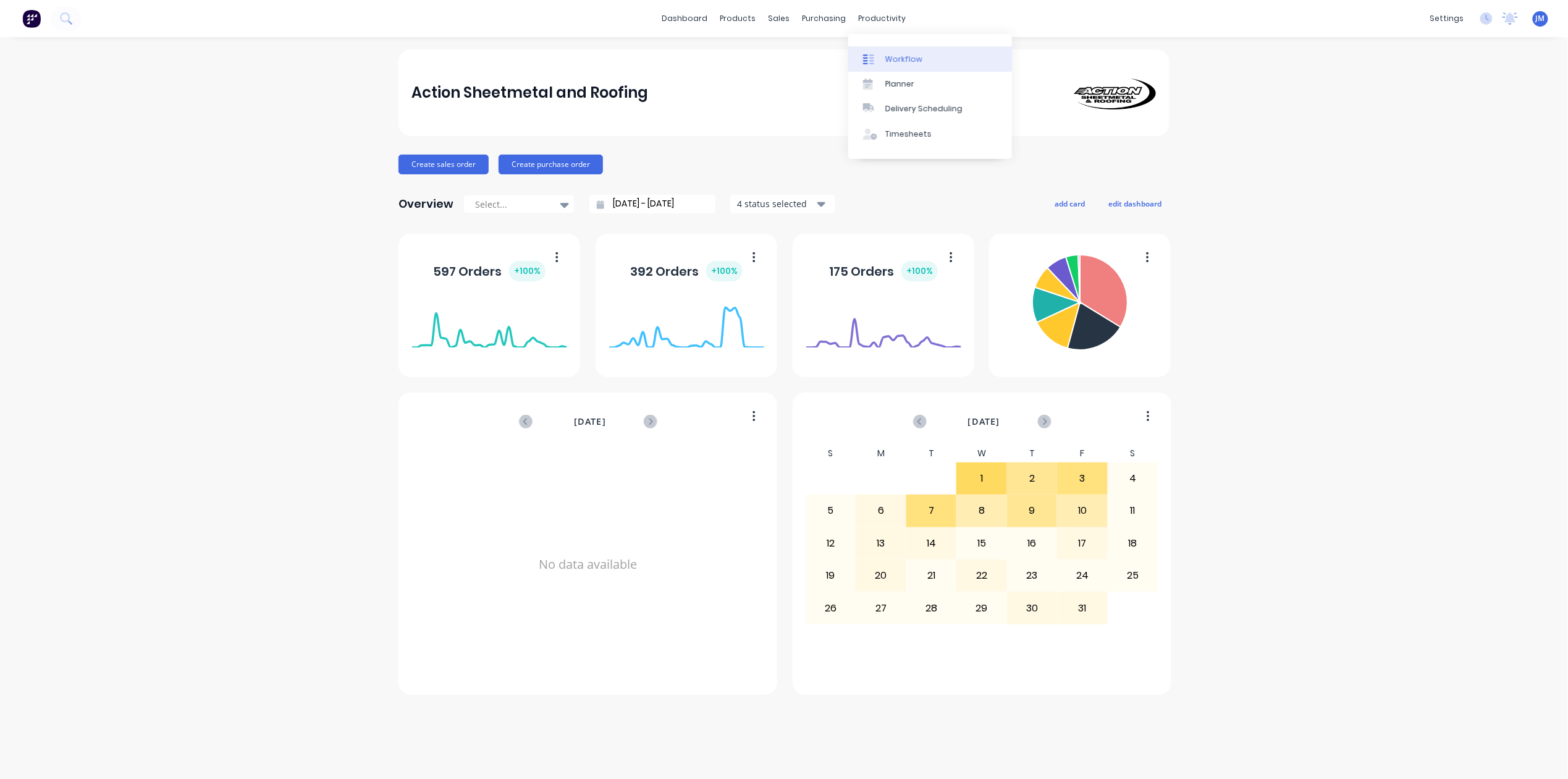
click at [942, 68] on link "Workflow" at bounding box center [930, 59] width 164 height 25
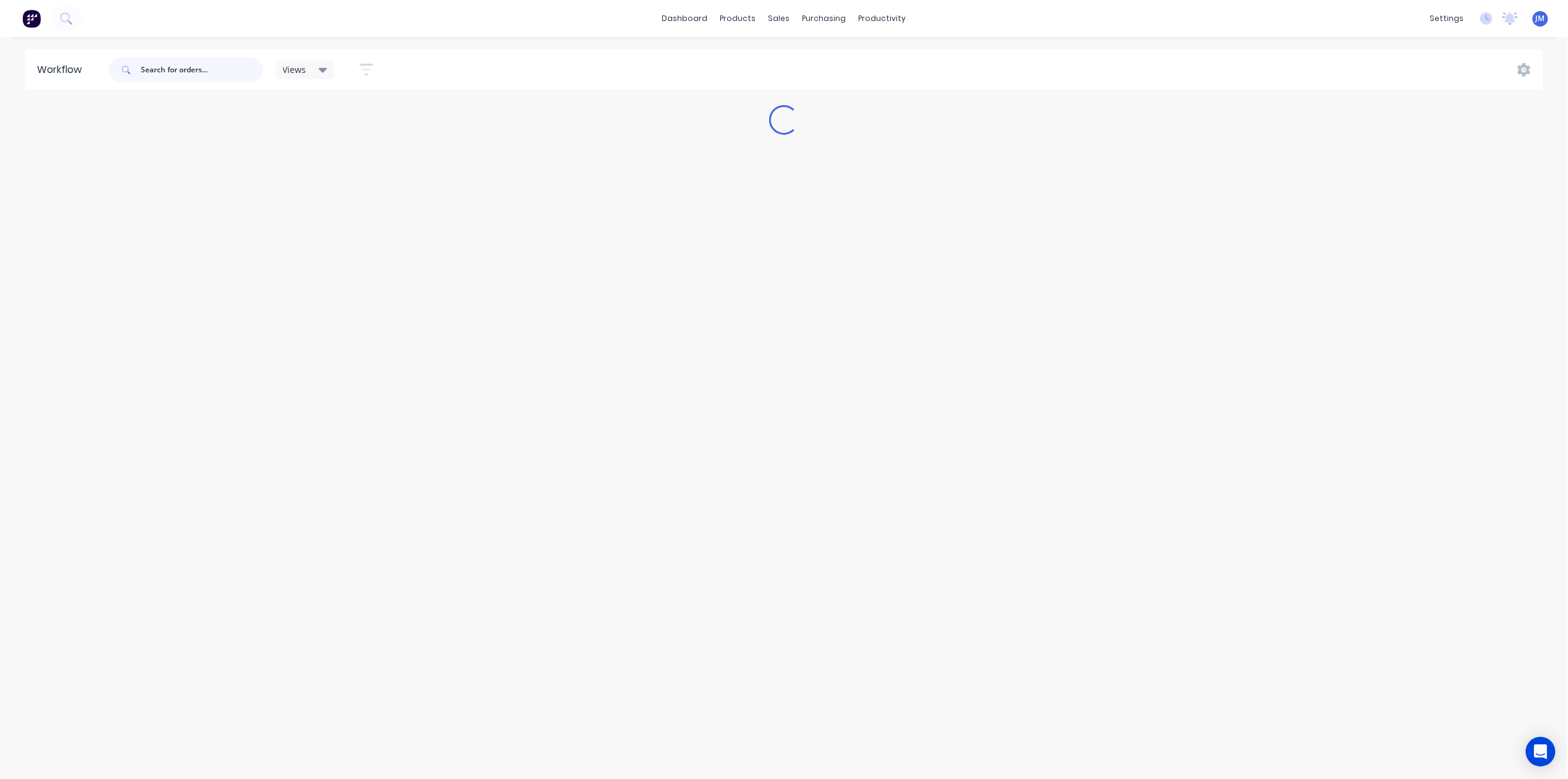
click at [193, 76] on input "text" at bounding box center [202, 70] width 122 height 25
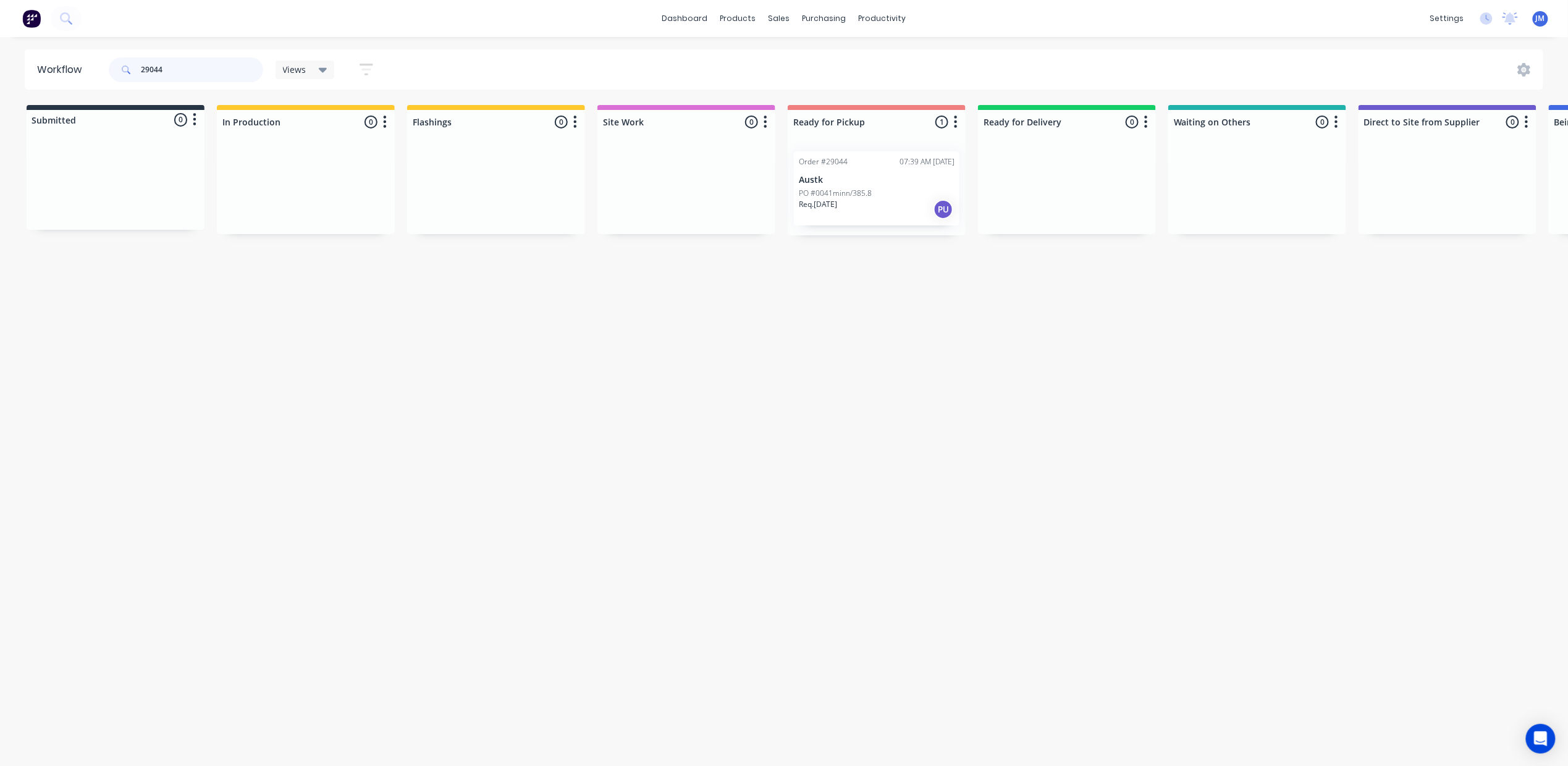
type input "29044"
click at [845, 181] on p "Austk" at bounding box center [877, 180] width 156 height 11
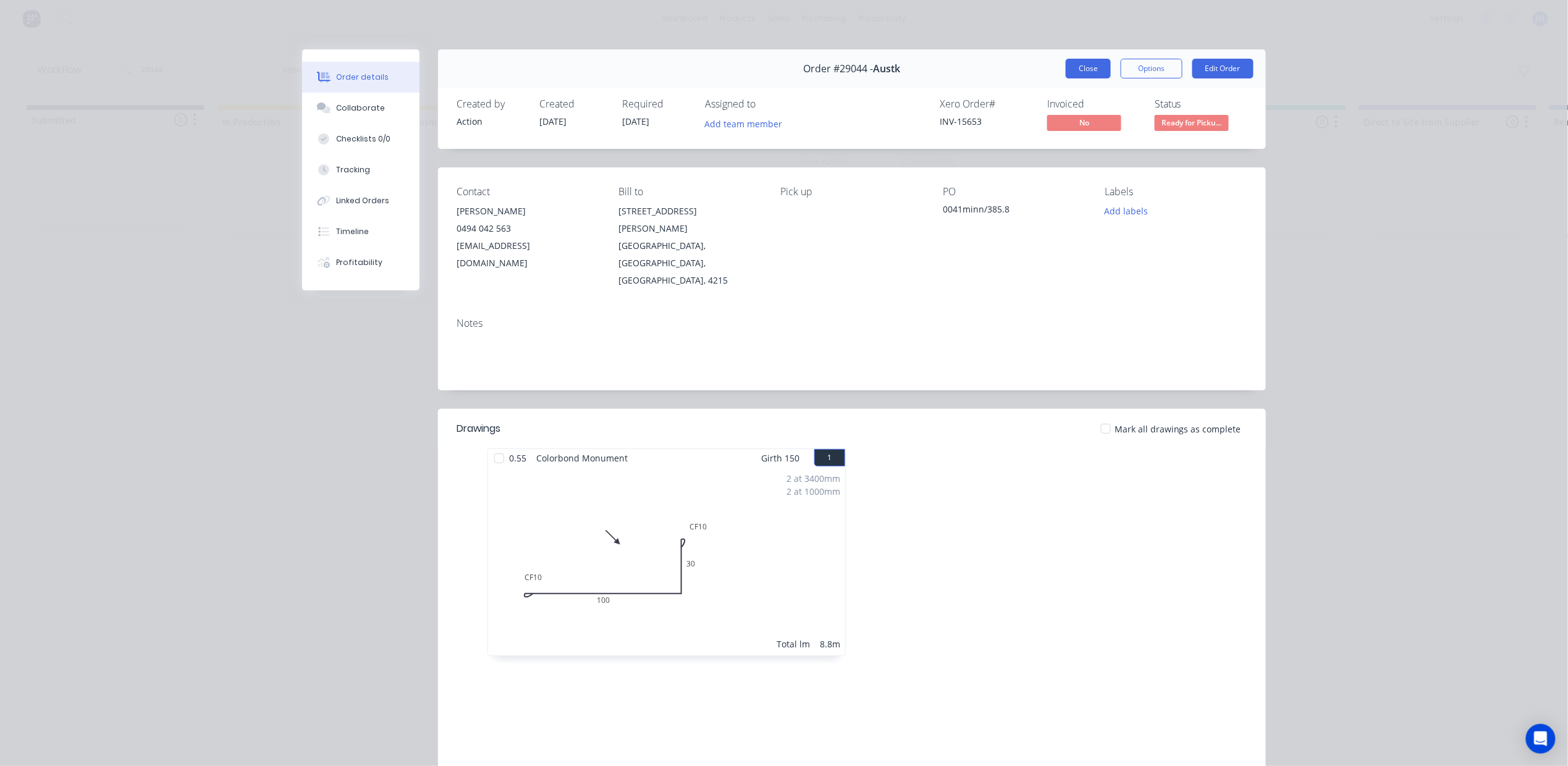
click at [1069, 77] on button "Close" at bounding box center [1088, 69] width 45 height 20
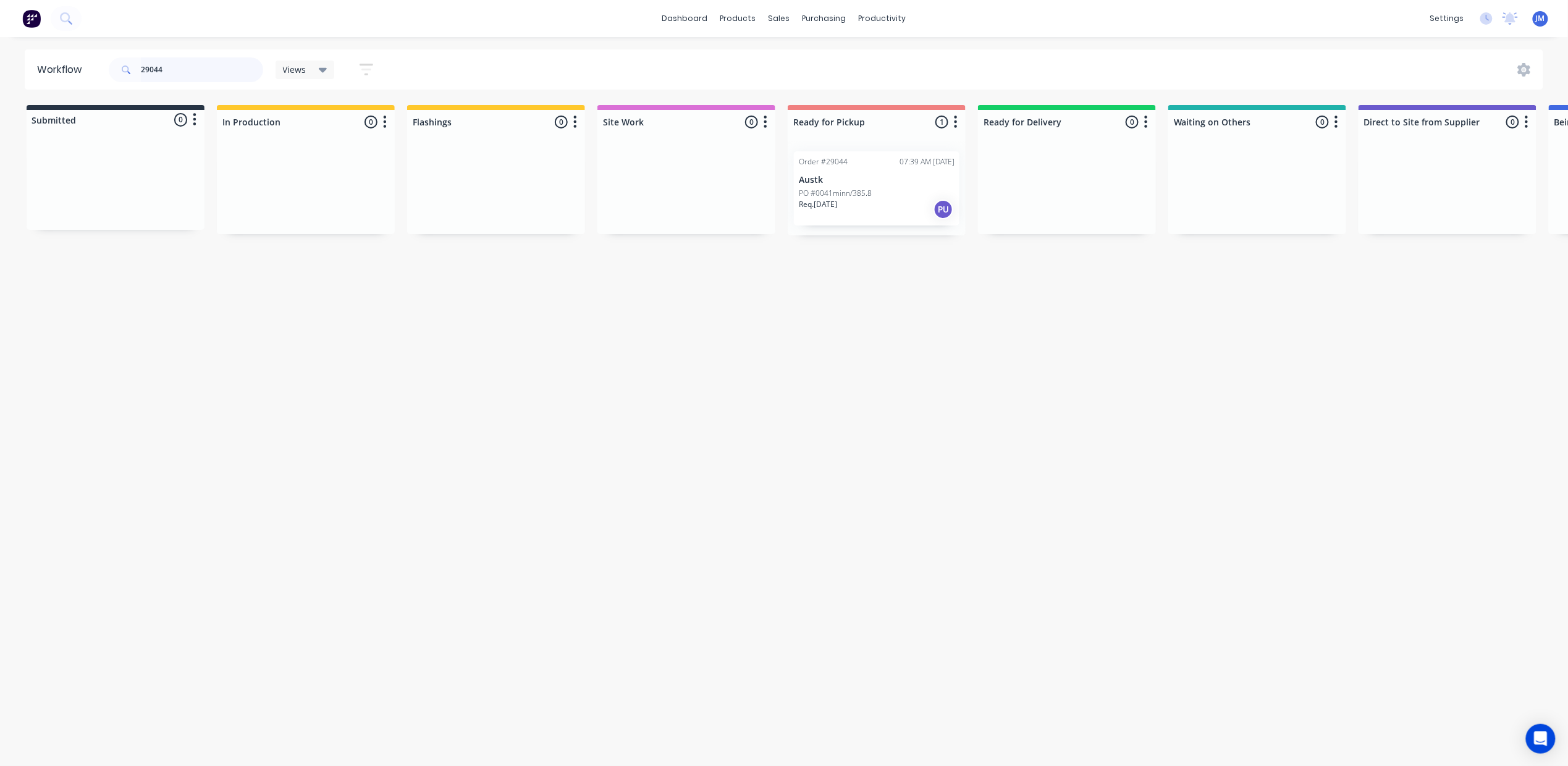
click at [195, 75] on input "29044" at bounding box center [202, 70] width 122 height 25
